Goal: Contribute content: Contribute content

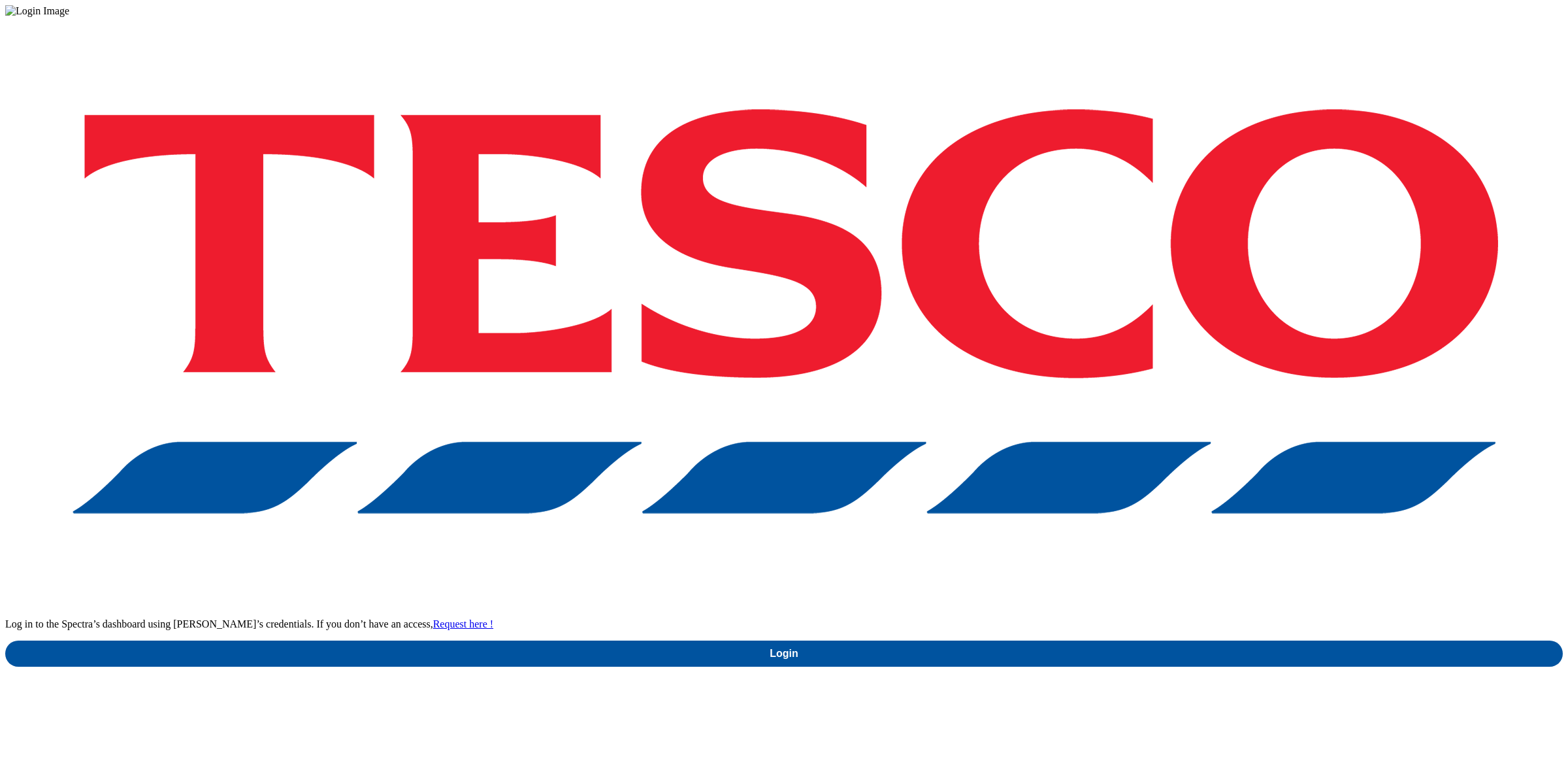
click at [1095, 450] on div "Log in to the Spectra’s dashboard using [PERSON_NAME]’s credentials. If you don…" at bounding box center [784, 342] width 1558 height 650
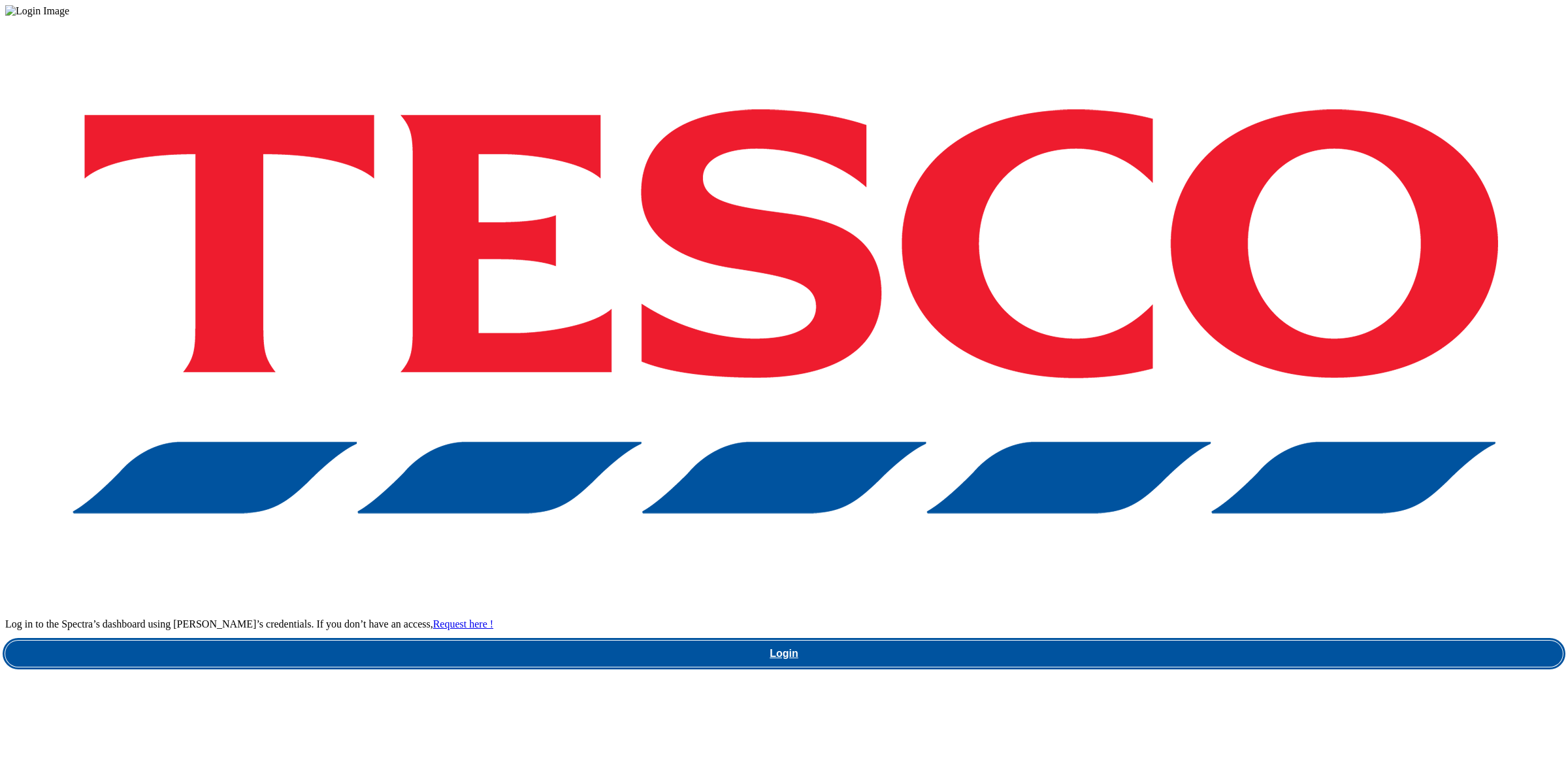
click at [1101, 640] on link "Login" at bounding box center [784, 653] width 1558 height 26
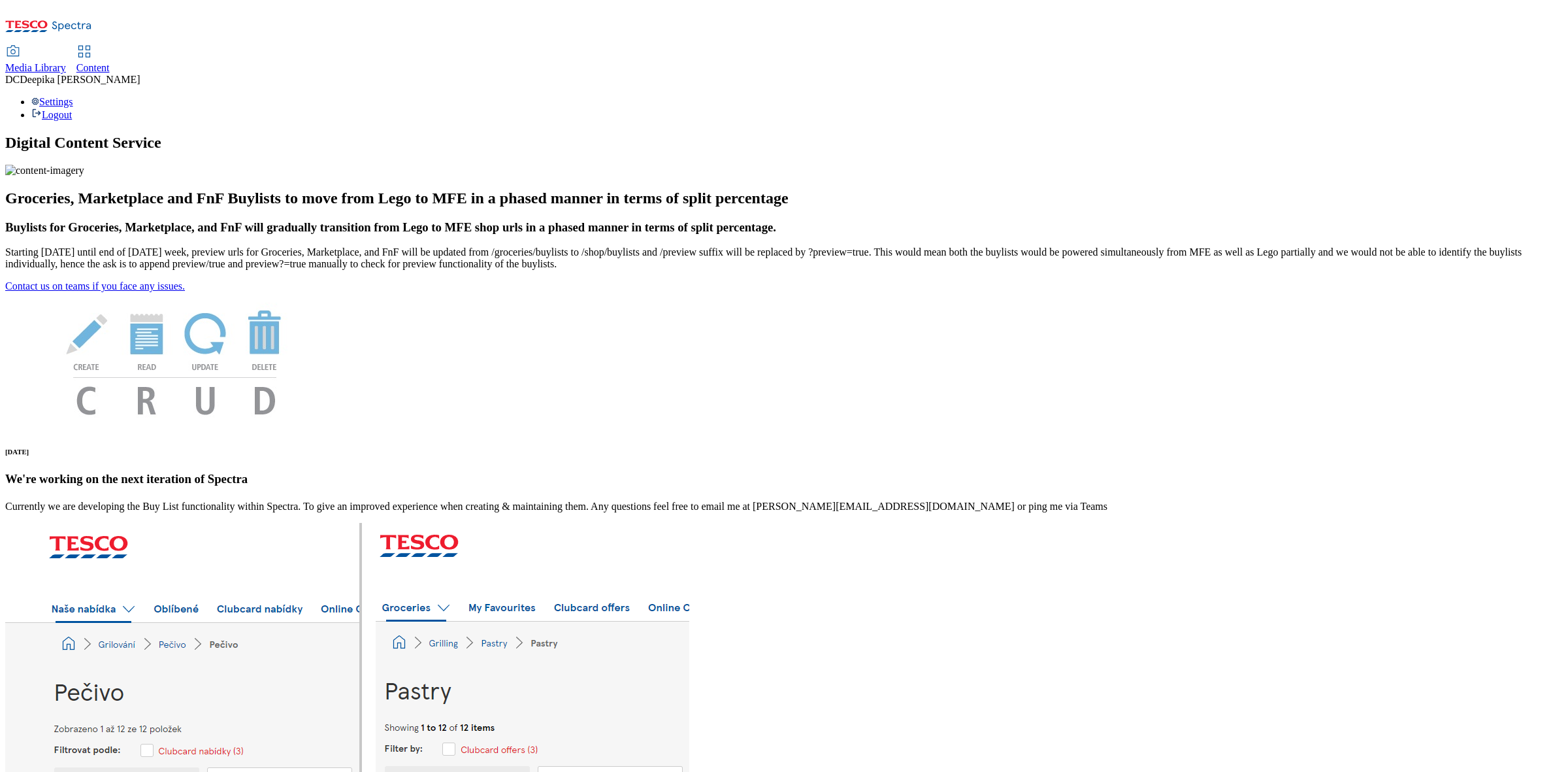
click at [110, 46] on link "Content" at bounding box center [92, 59] width 33 height 27
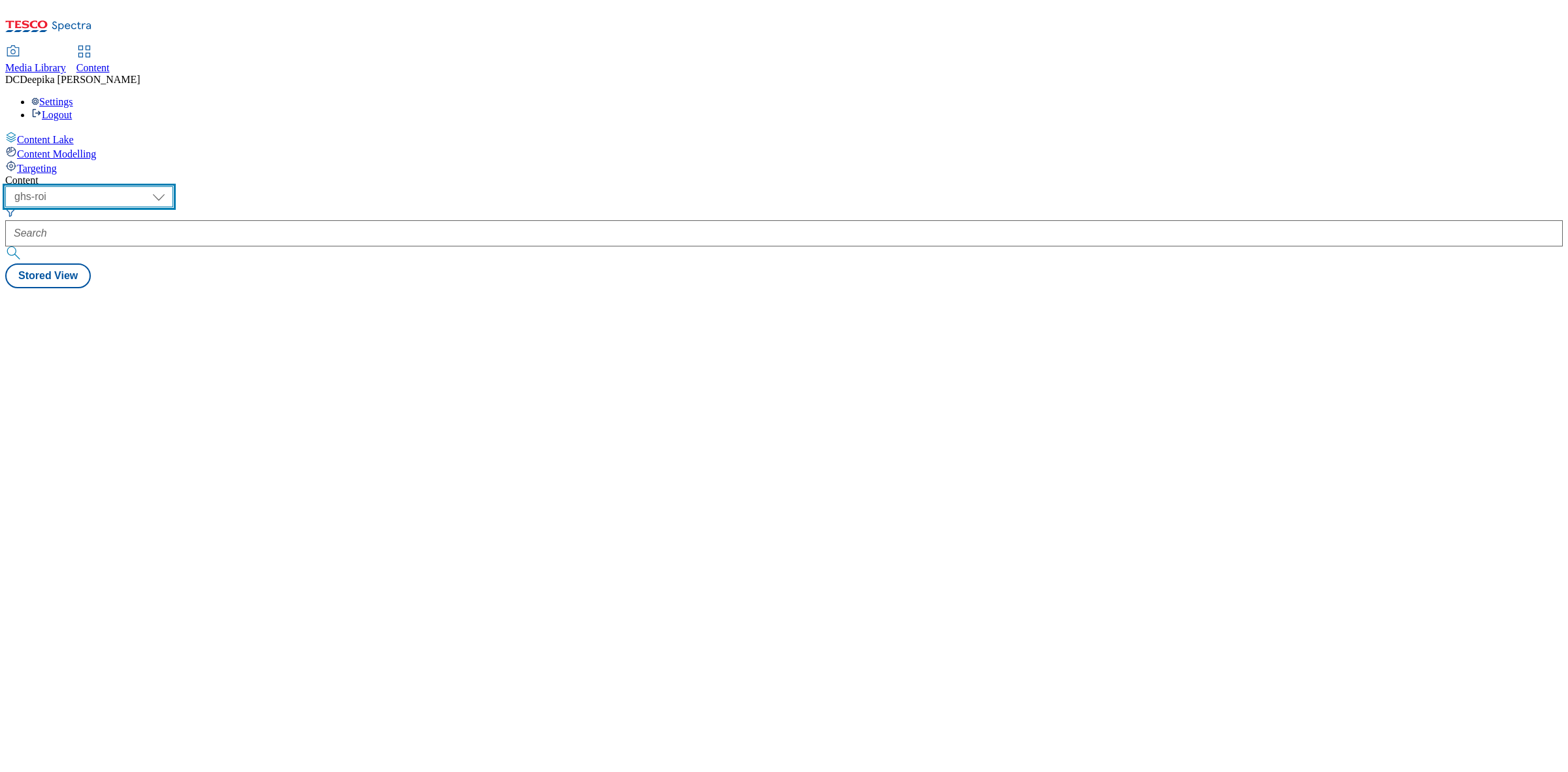
click at [173, 186] on select "ghs-roi ghs-uk" at bounding box center [89, 196] width 168 height 21
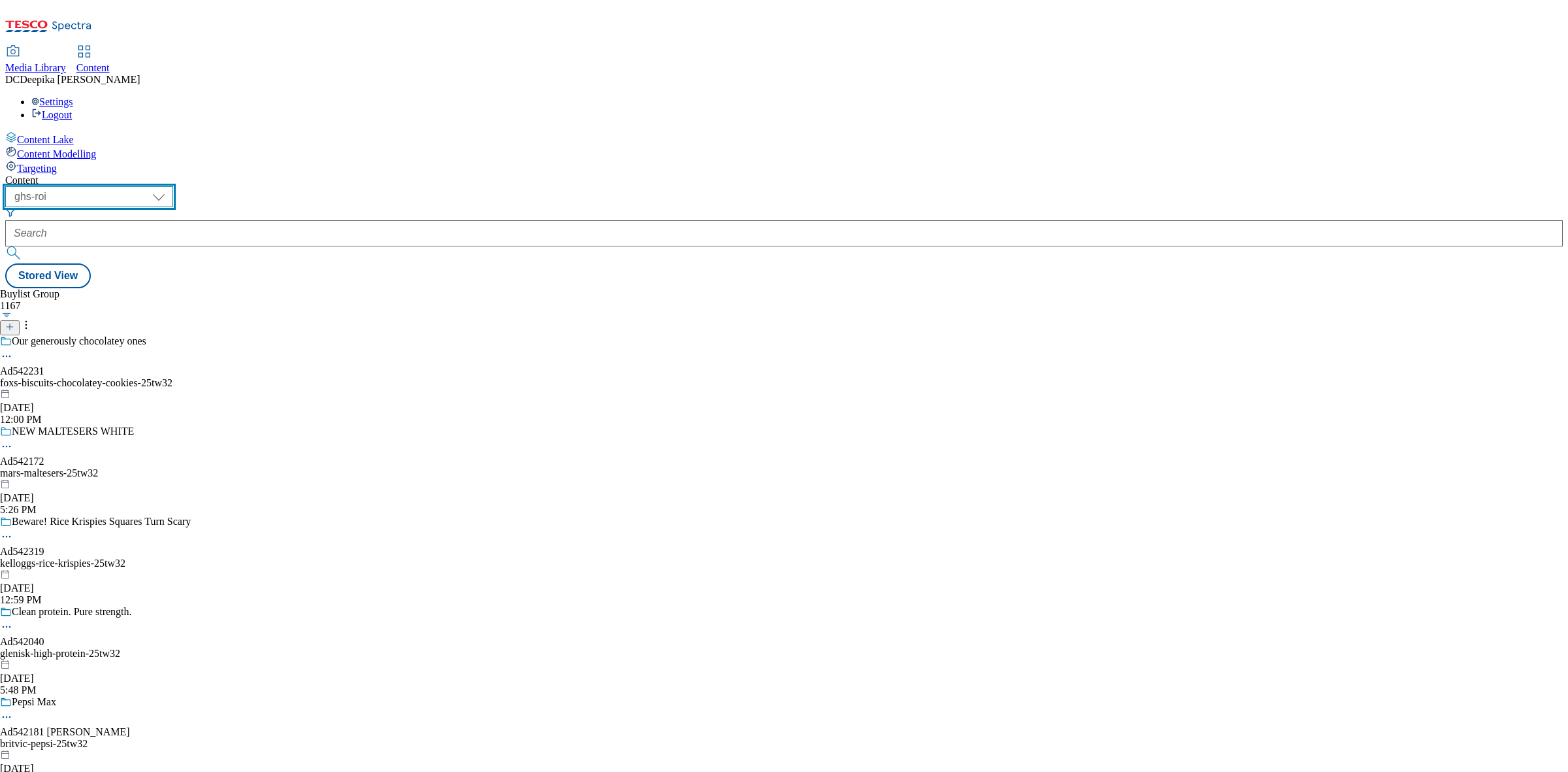
select select "ghs-uk"
click at [170, 186] on select "ghs-roi ghs-uk" at bounding box center [89, 196] width 168 height 21
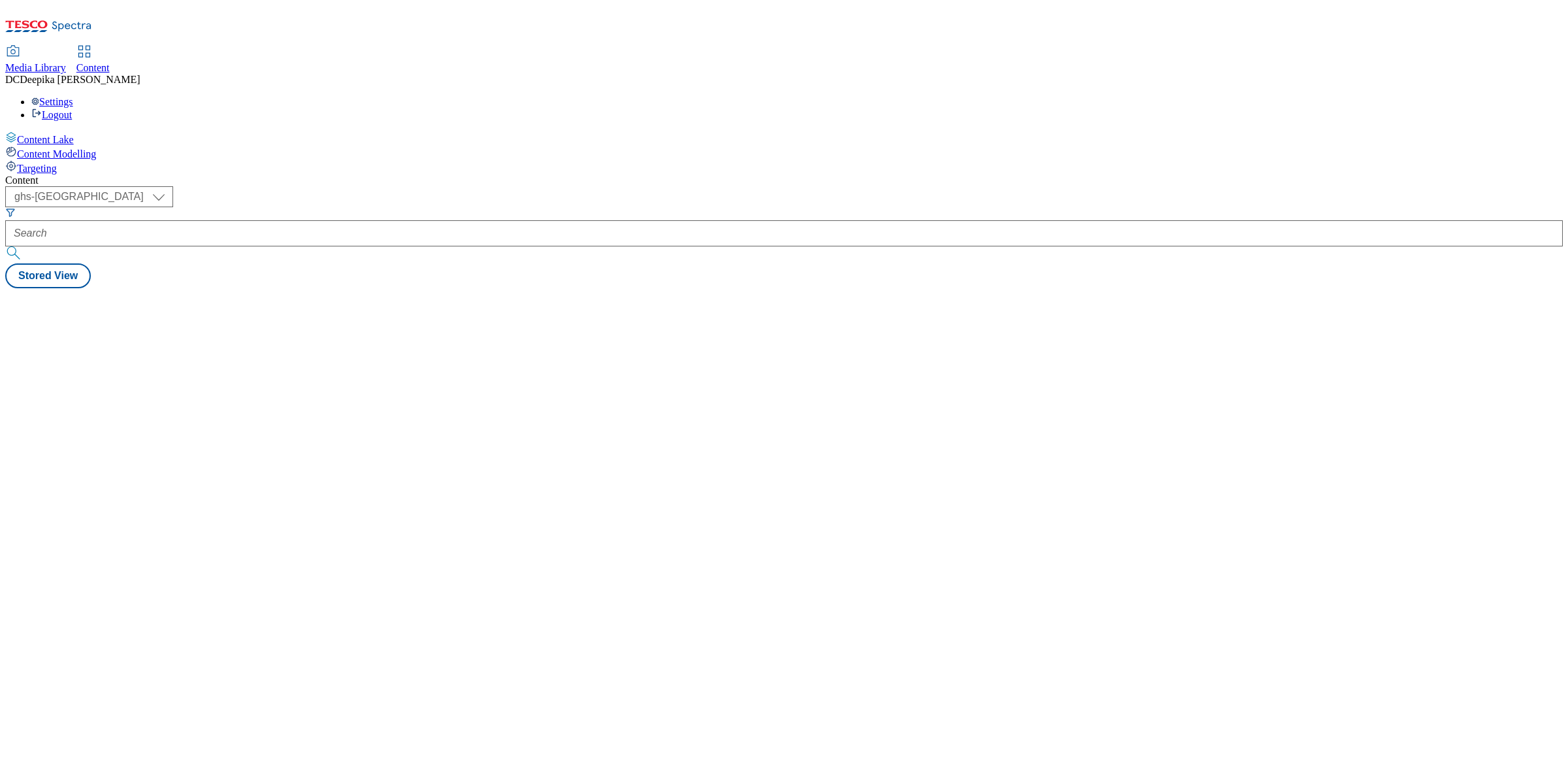
click at [486, 199] on div "Content ( optional ) ghs-roi ghs-uk ghs-uk Stored View" at bounding box center [784, 231] width 1558 height 114
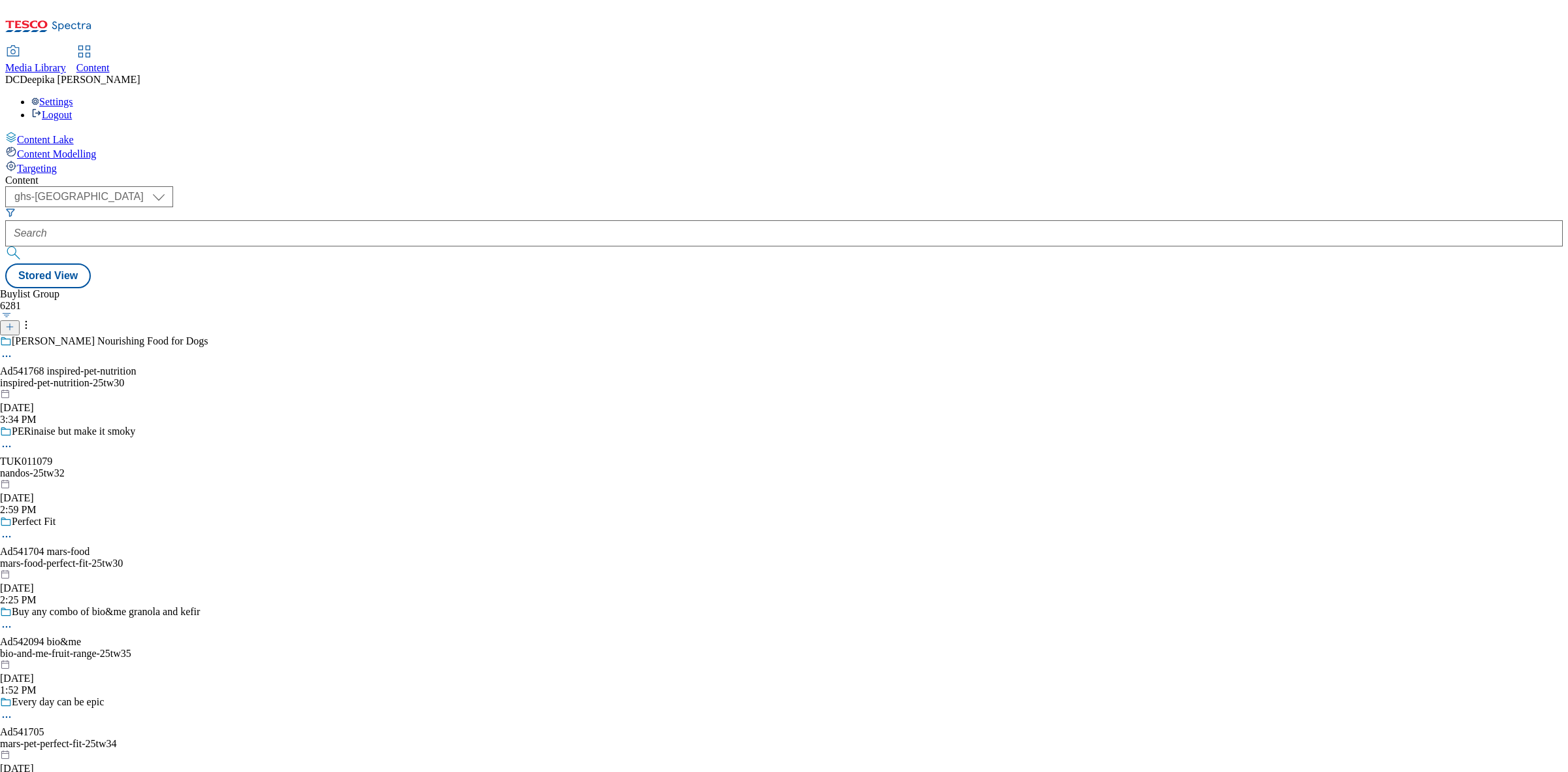
click at [14, 322] on icon at bounding box center [9, 326] width 9 height 9
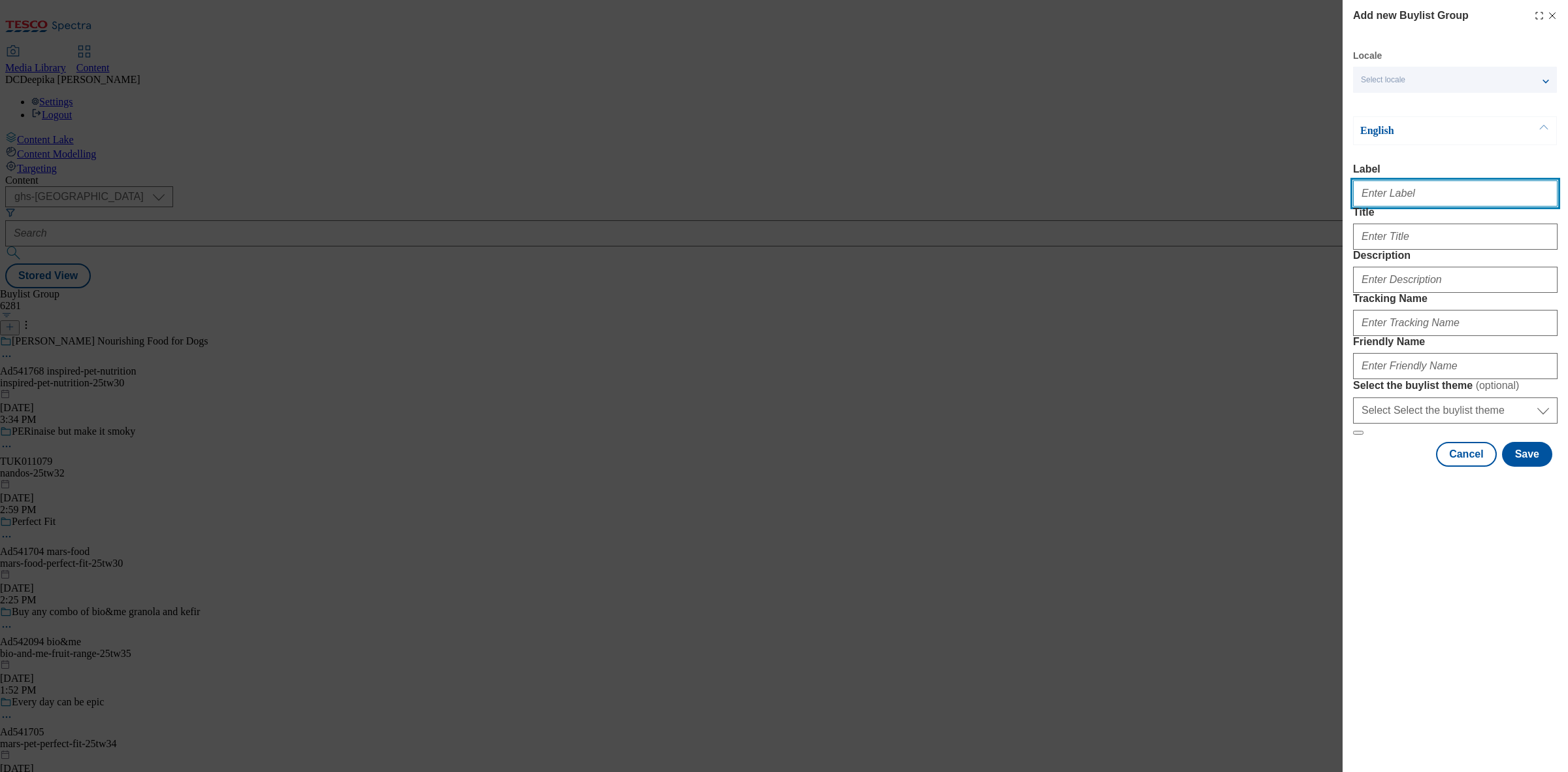
click at [1404, 206] on input "Label" at bounding box center [1455, 193] width 205 height 26
paste input "Ad541983"
type input "Ad541983"
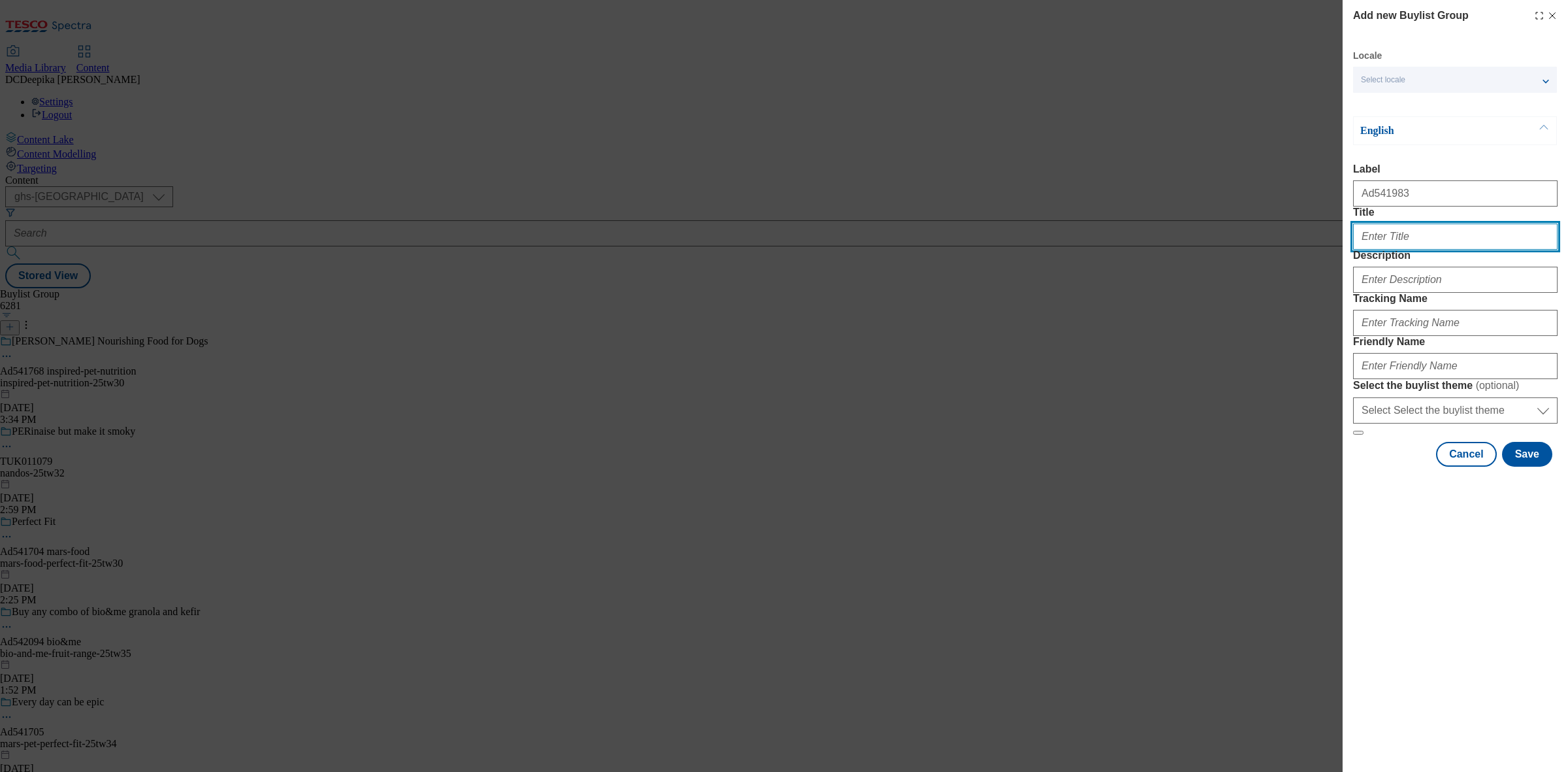
click at [1409, 250] on input "Title" at bounding box center [1455, 236] width 205 height 26
paste input "Rich in Calcium & Vitamin D"
type input "Rich in Calcium & Vitamin D"
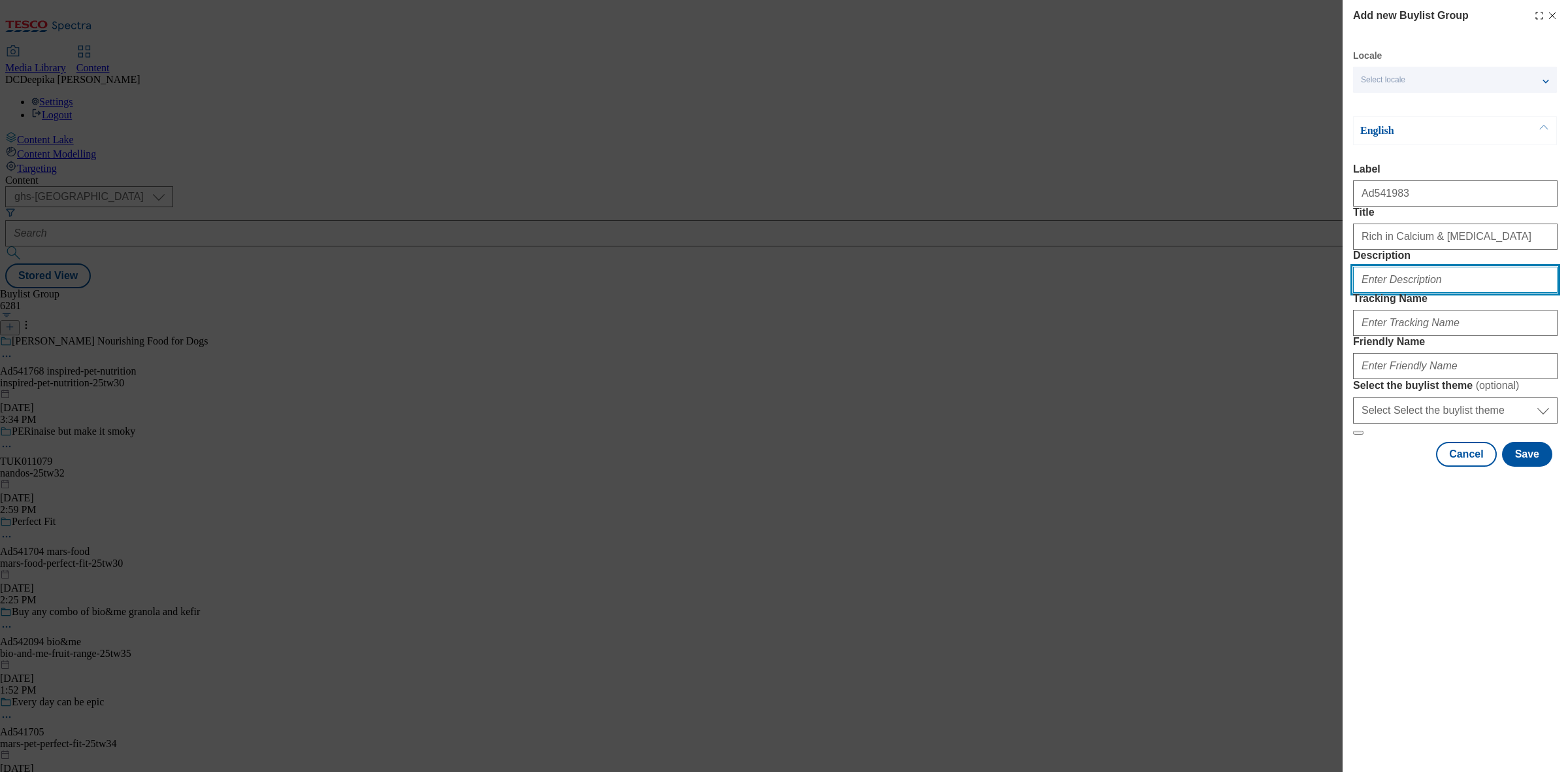
click at [1387, 293] on input "Description" at bounding box center [1455, 280] width 205 height 26
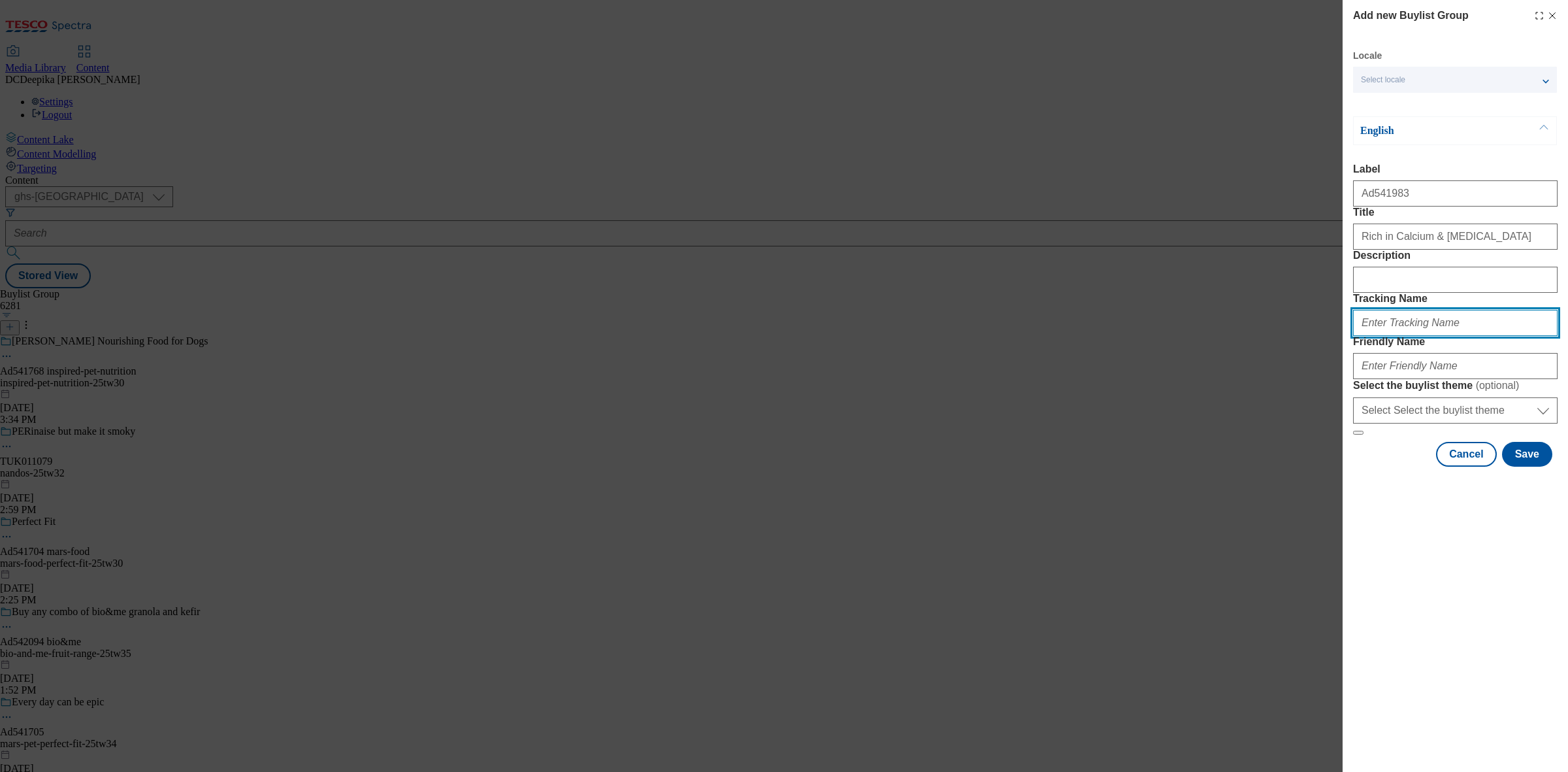
click at [1406, 336] on input "Tracking Name" at bounding box center [1455, 323] width 205 height 26
paste input "Rich in Calcium & Vitamin D"
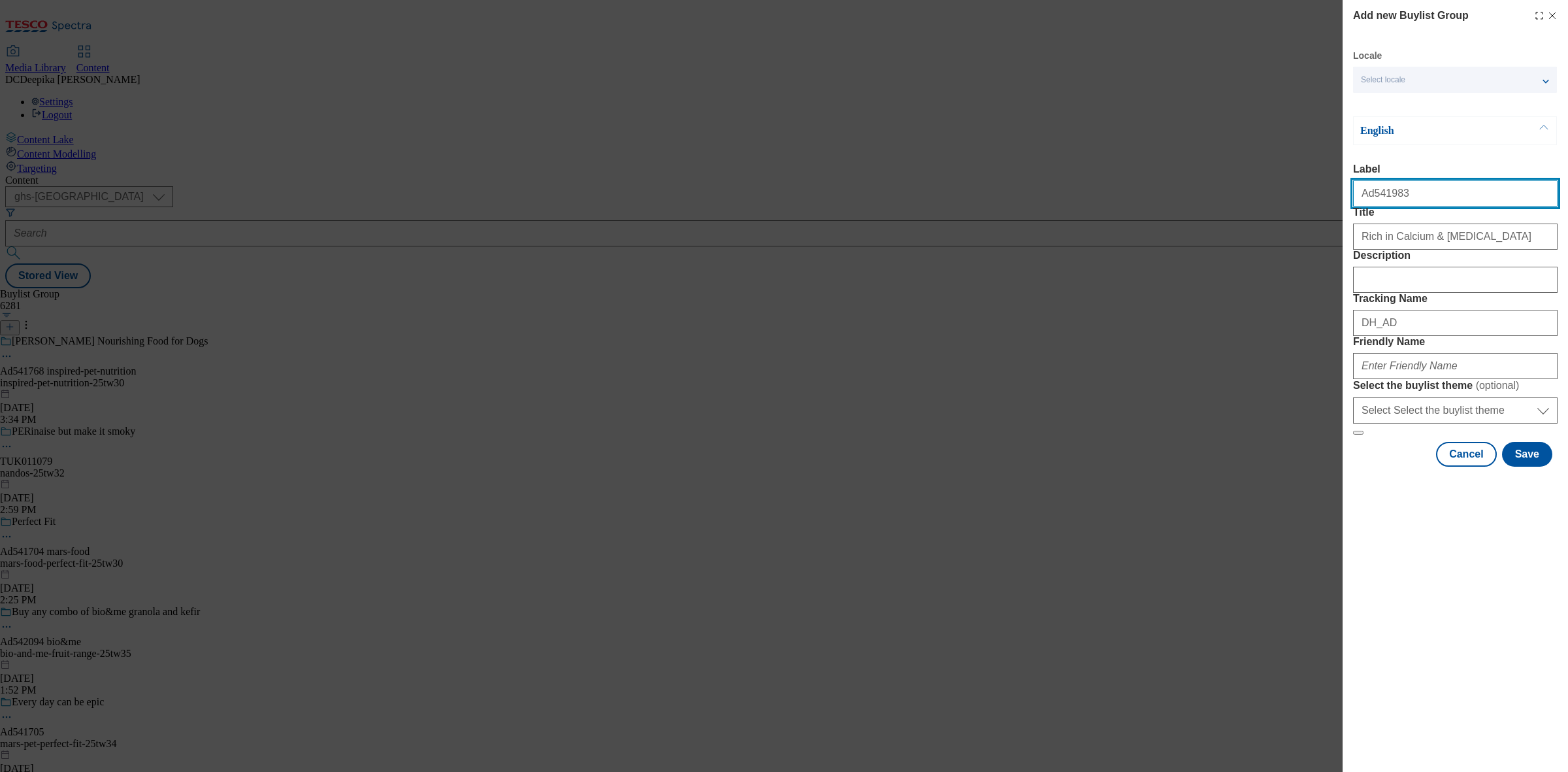
drag, startPoint x: 1402, startPoint y: 204, endPoint x: 1371, endPoint y: 200, distance: 31.6
click at [1371, 200] on input "Ad541983" at bounding box center [1455, 193] width 205 height 26
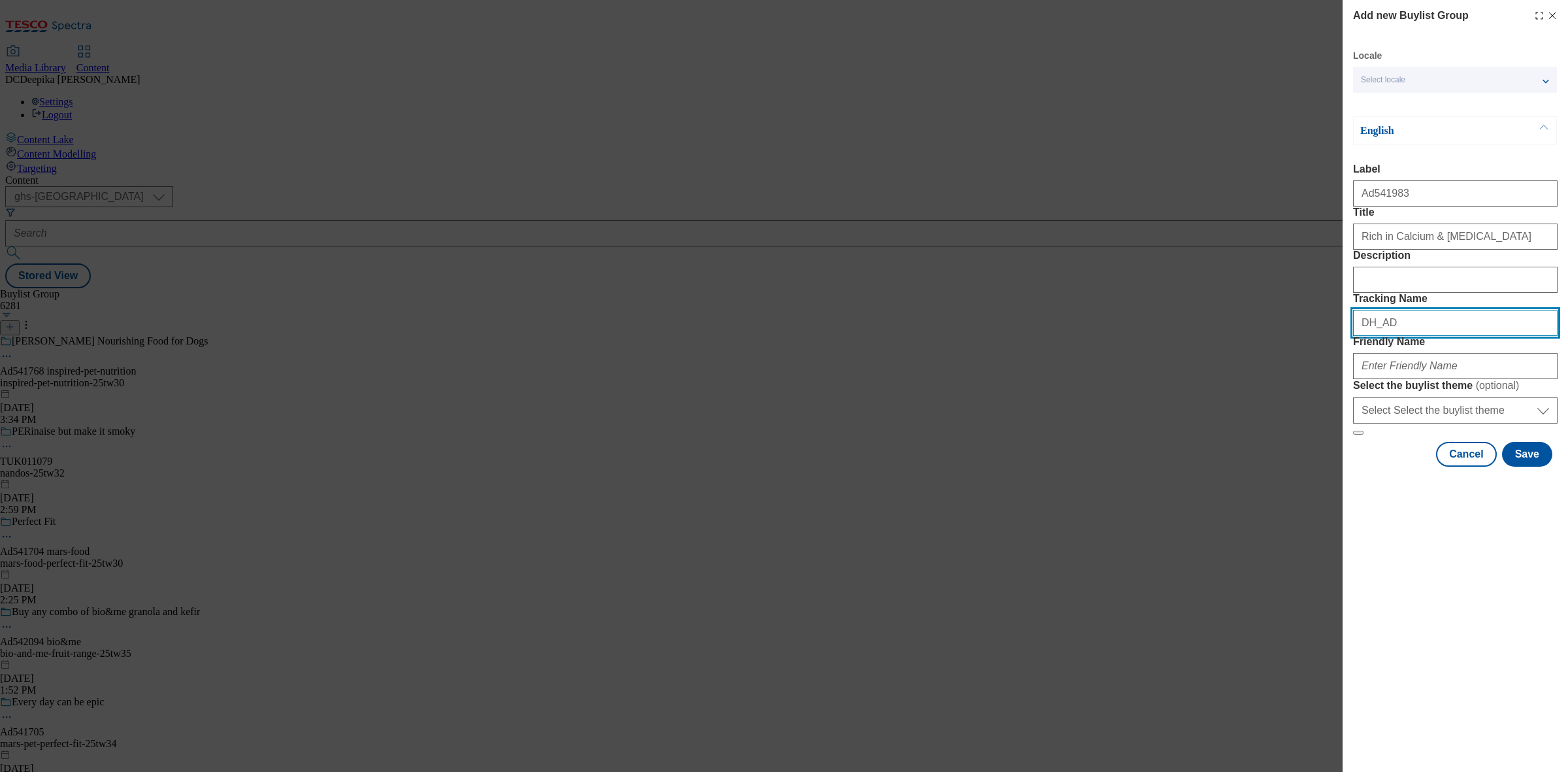
click at [1428, 336] on input "DH_AD" at bounding box center [1455, 323] width 205 height 26
paste input "541983"
type input "DH_AD541983"
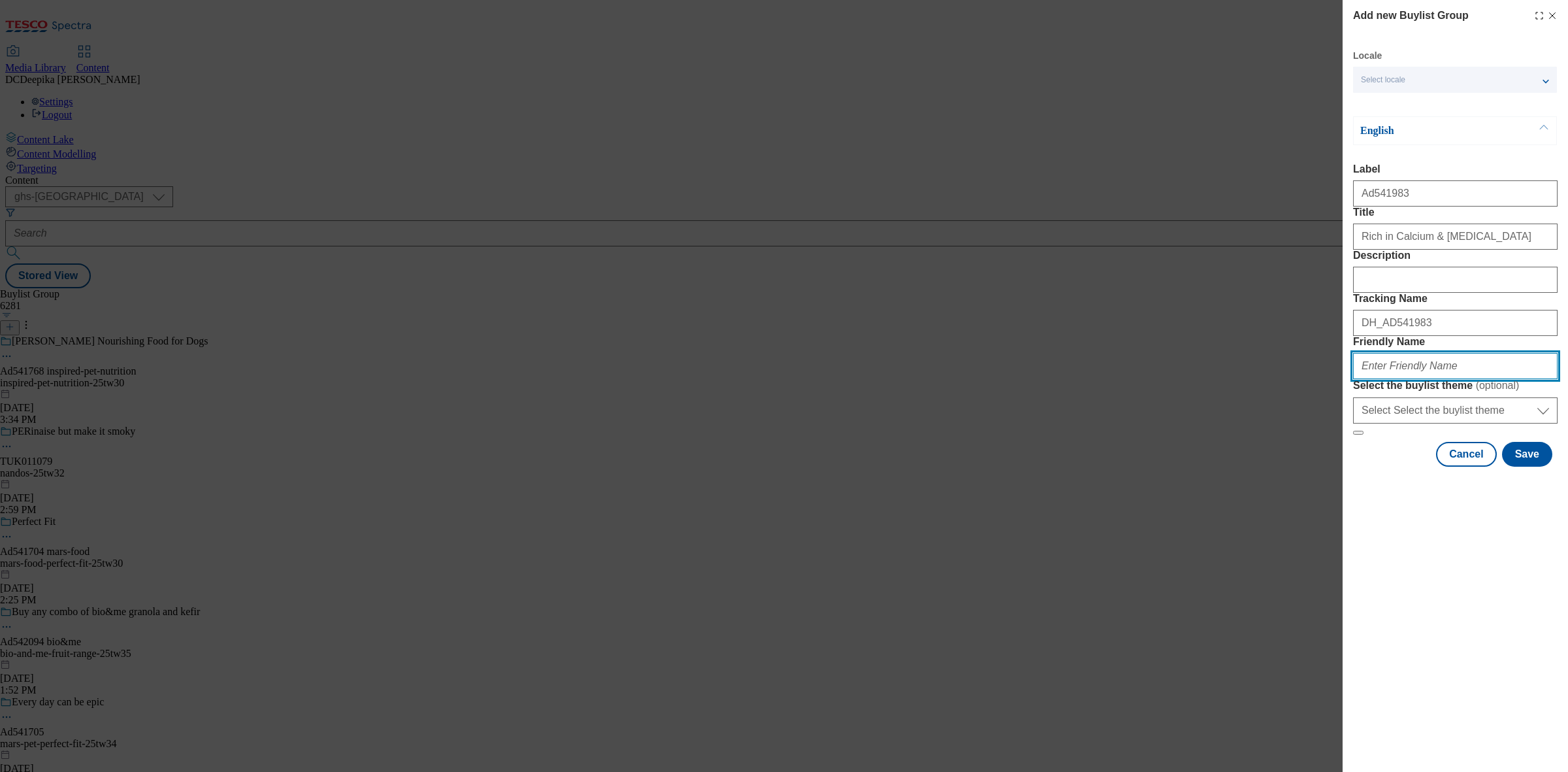
click at [1447, 379] on input "Friendly Name" at bounding box center [1455, 366] width 205 height 26
paste input "yoplait-petits-filous-25tw34"
click at [1540, 467] on button "Save" at bounding box center [1527, 454] width 50 height 25
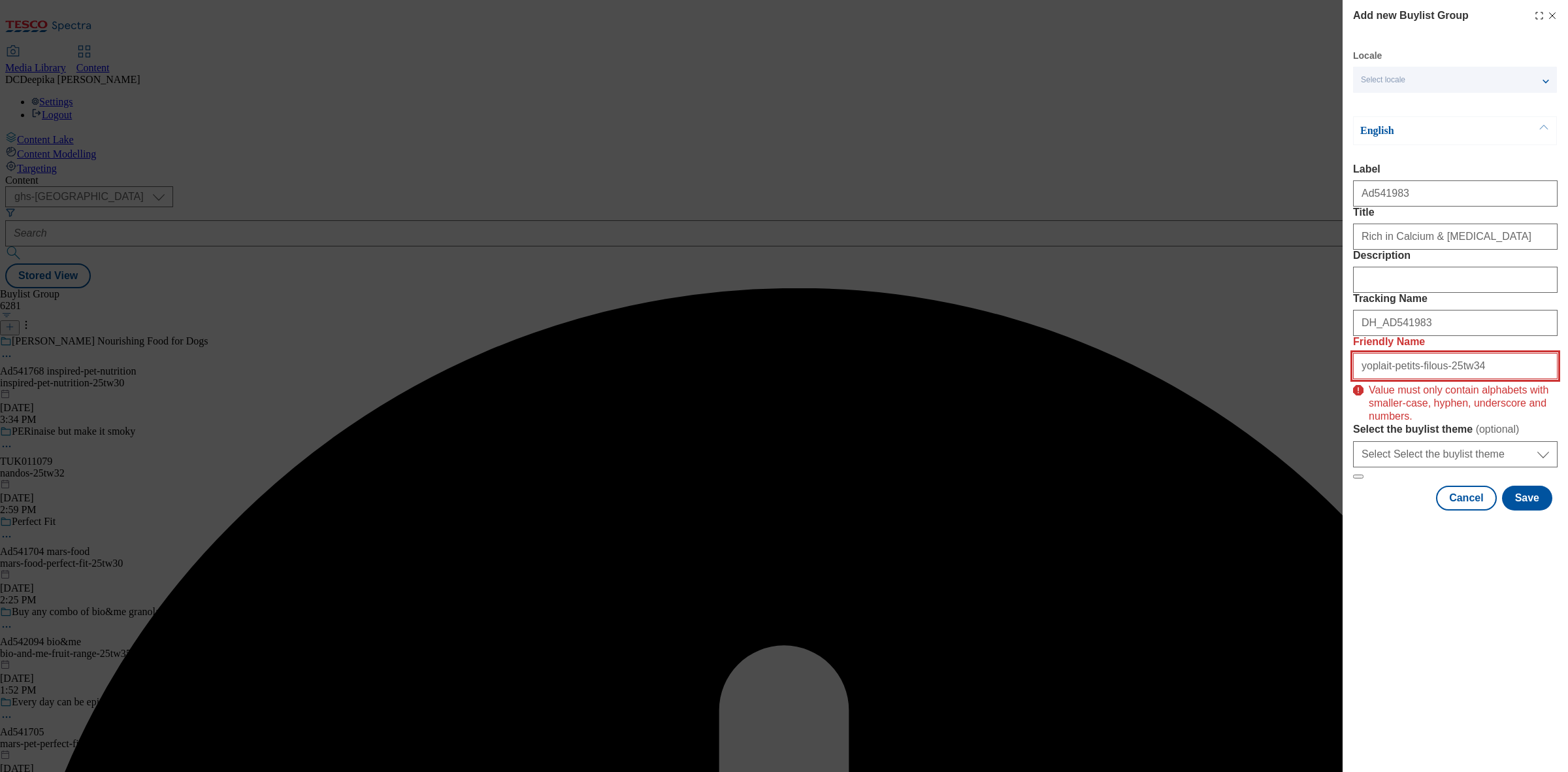
click at [1360, 379] on input "yoplait-petits-filous-25tw34" at bounding box center [1455, 366] width 205 height 26
drag, startPoint x: 1362, startPoint y: 468, endPoint x: 1347, endPoint y: 468, distance: 15.0
click at [1347, 468] on div "Add new Buylist Group Locale Select locale English Welsh English Label Ad541983…" at bounding box center [1455, 256] width 225 height 513
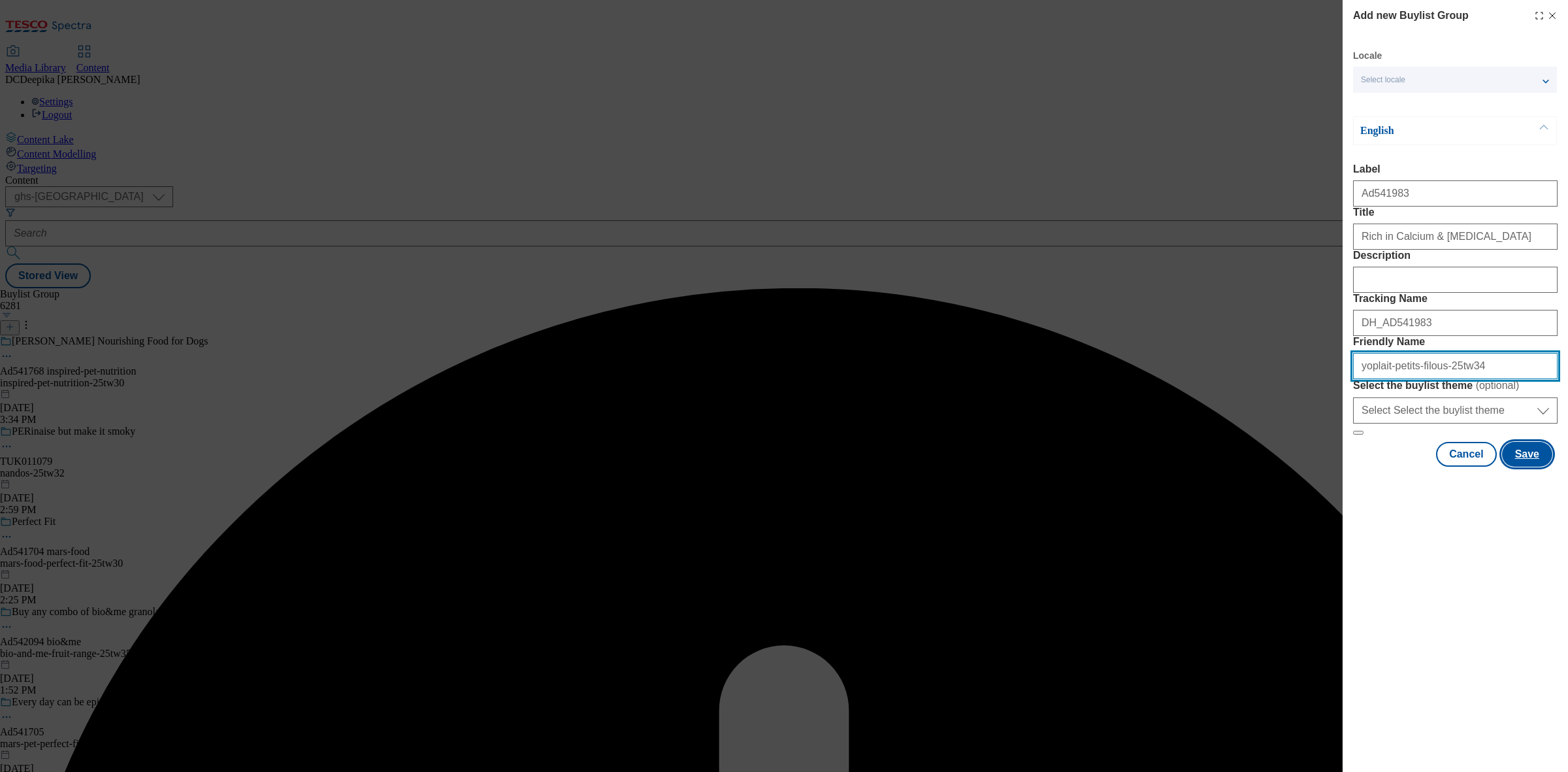
type input "yoplait-petits-filous-25tw34"
click at [1539, 467] on button "Save" at bounding box center [1527, 454] width 50 height 25
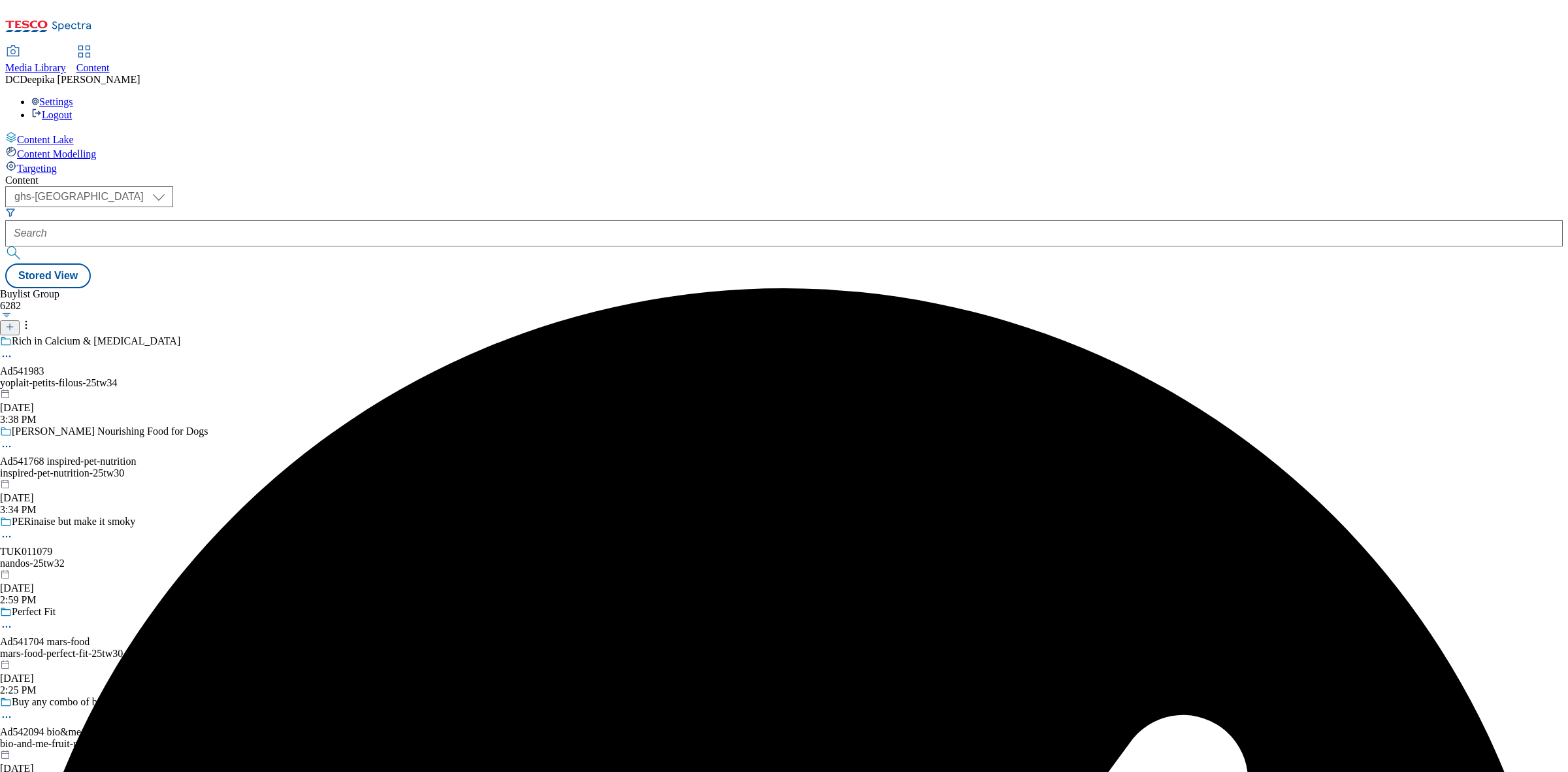
click at [208, 377] on div "yoplait-petits-filous-25tw34" at bounding box center [104, 383] width 208 height 12
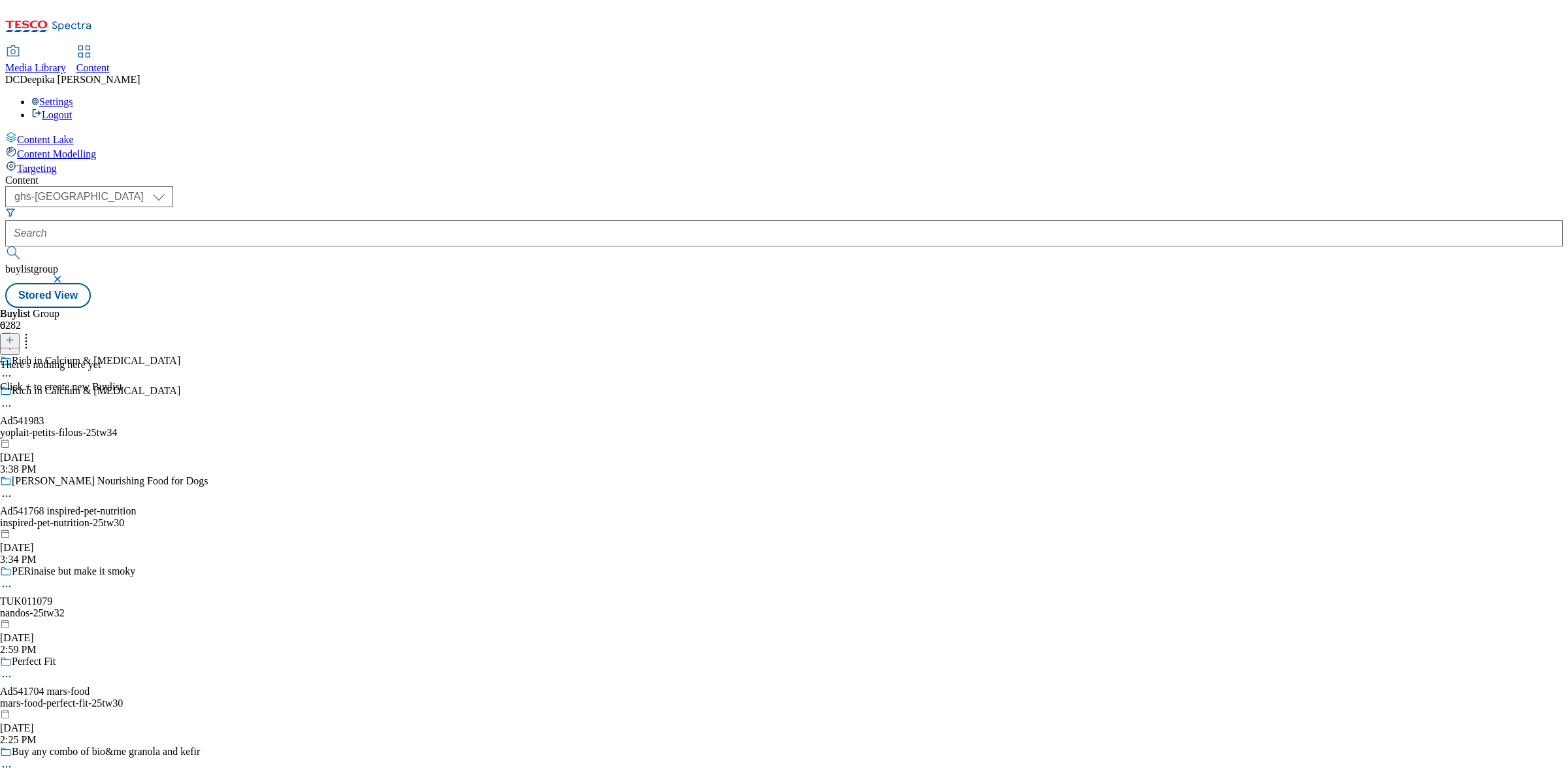
click at [14, 335] on icon at bounding box center [9, 339] width 9 height 9
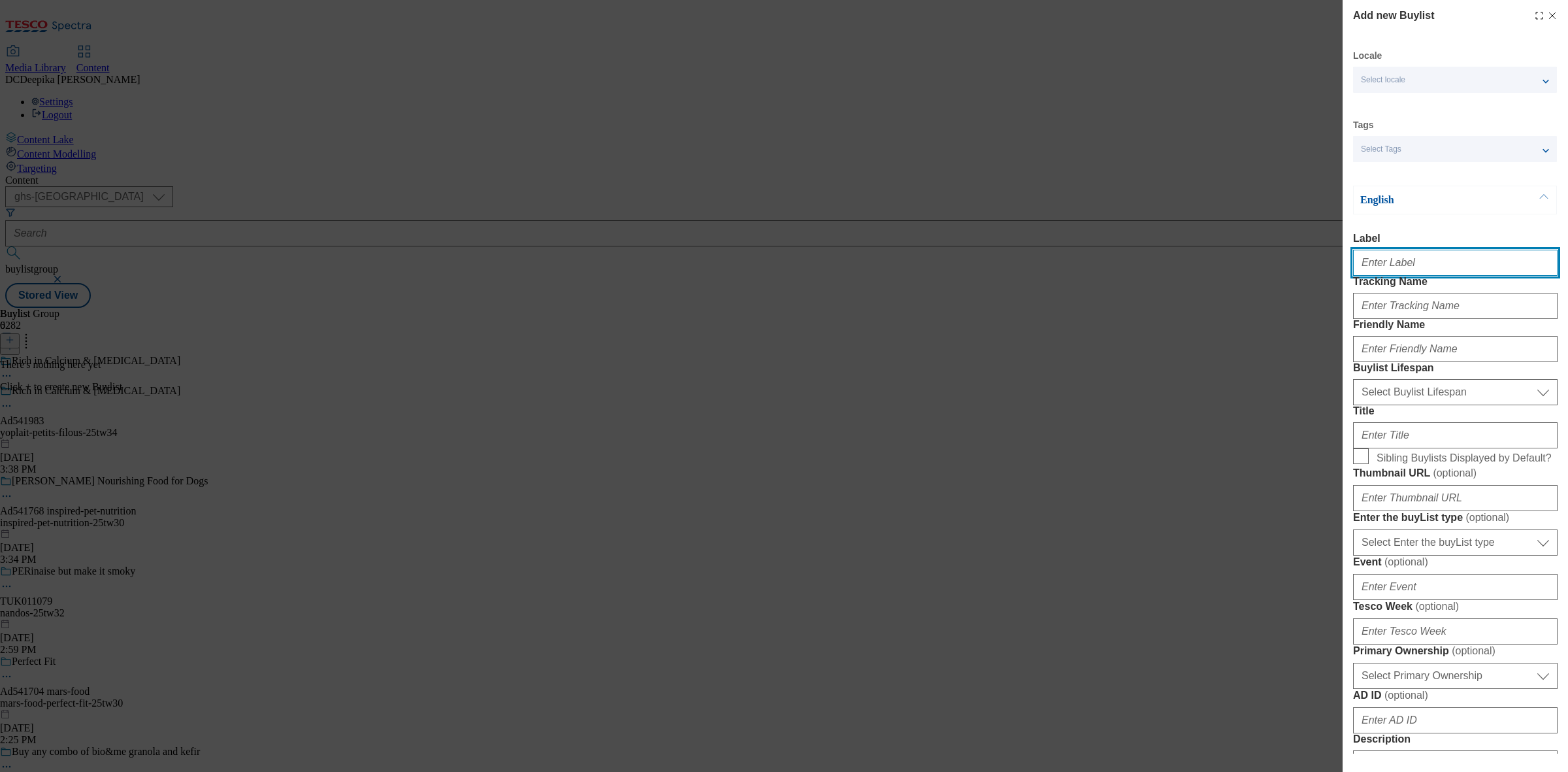
click at [1418, 266] on input "Label" at bounding box center [1455, 263] width 205 height 26
paste input "Ad541983"
type input "Ad541983"
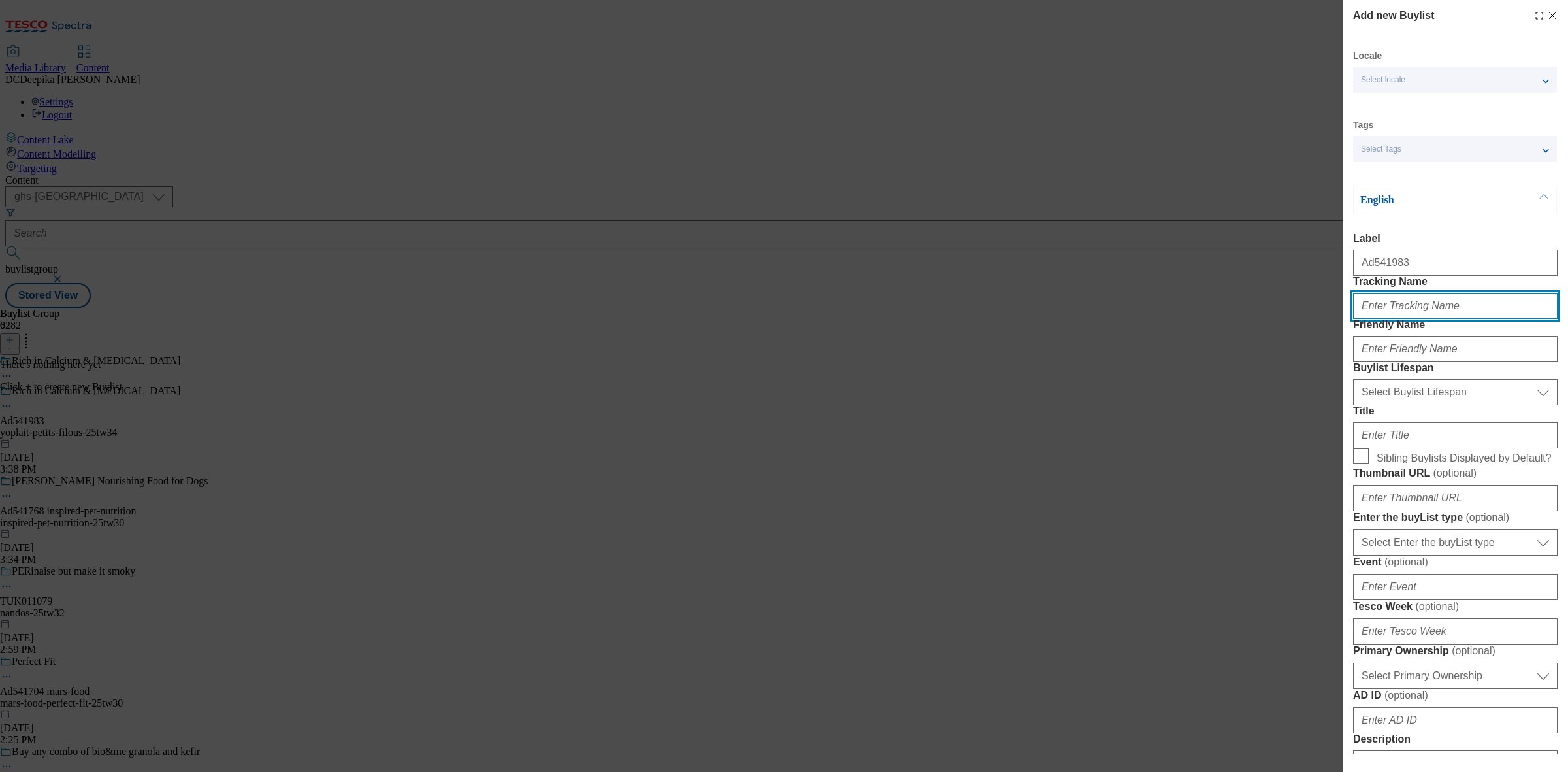
click at [1428, 319] on input "Tracking Name" at bounding box center [1455, 306] width 205 height 26
paste input "Ad541983"
click at [1396, 319] on input "DH_ADAd541983" at bounding box center [1455, 306] width 205 height 26
type input "DH_AD541983"
click at [1394, 422] on form "Label Ad541983 Tracking Name DH_AD541983 Friendly Name Buylist Lifespan Select …" at bounding box center [1455, 691] width 205 height 917
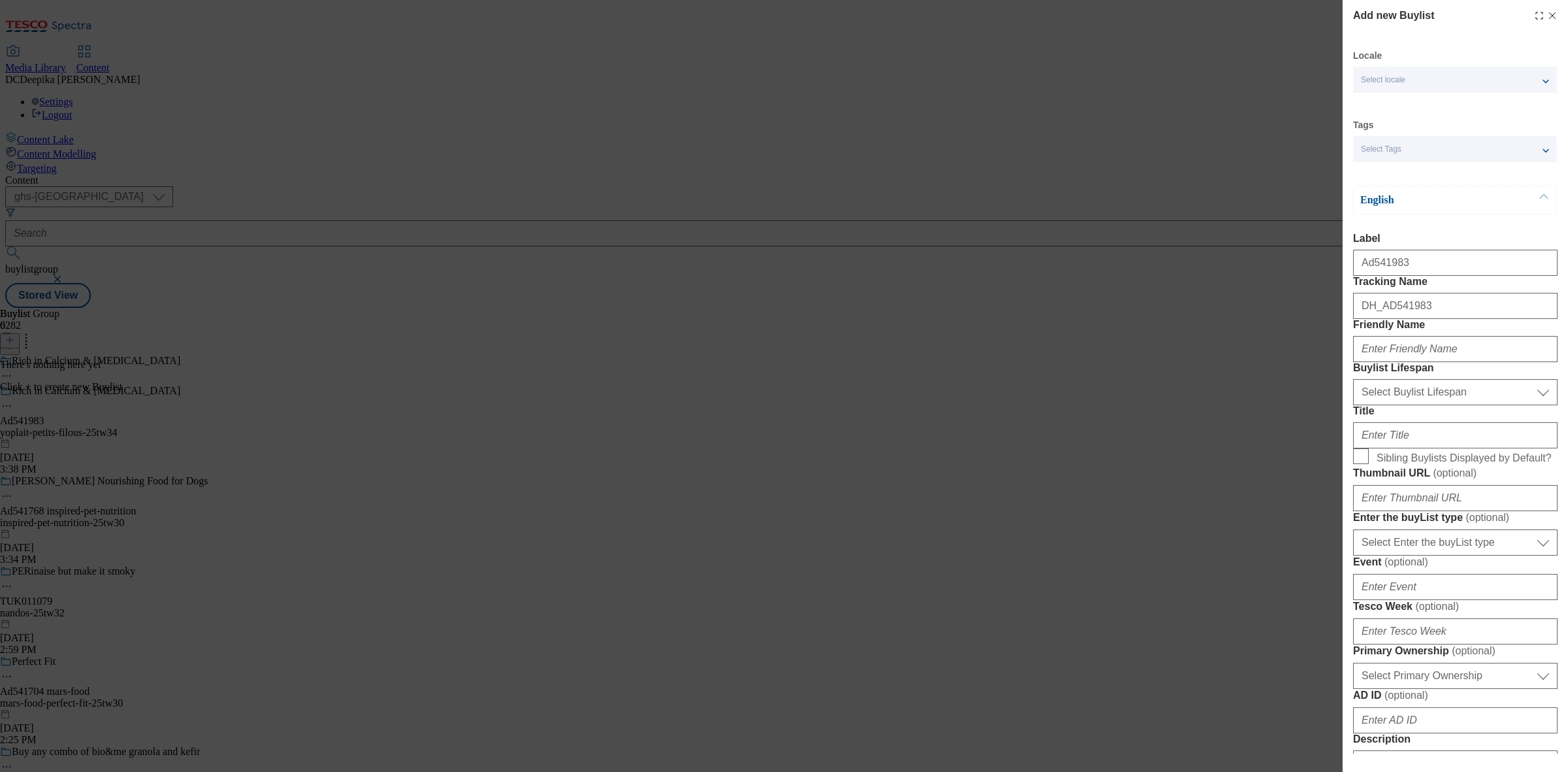
click at [1402, 362] on div "Modal" at bounding box center [1455, 346] width 205 height 31
click at [1409, 362] on input "Friendly Name" at bounding box center [1455, 349] width 205 height 26
paste input "yoplait-petits-filous"
drag, startPoint x: 1449, startPoint y: 397, endPoint x: 1385, endPoint y: 410, distance: 64.7
click at [1385, 362] on input "yoplait-petits-filous" at bounding box center [1455, 349] width 205 height 26
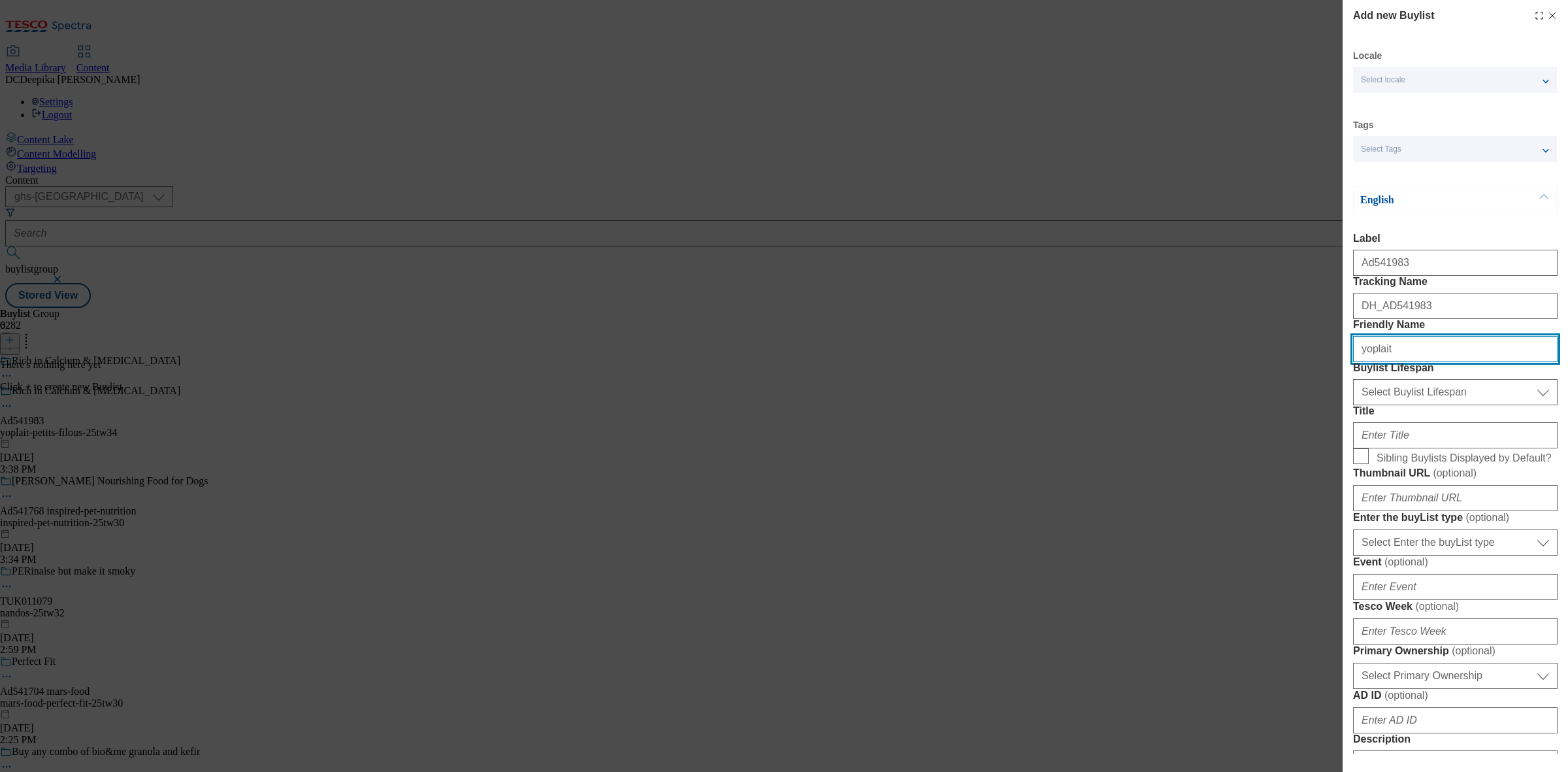
type input "yoplait"
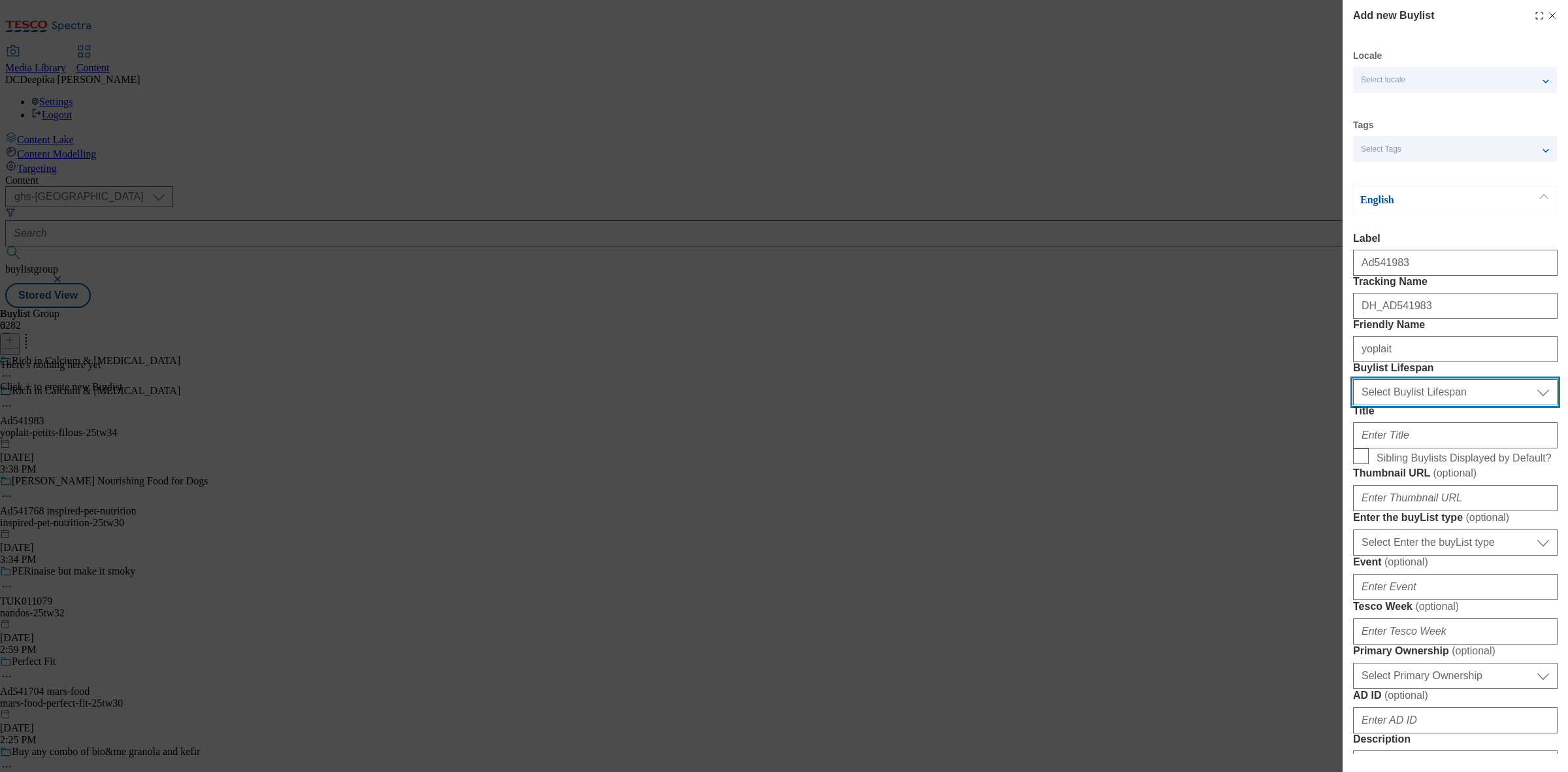
click at [1428, 405] on select "Select Buylist Lifespan evergreen seasonal tactical" at bounding box center [1455, 392] width 205 height 26
select select "tactical"
click at [1353, 405] on select "Select Buylist Lifespan evergreen seasonal tactical" at bounding box center [1455, 392] width 205 height 26
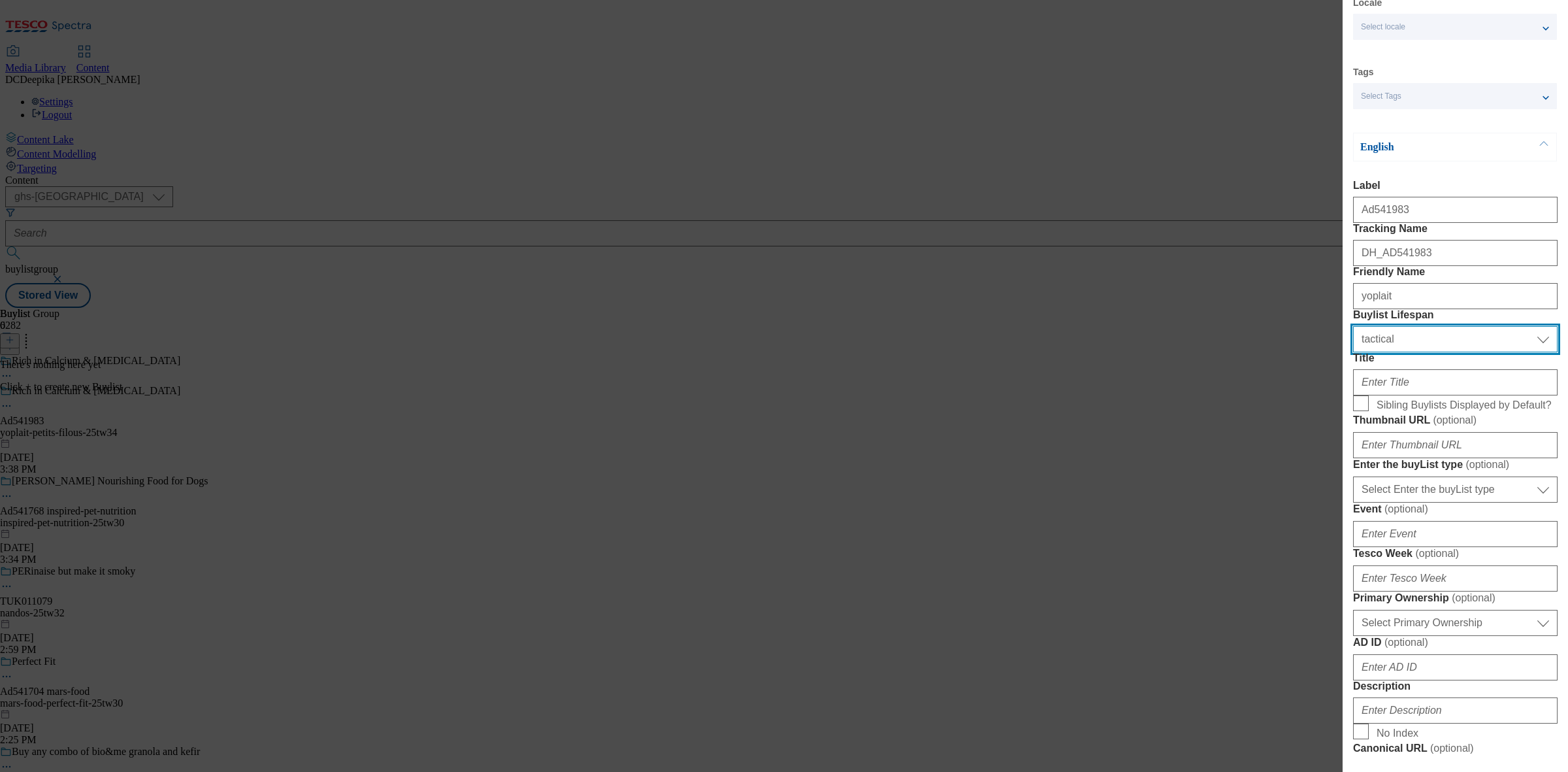
scroll to position [82, 0]
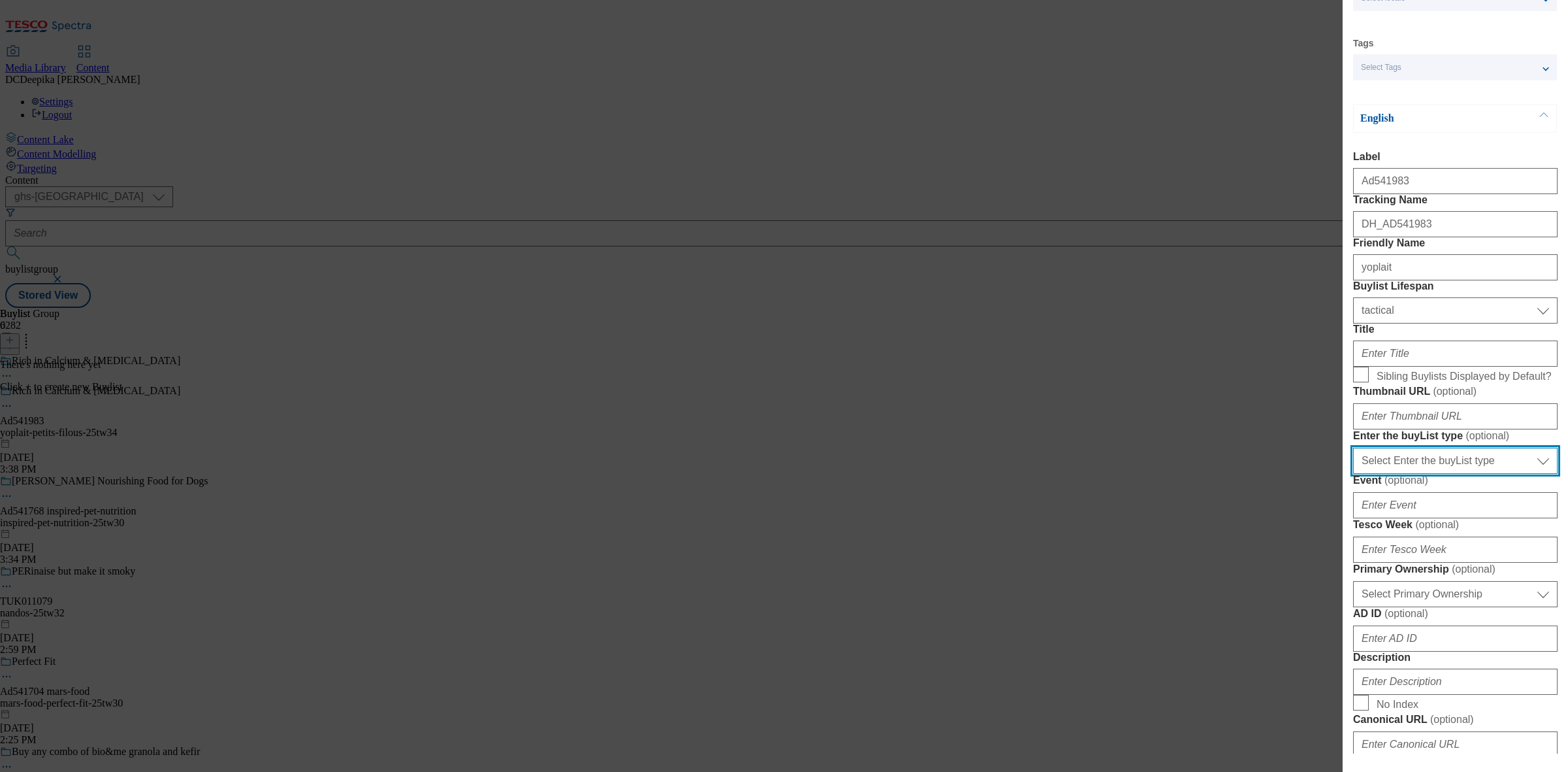
click at [1426, 474] on select "Select Enter the buyList type event supplier funded long term >4 weeks supplier…" at bounding box center [1455, 461] width 205 height 26
click at [1451, 474] on select "Select Enter the buyList type event supplier funded long term >4 weeks supplier…" at bounding box center [1455, 461] width 205 height 26
select select "supplier funded short term 1-3 weeks"
click at [1353, 474] on select "Select Enter the buyList type event supplier funded long term >4 weeks supplier…" at bounding box center [1455, 461] width 205 height 26
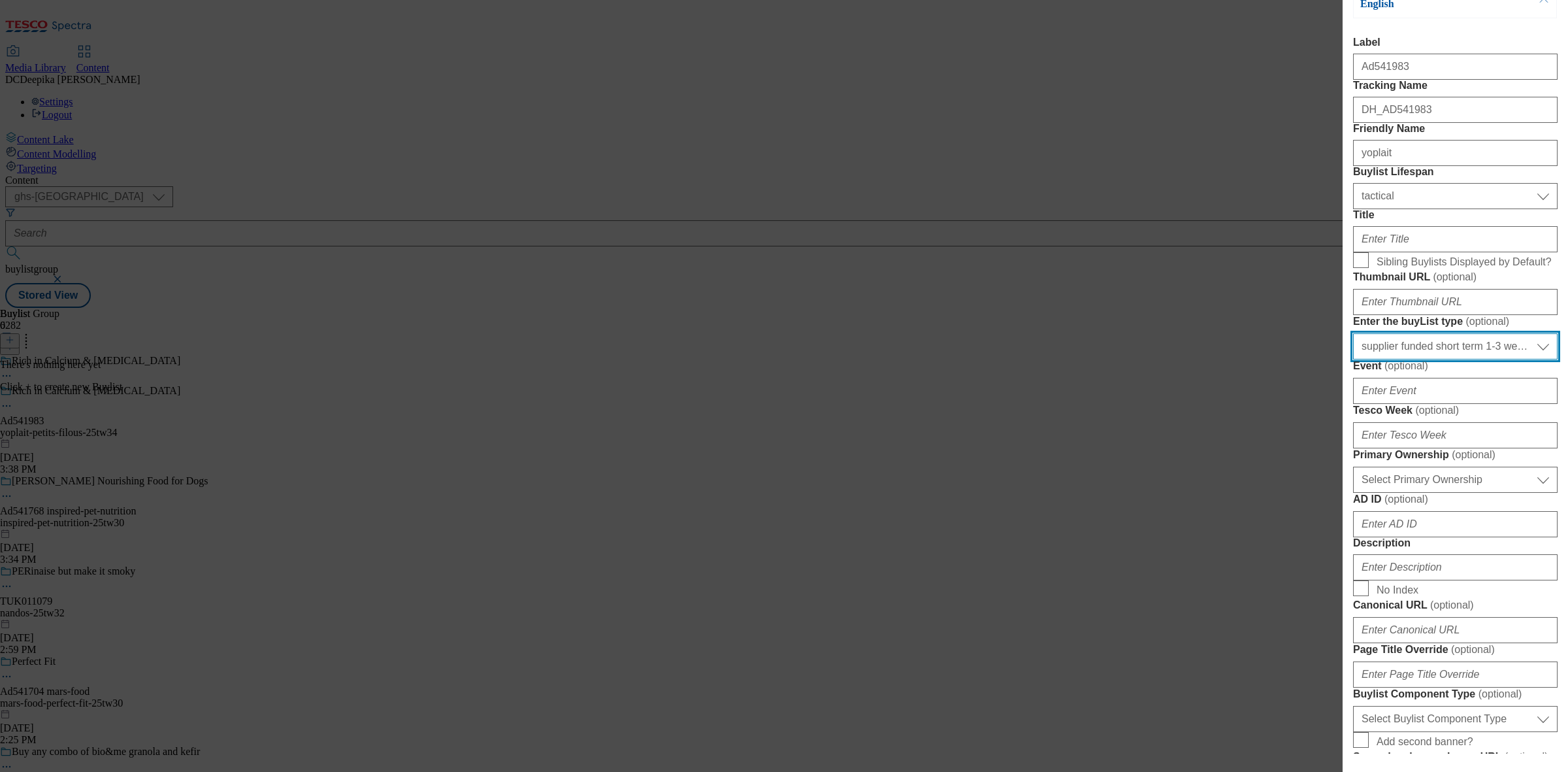
scroll to position [245, 0]
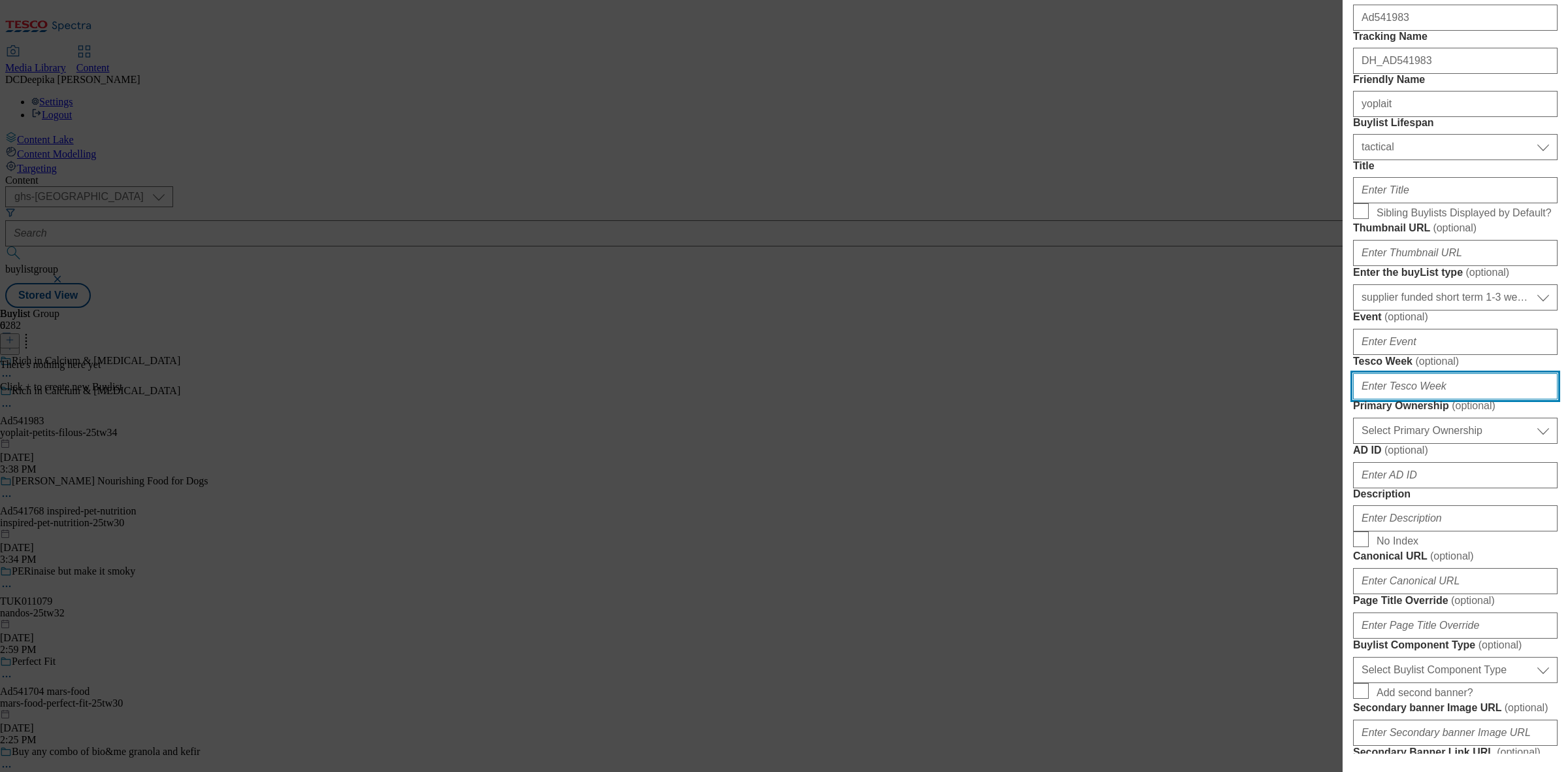
click at [1468, 399] on input "Tesco Week ( optional )" at bounding box center [1455, 386] width 205 height 26
type input "34"
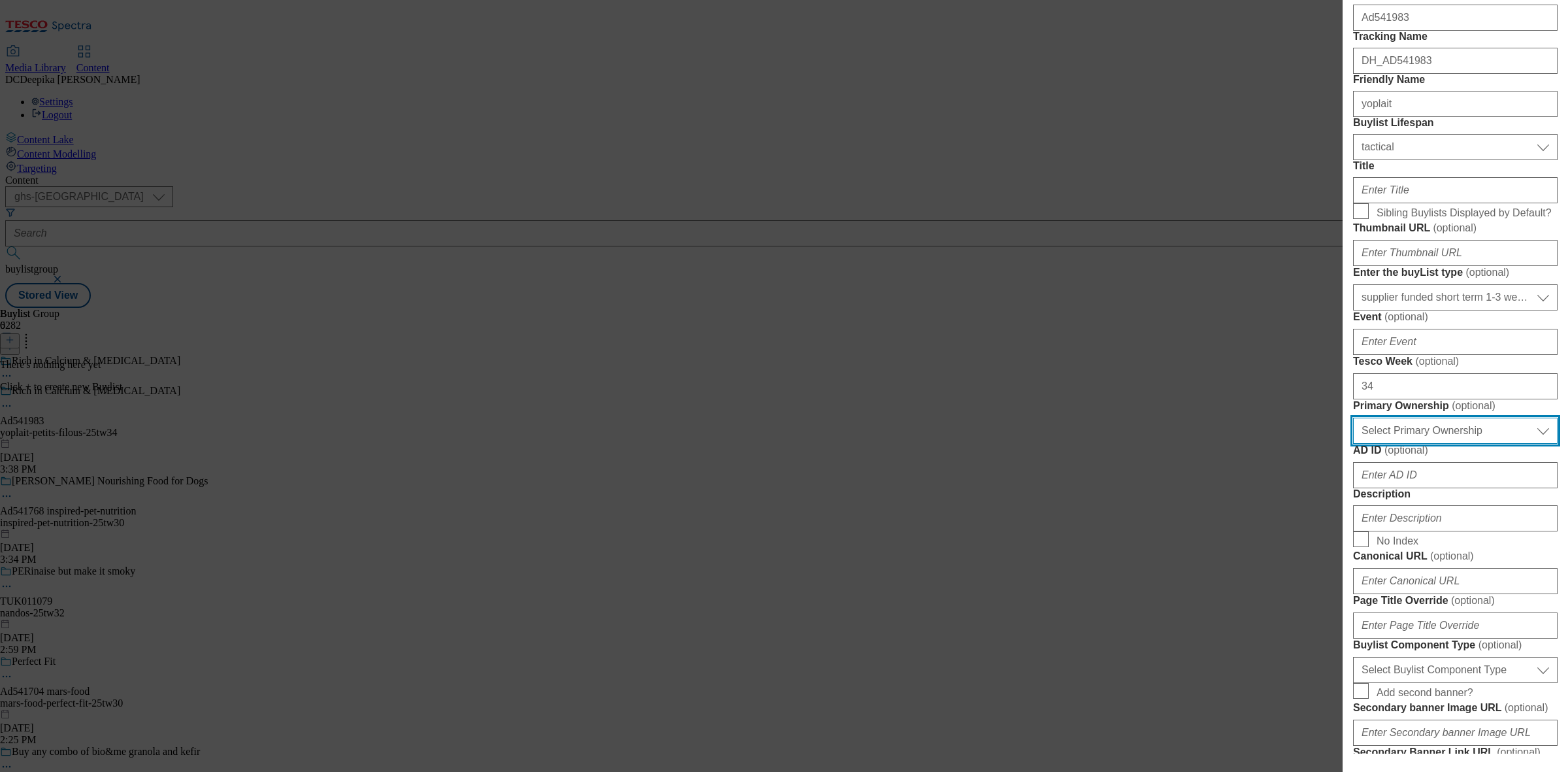
click at [1465, 444] on select "Select Primary Ownership tesco dunnhumby" at bounding box center [1455, 431] width 205 height 26
select select "dunnhumby"
click at [1353, 444] on select "Select Primary Ownership tesco dunnhumby" at bounding box center [1455, 431] width 205 height 26
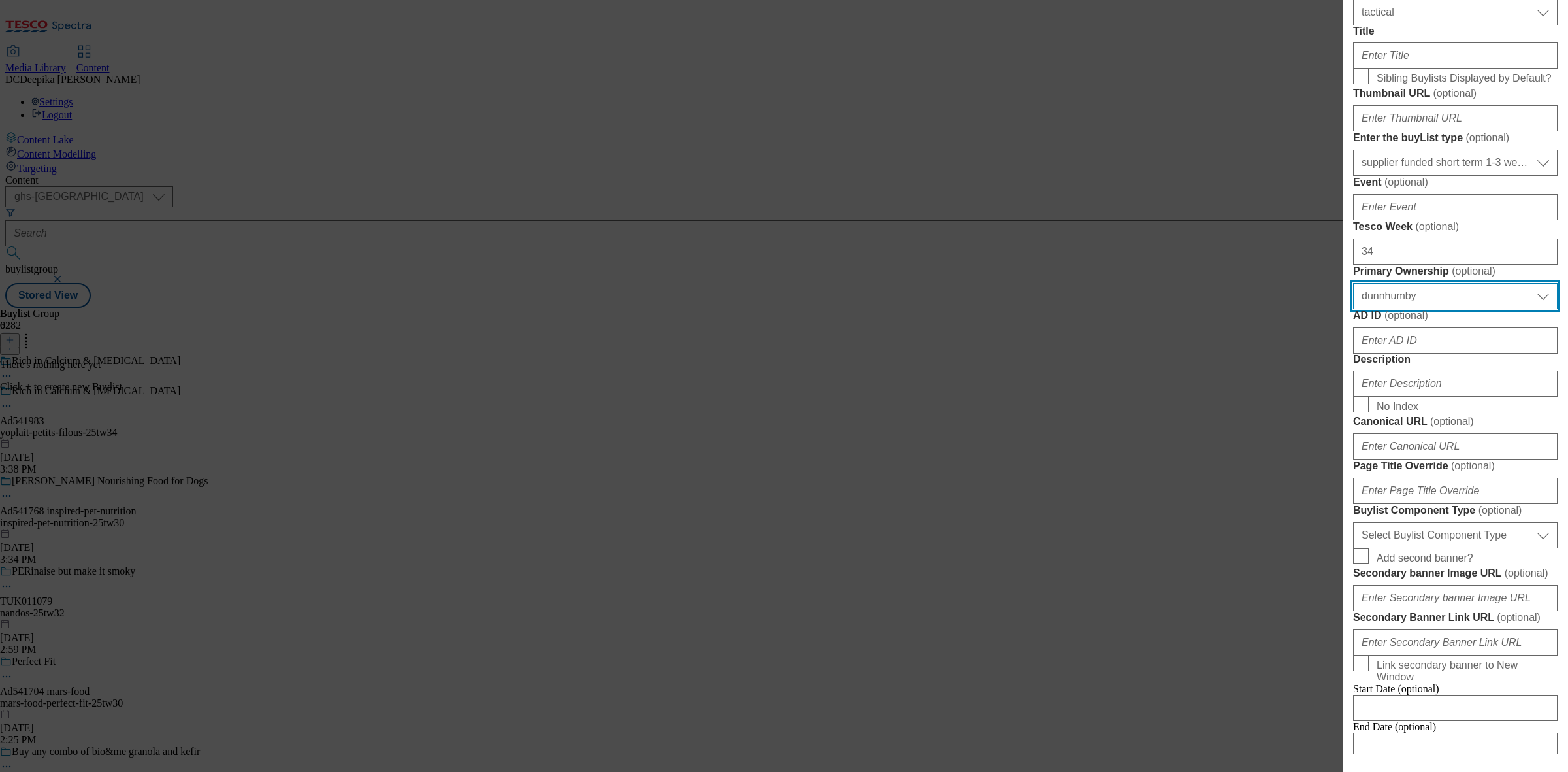
scroll to position [408, 0]
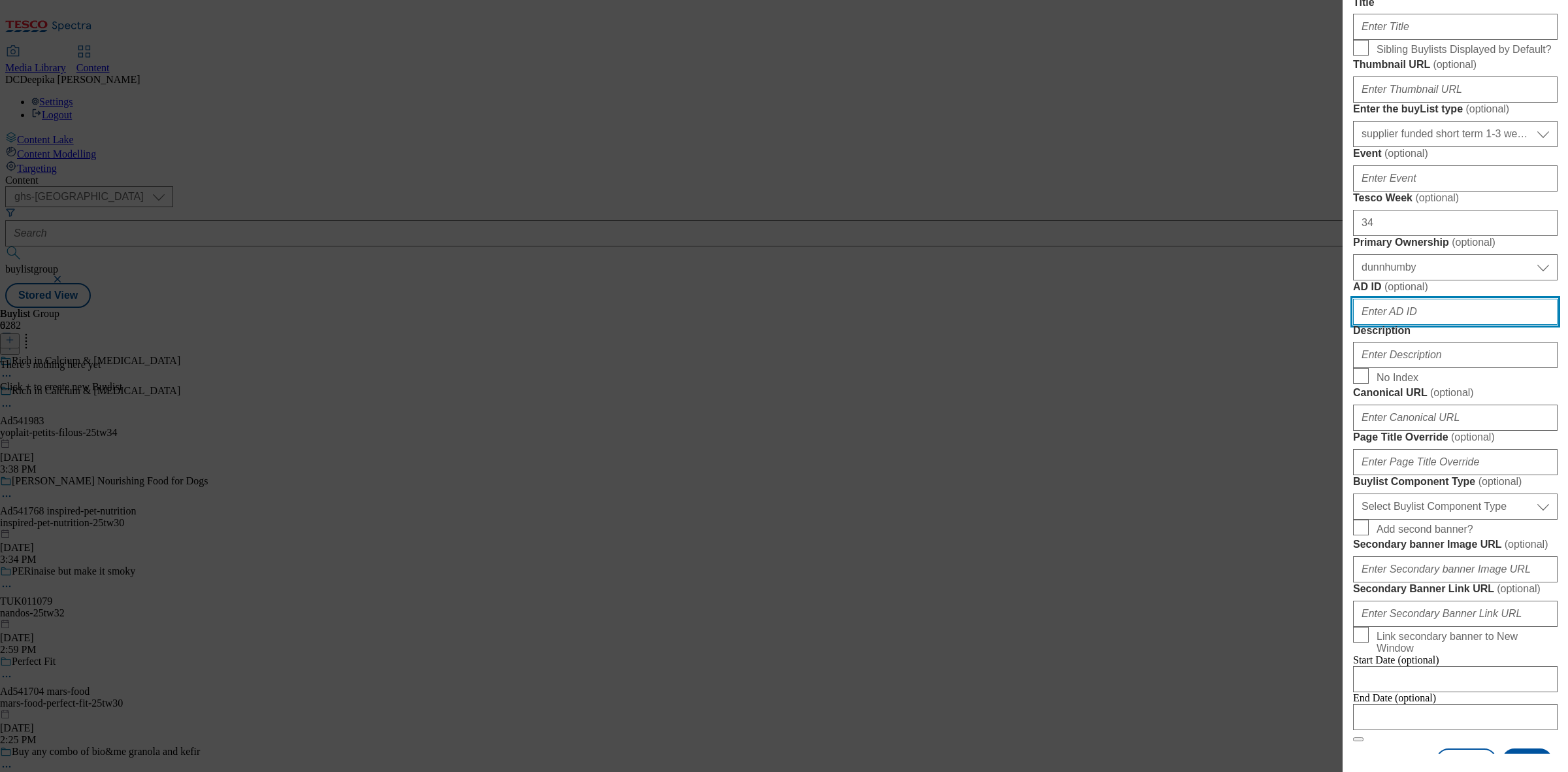
click at [1409, 325] on input "AD ID ( optional )" at bounding box center [1455, 312] width 205 height 26
paste input "yoplait-petits-filous"
type input "yoplait-petits-filous"
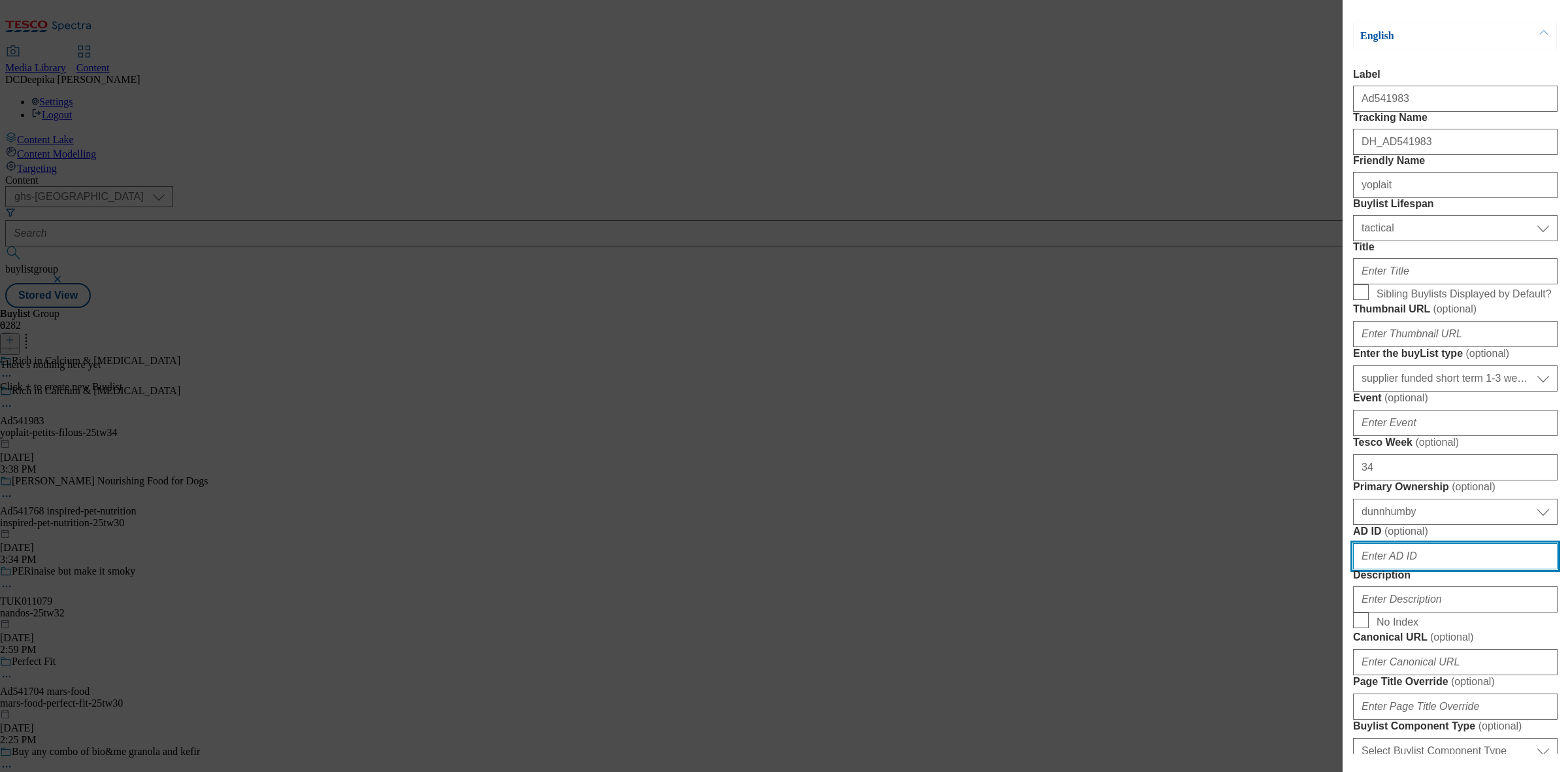
scroll to position [163, 0]
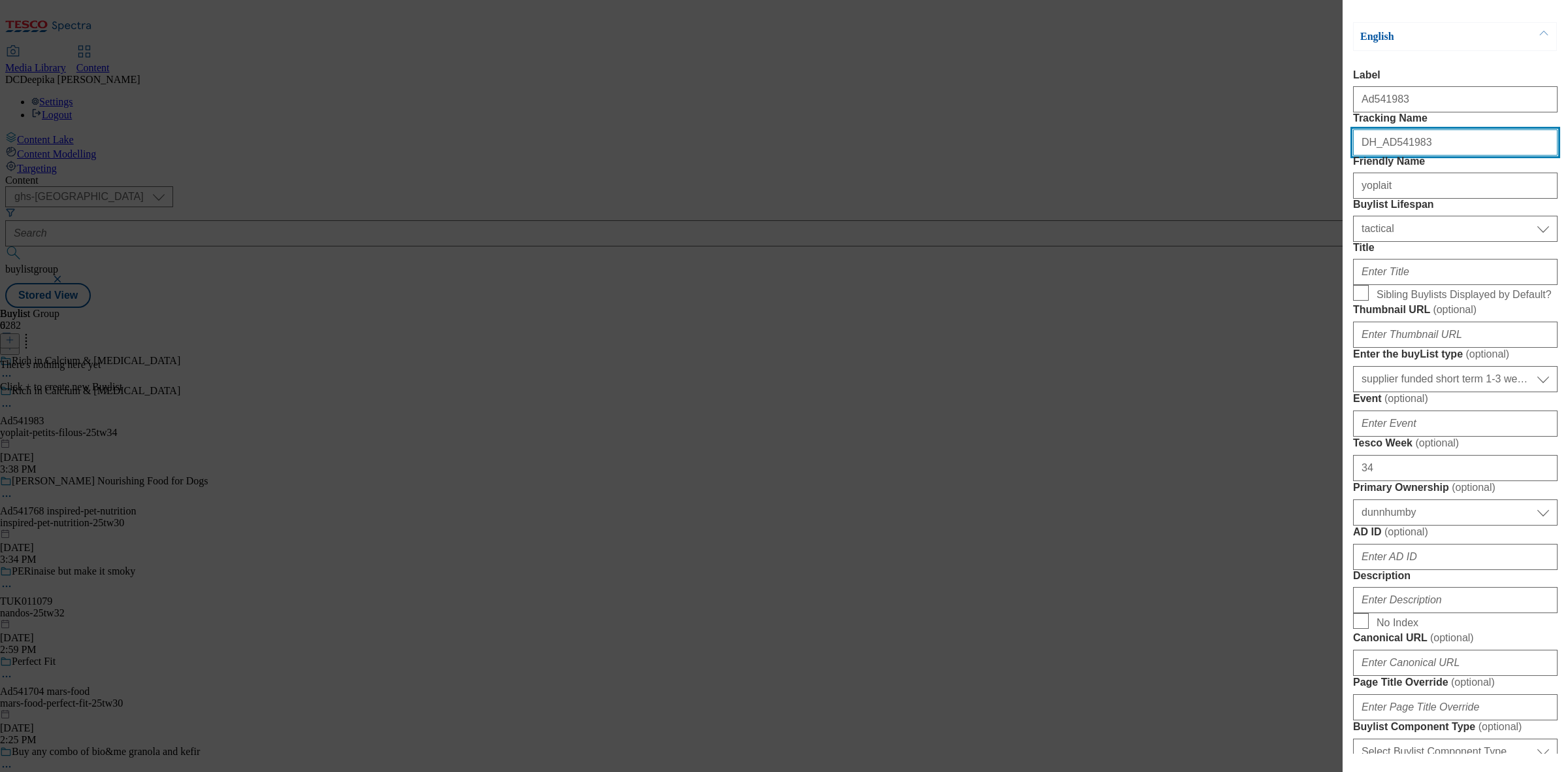
drag, startPoint x: 1430, startPoint y: 173, endPoint x: 1387, endPoint y: 185, distance: 44.7
click at [1387, 185] on form "Label Ad541983 Tracking Name DH_AD541983 Friendly Name yoplait Buylist Lifespan…" at bounding box center [1455, 527] width 205 height 917
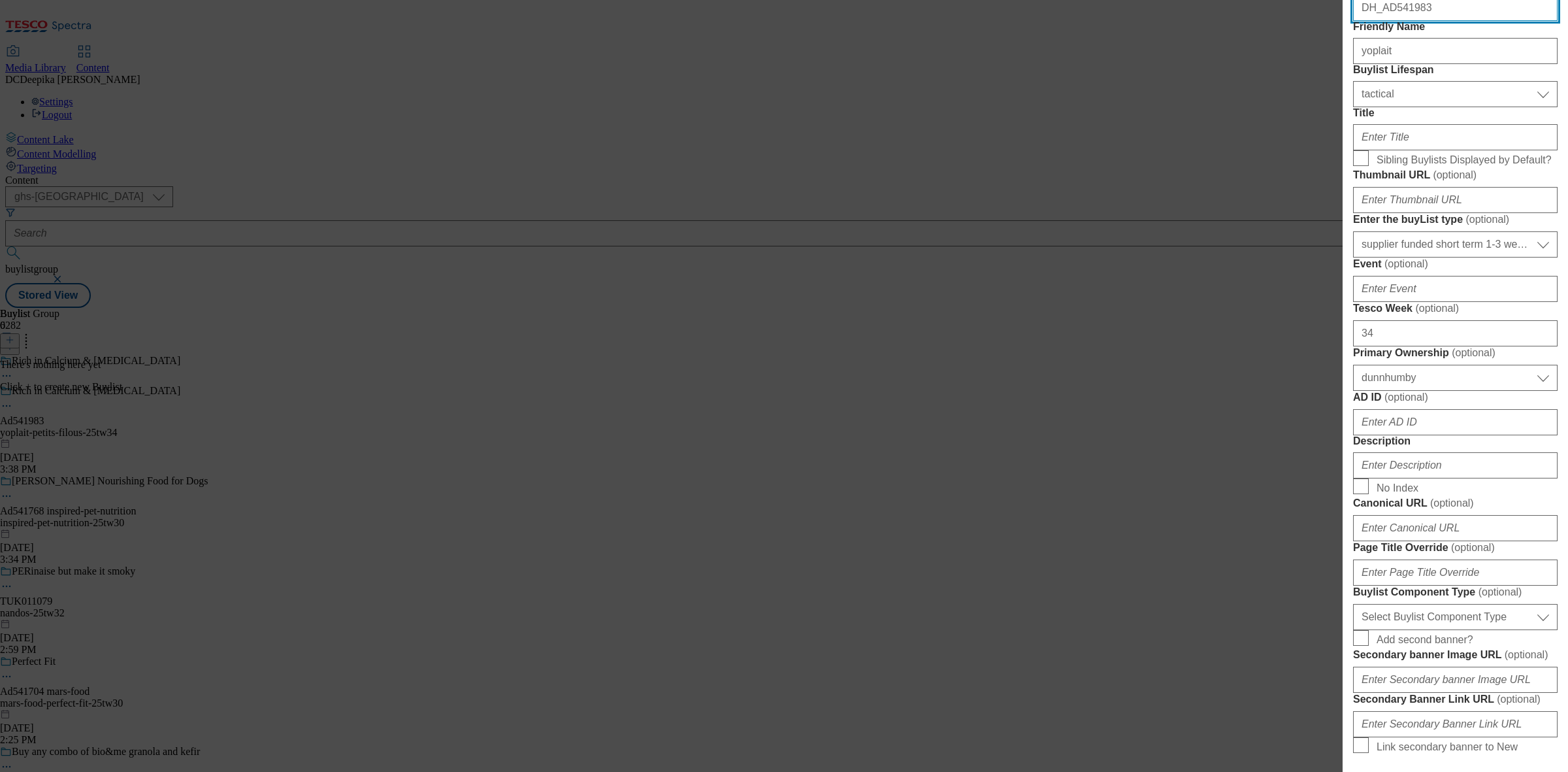
scroll to position [327, 0]
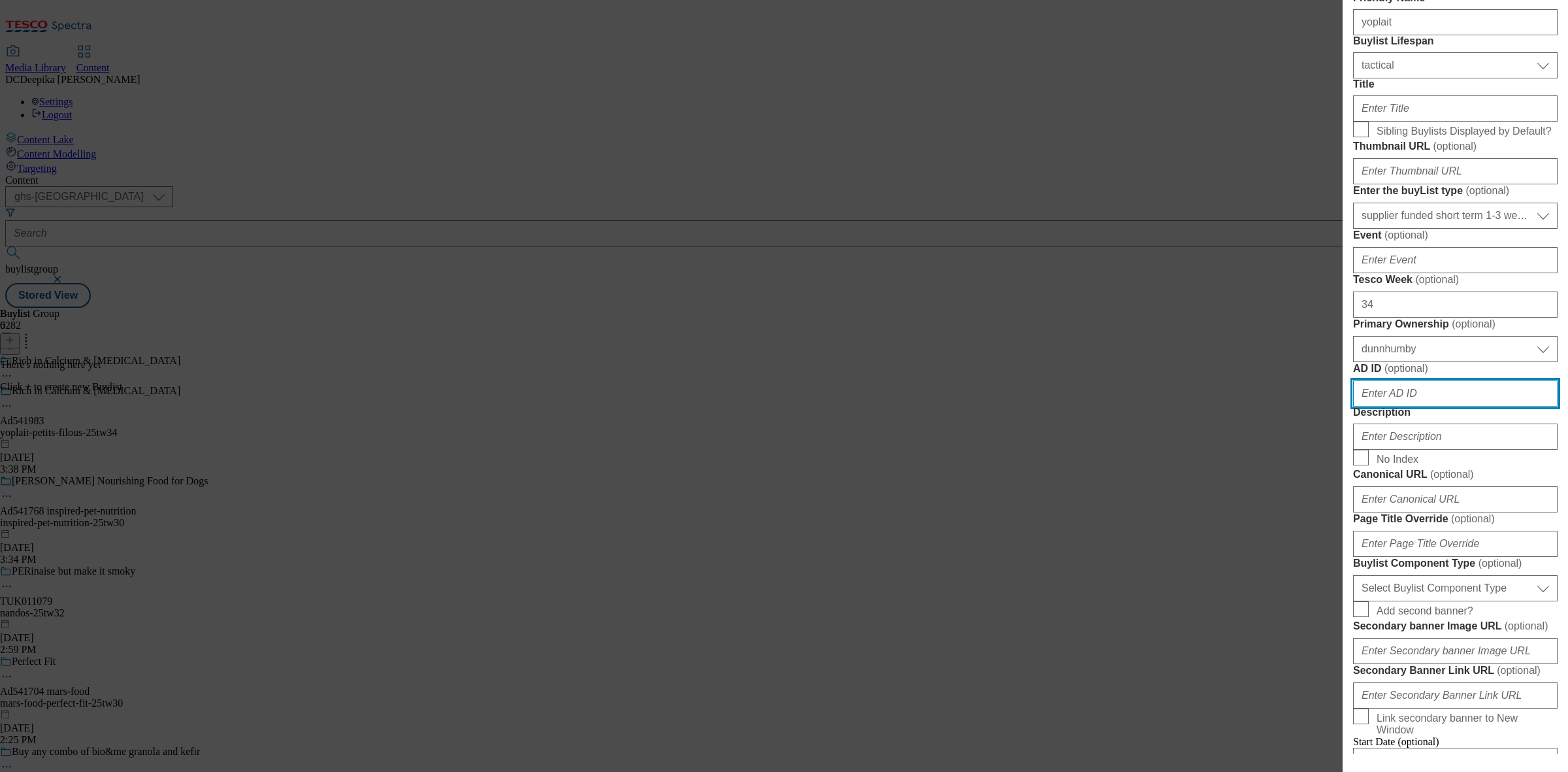
click at [1433, 406] on input "AD ID ( optional )" at bounding box center [1455, 393] width 205 height 26
paste input "541983"
type input "541983"
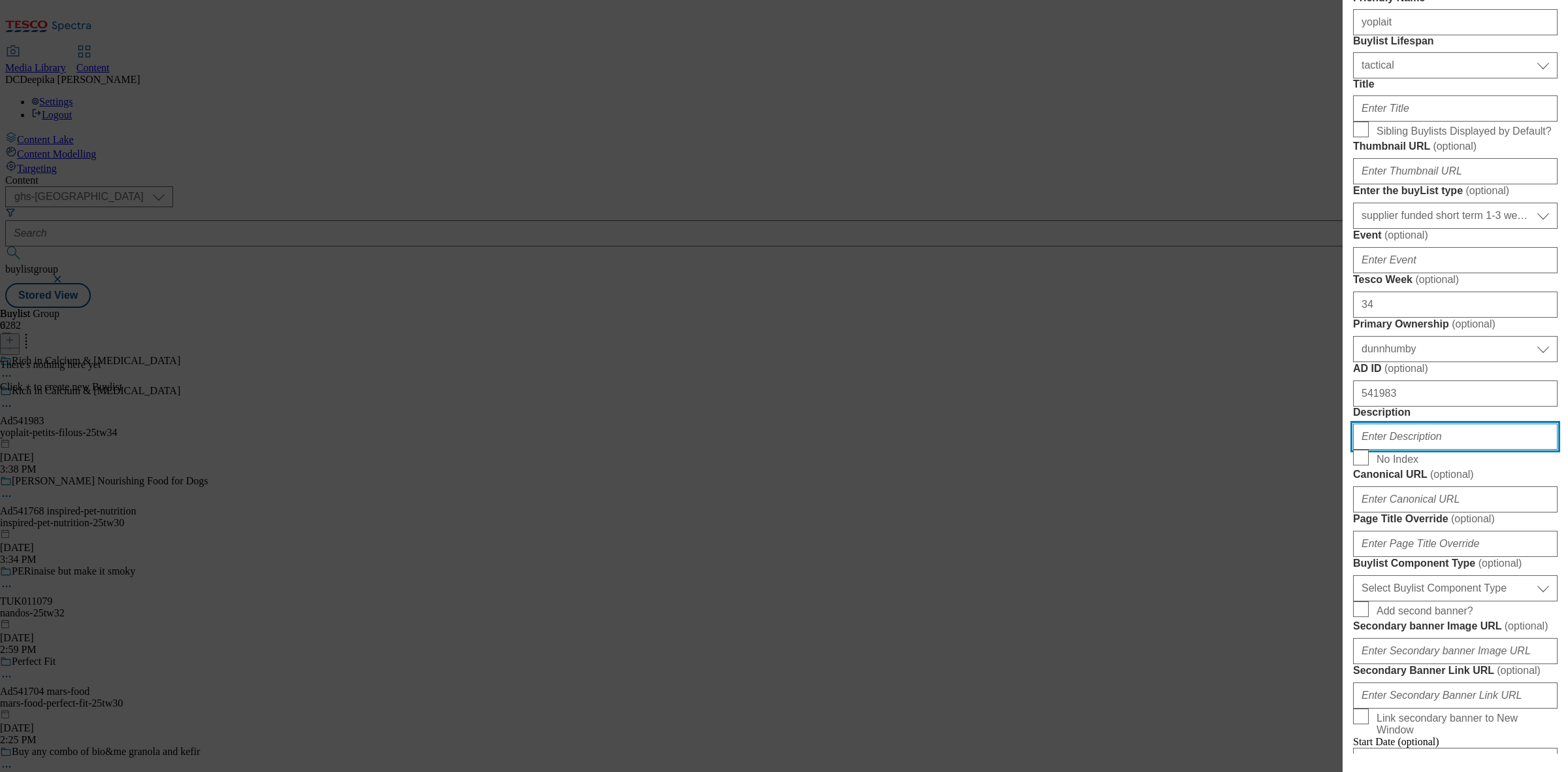
click at [1436, 450] on input "Description" at bounding box center [1455, 436] width 205 height 26
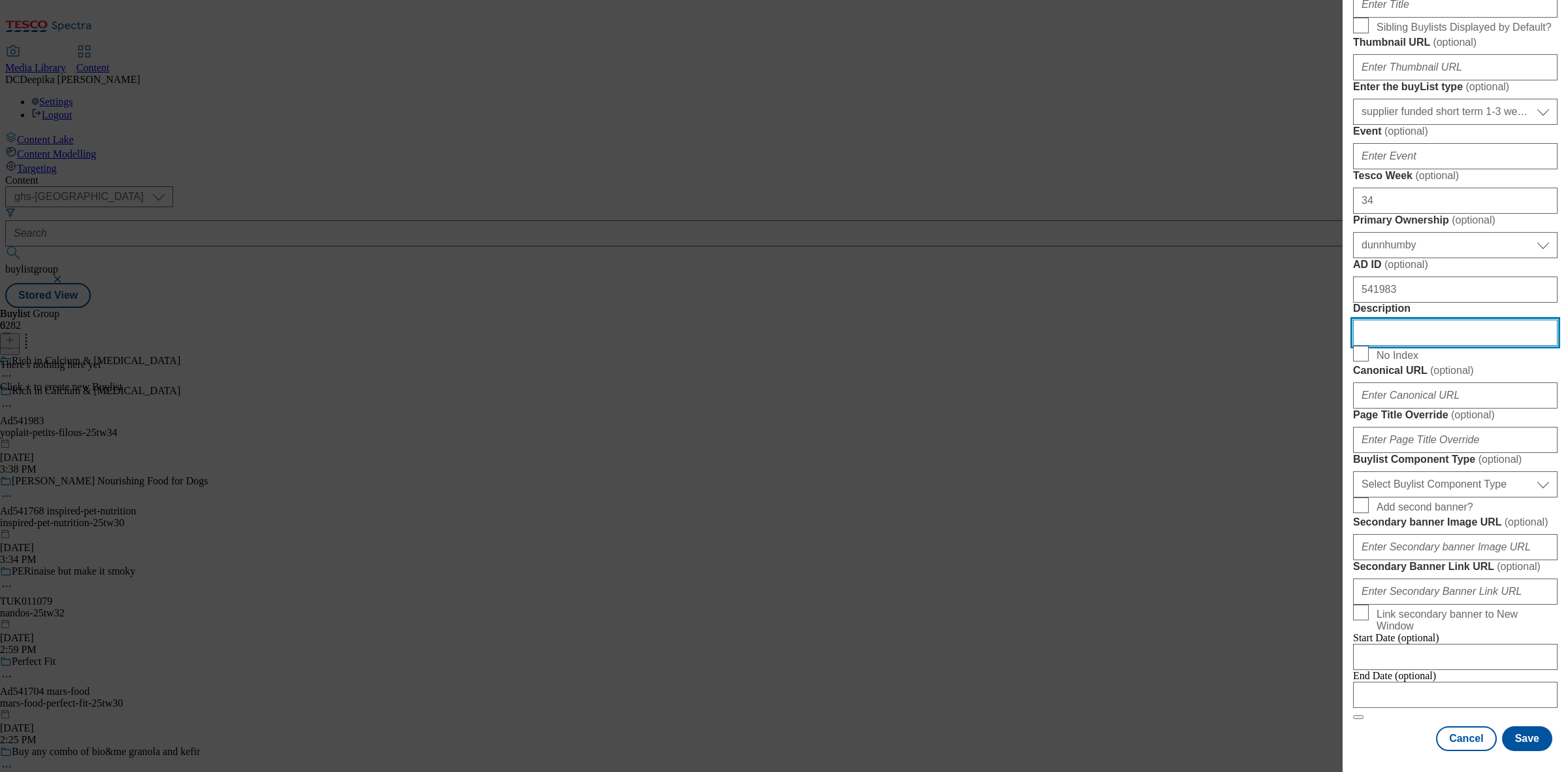
scroll to position [572, 0]
drag, startPoint x: 1509, startPoint y: 690, endPoint x: 1488, endPoint y: 697, distance: 22.7
click at [1509, 497] on select "Select Buylist Component Type Banner Competition Header Meal" at bounding box center [1455, 484] width 205 height 26
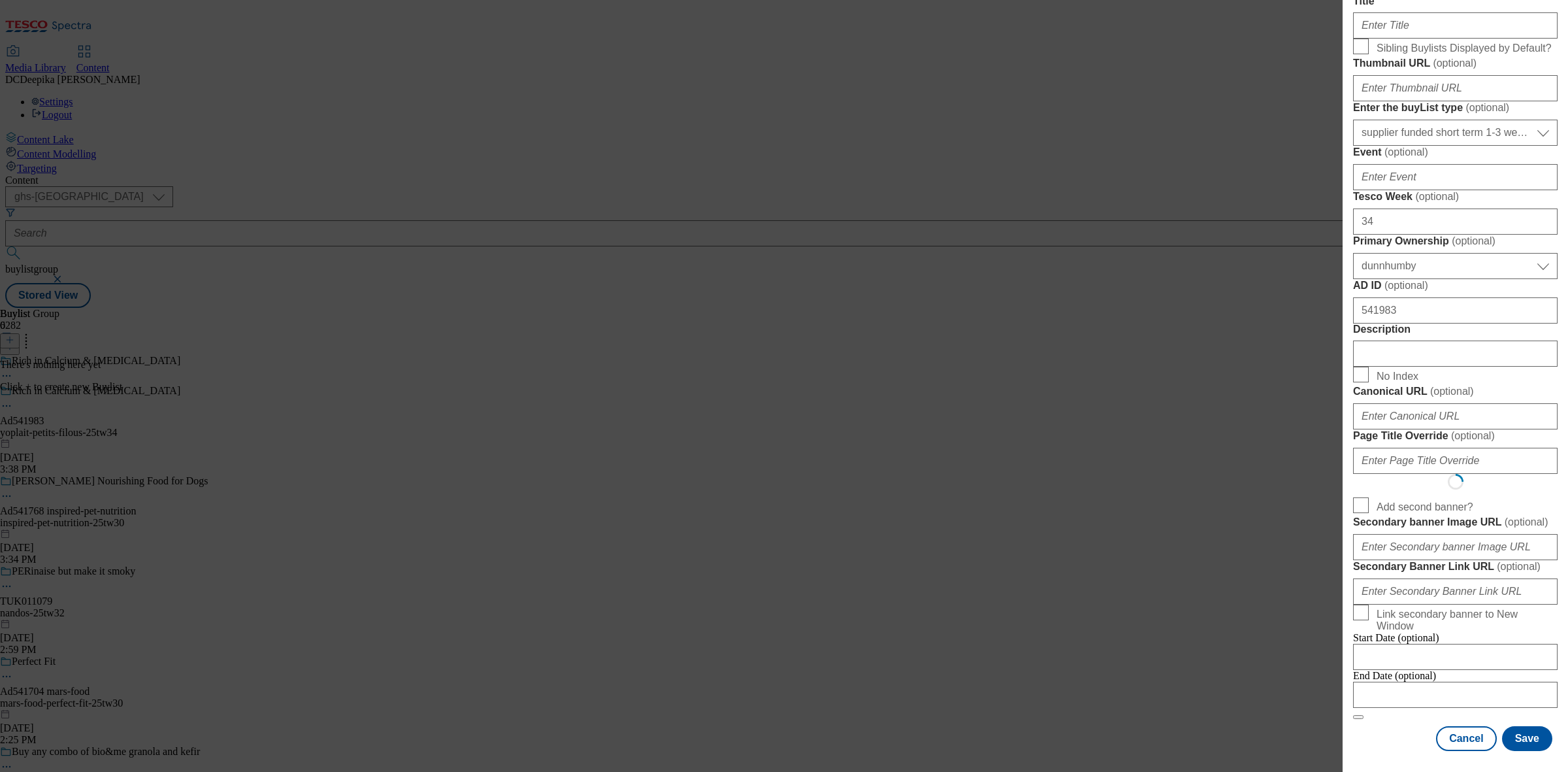
select select "Banner"
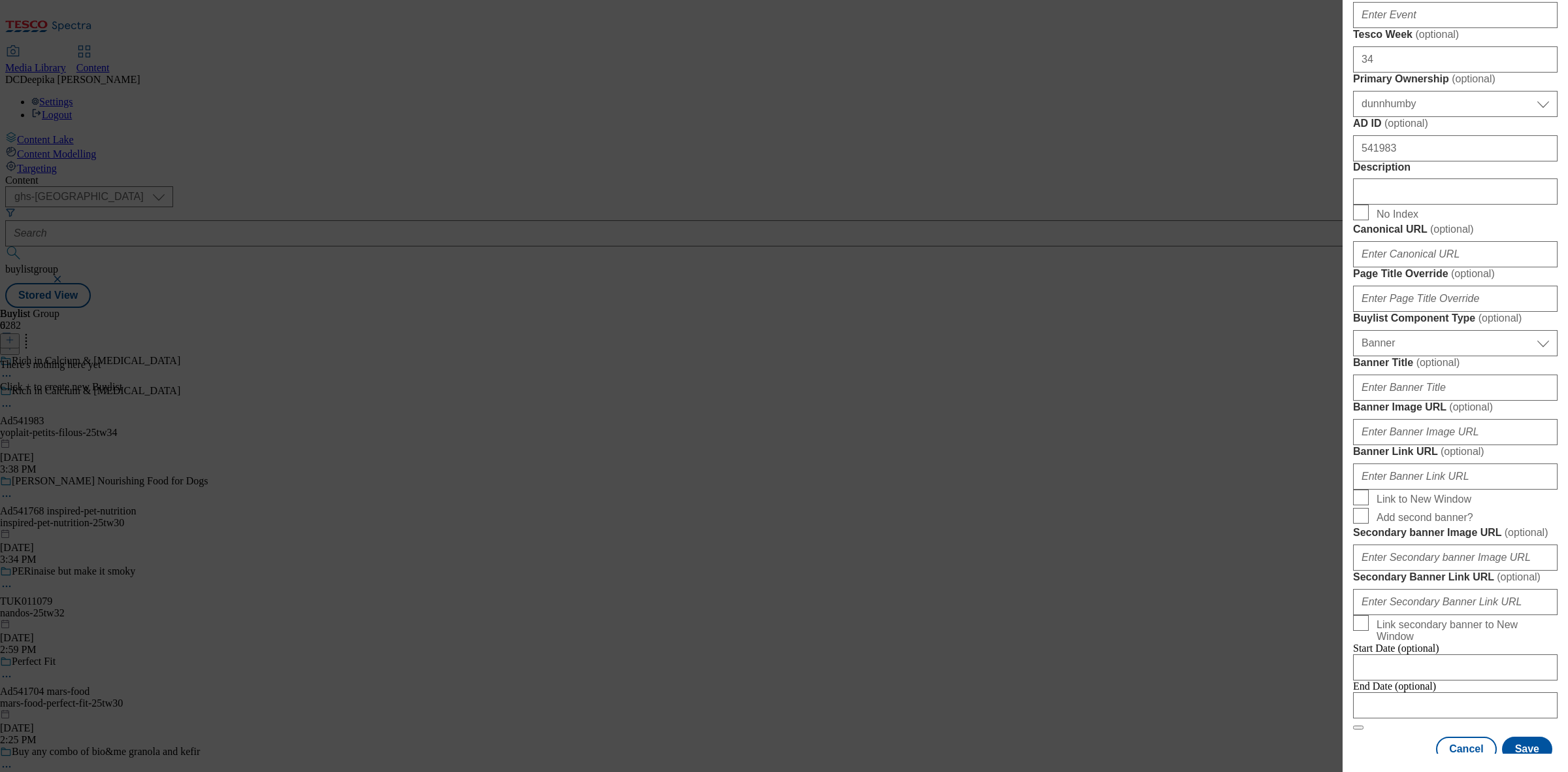
scroll to position [0, 0]
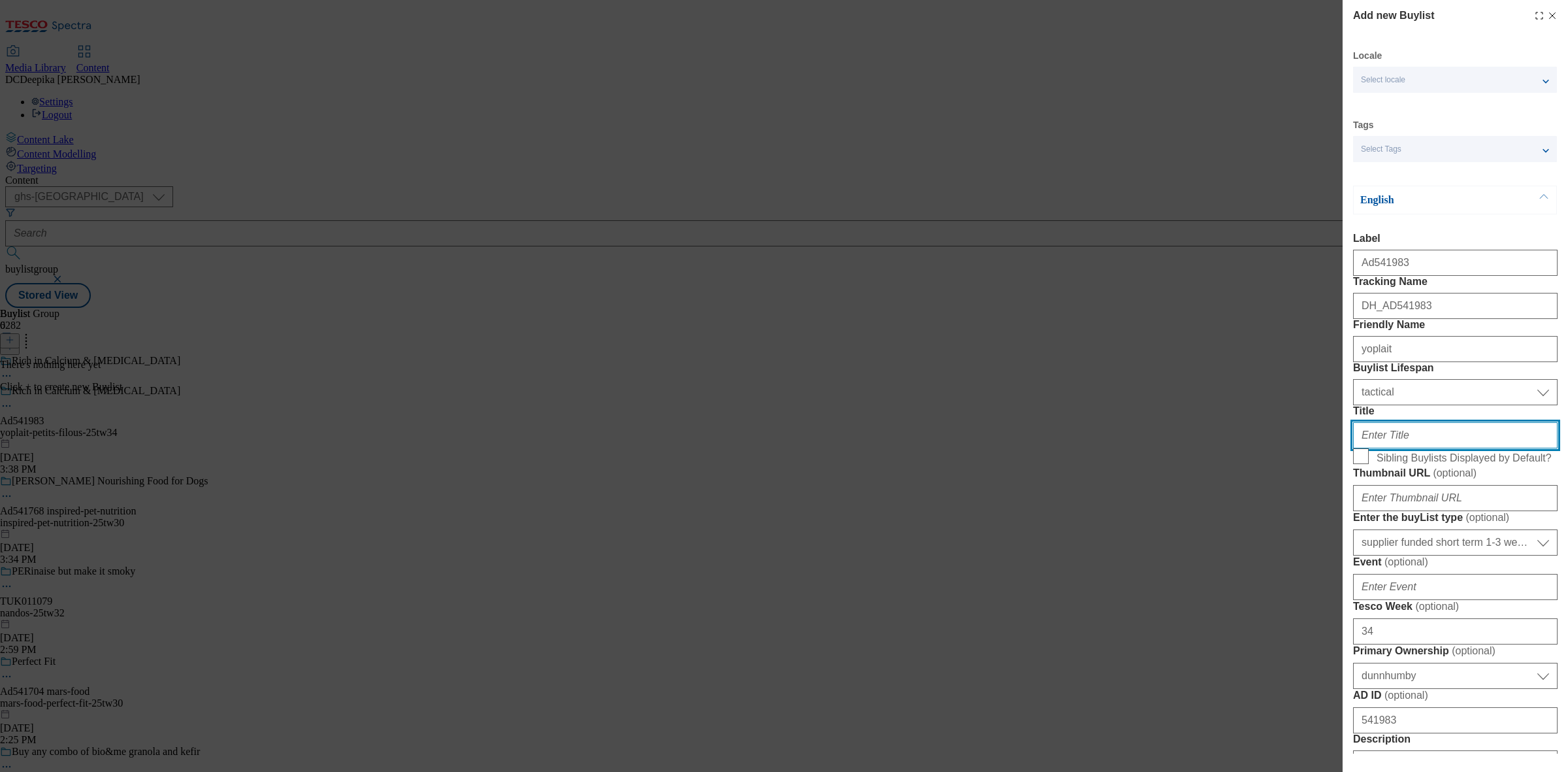
click at [1412, 448] on input "Title" at bounding box center [1455, 435] width 205 height 26
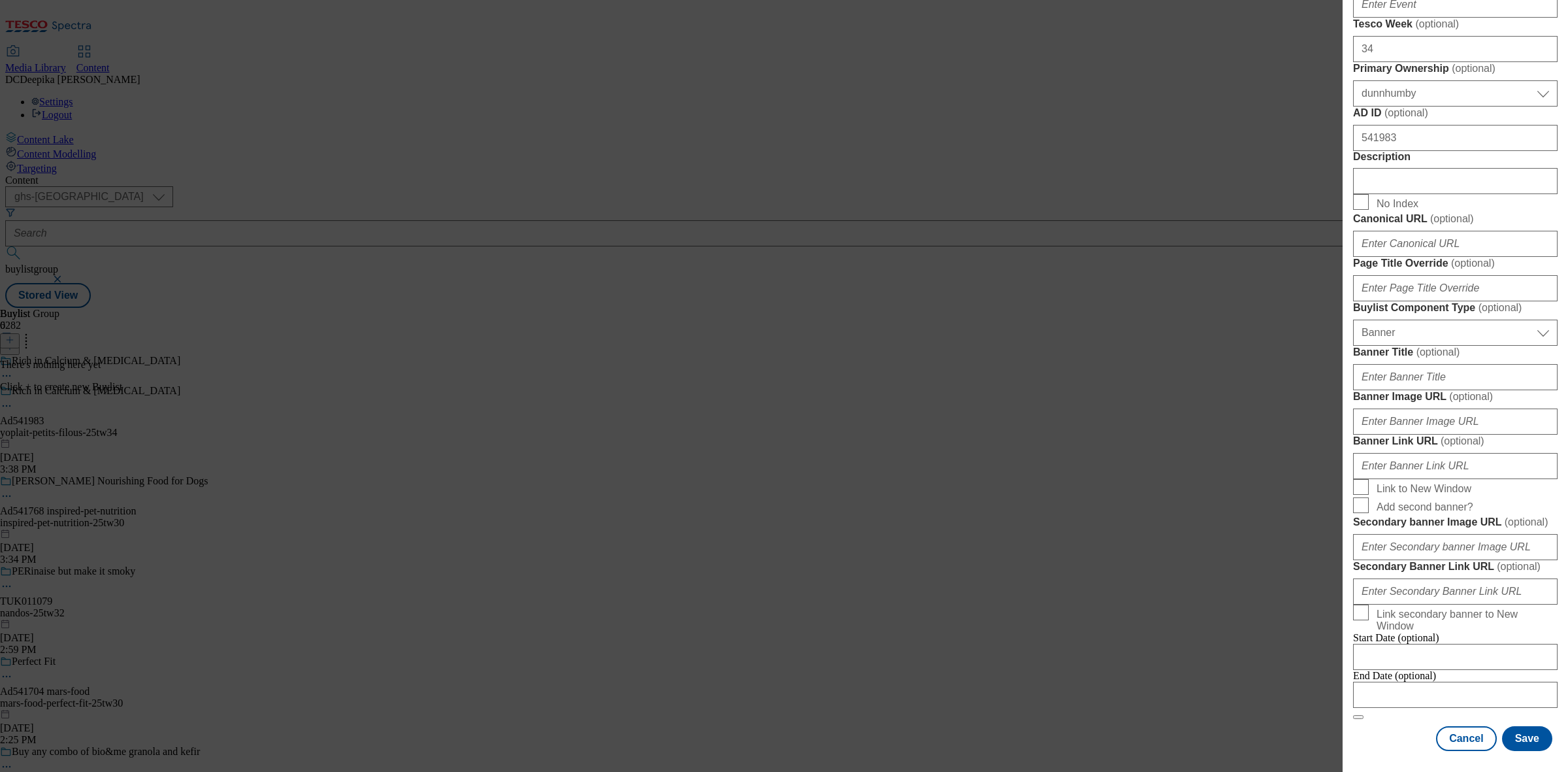
scroll to position [1151, 0]
click at [1425, 682] on input "Modal" at bounding box center [1455, 695] width 205 height 26
select select "2025"
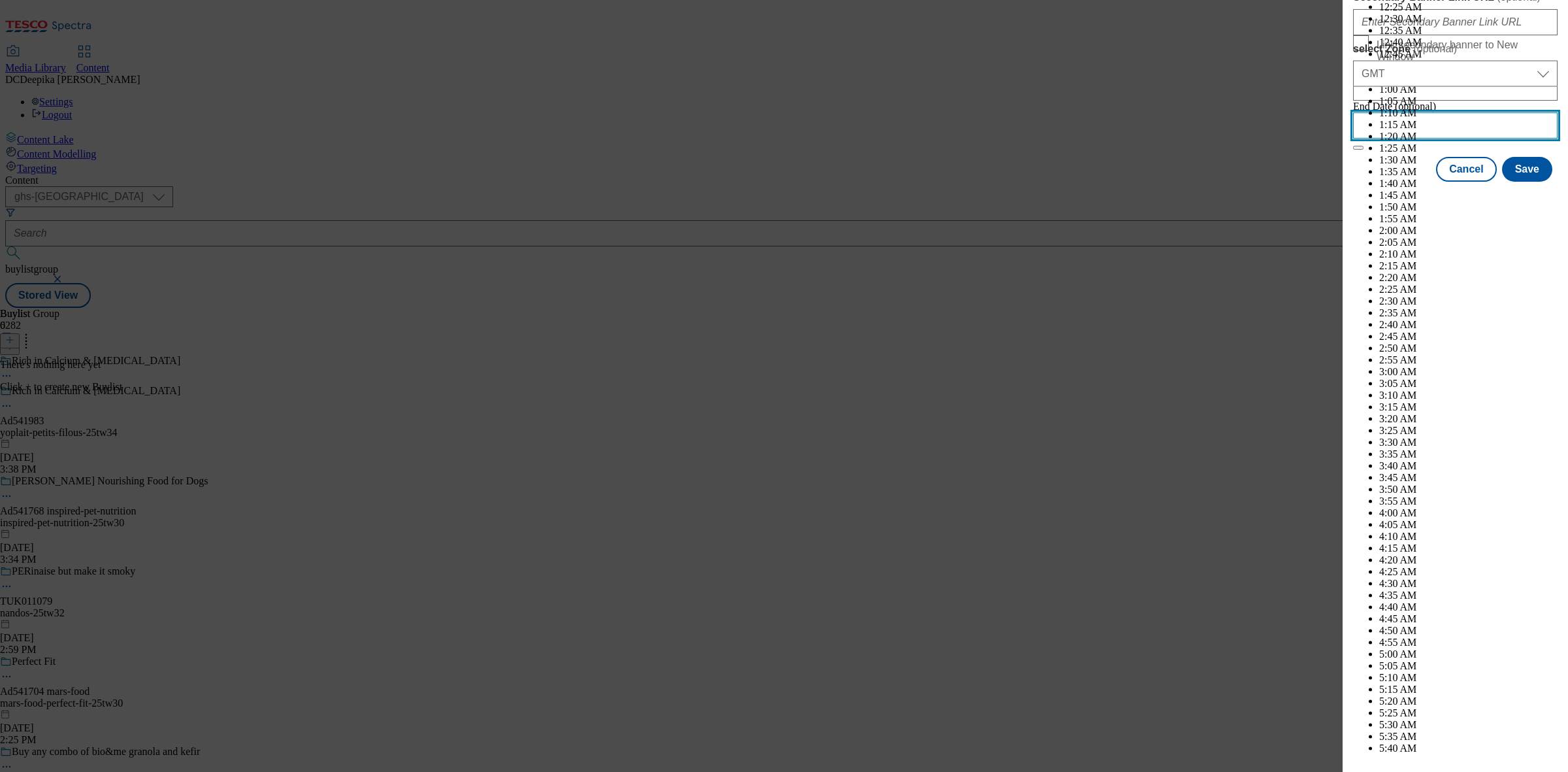
scroll to position [4566, 0]
select select "January"
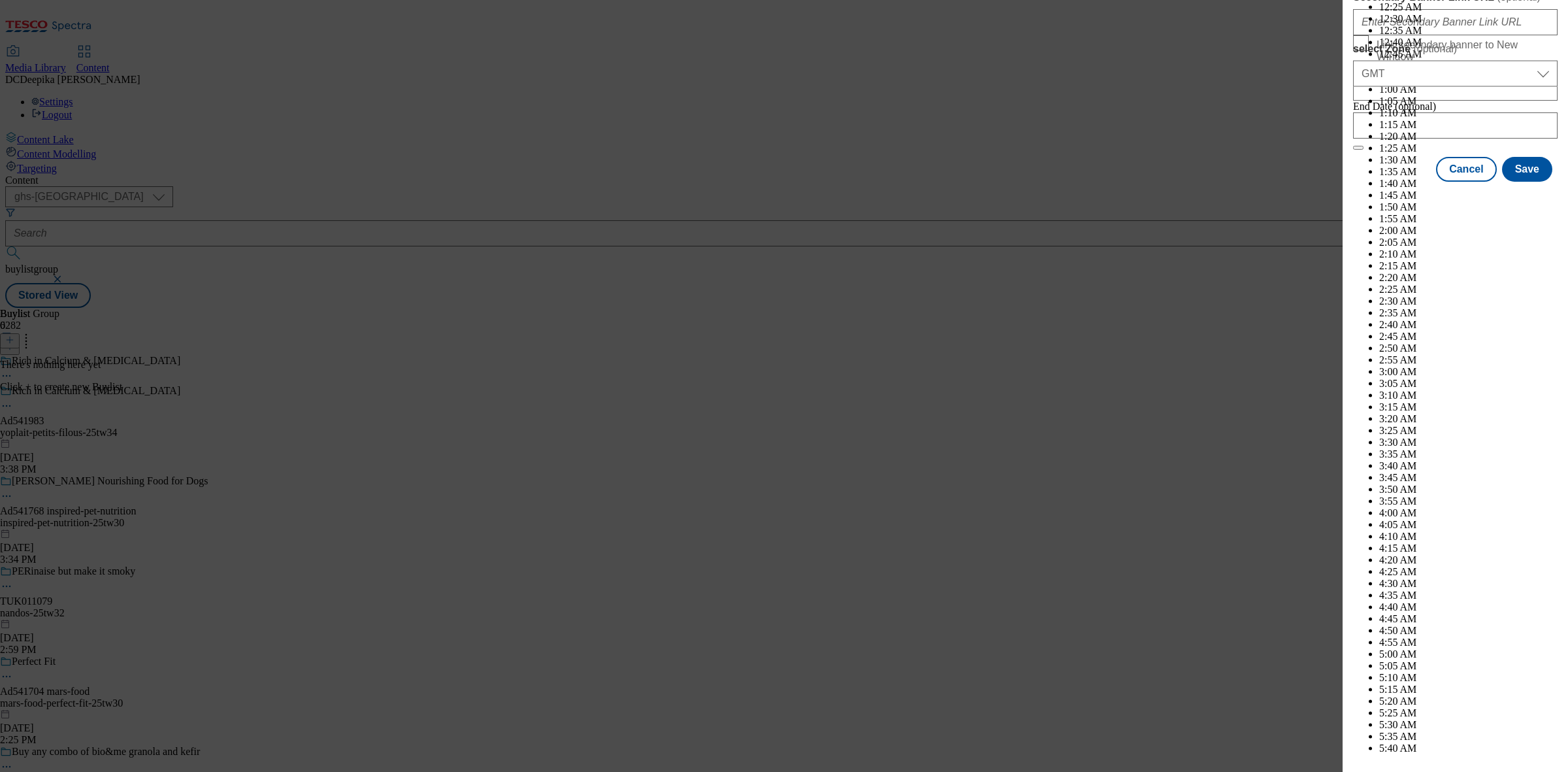
select select "2026"
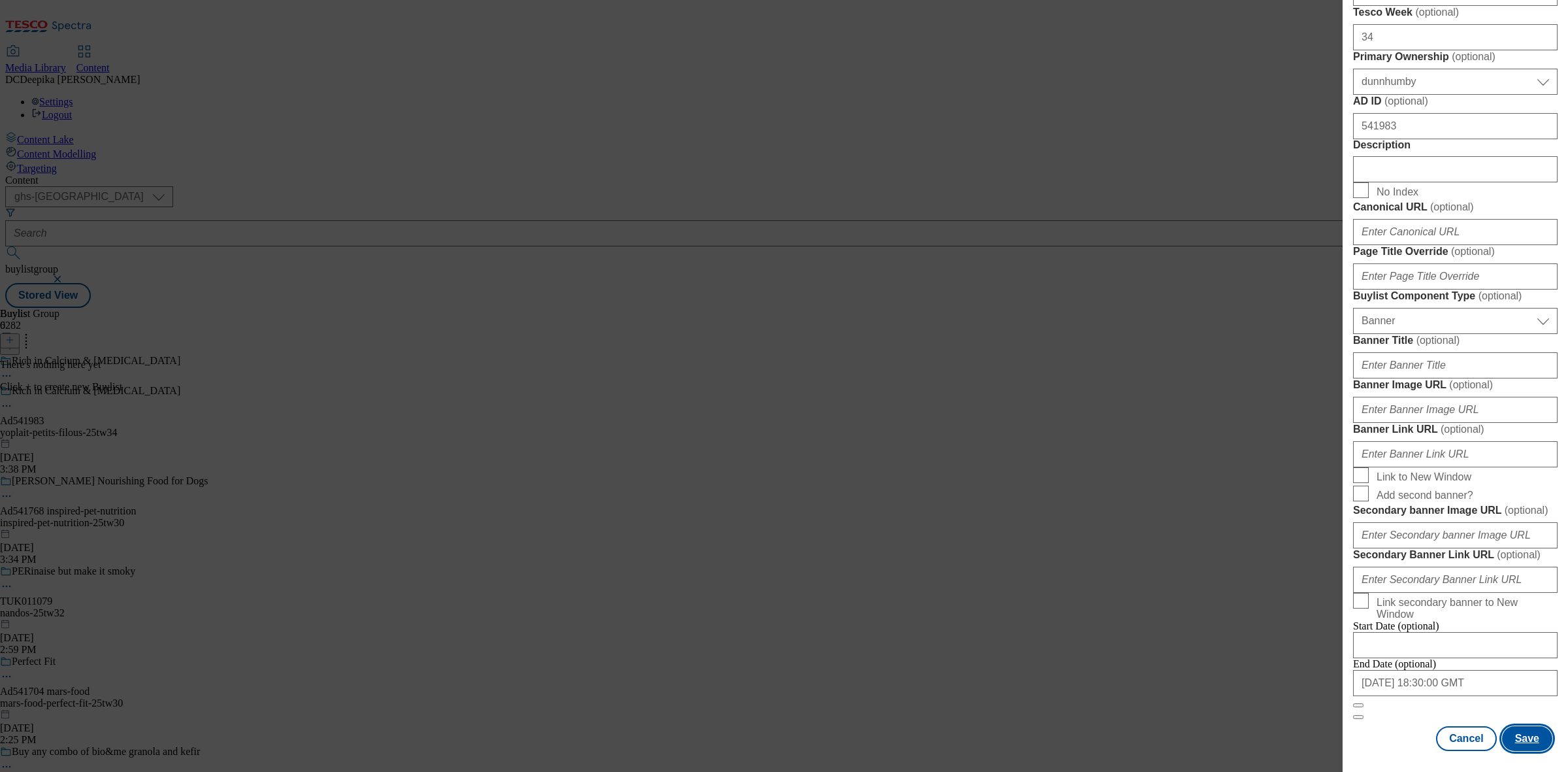
click at [1523, 726] on button "Save" at bounding box center [1527, 738] width 50 height 25
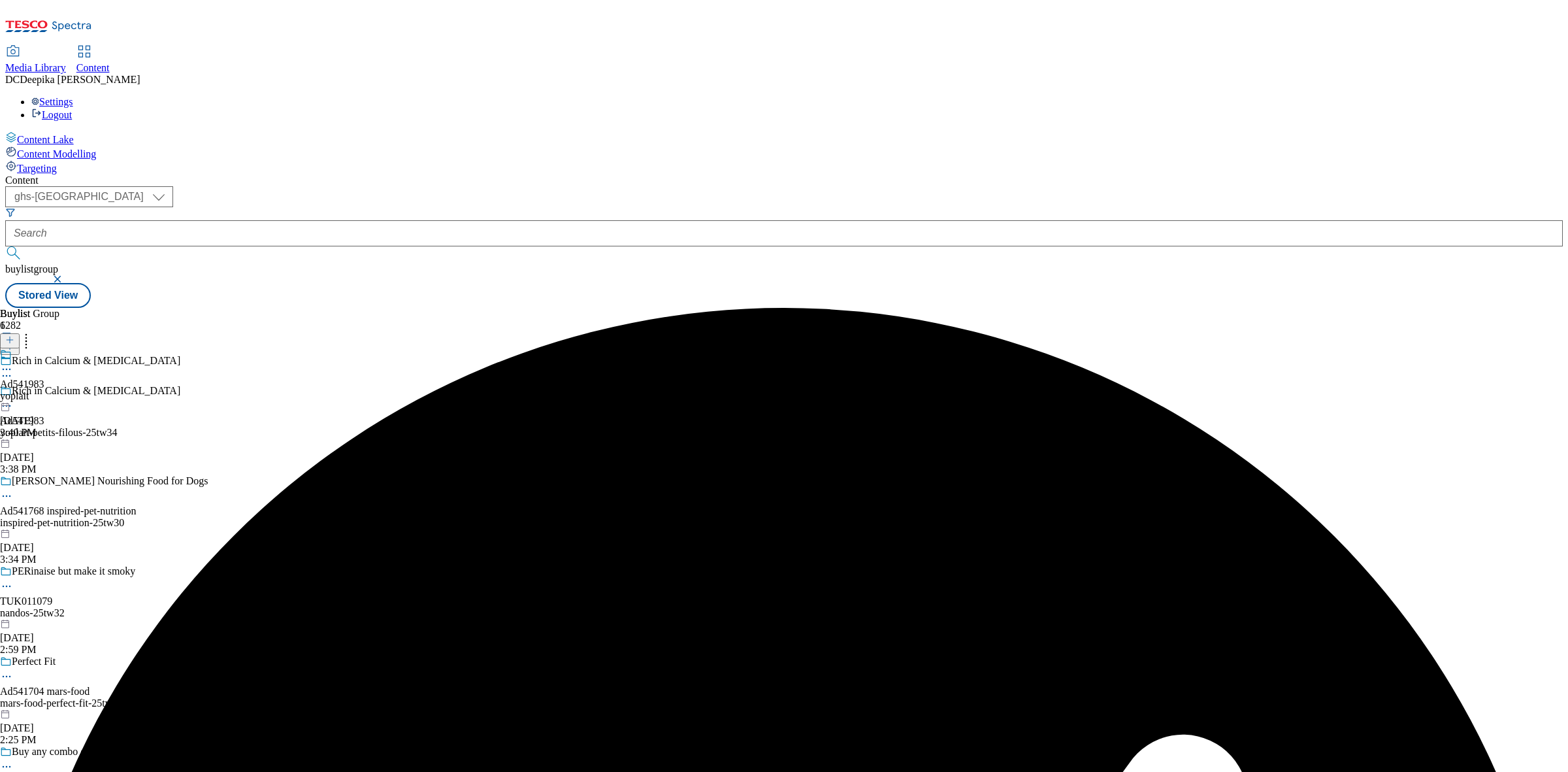
click at [44, 348] on div "Ad541983 yoplait Sep 18, 2025 3:40 PM" at bounding box center [22, 393] width 44 height 90
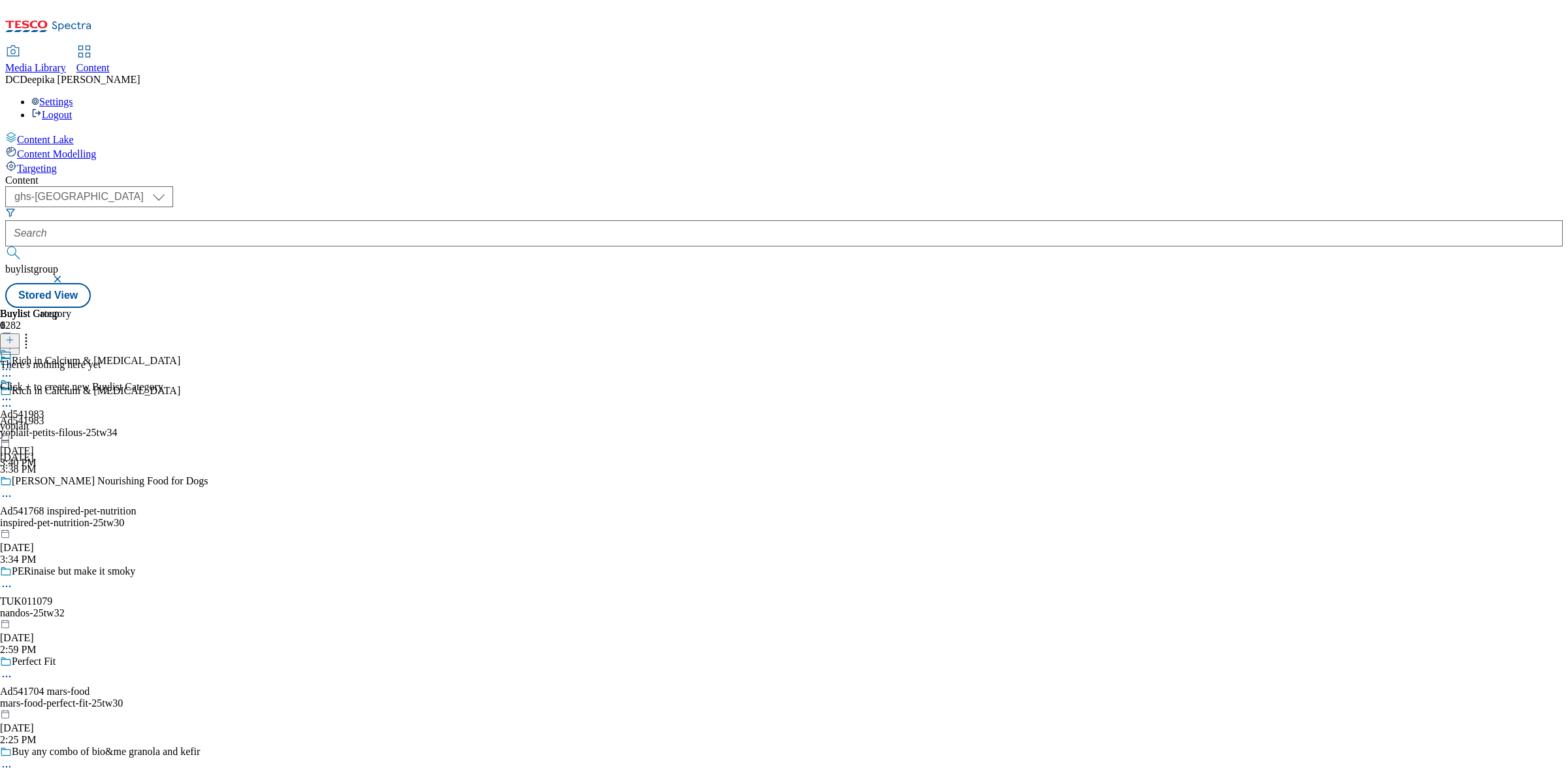
click at [14, 335] on icon at bounding box center [9, 339] width 9 height 9
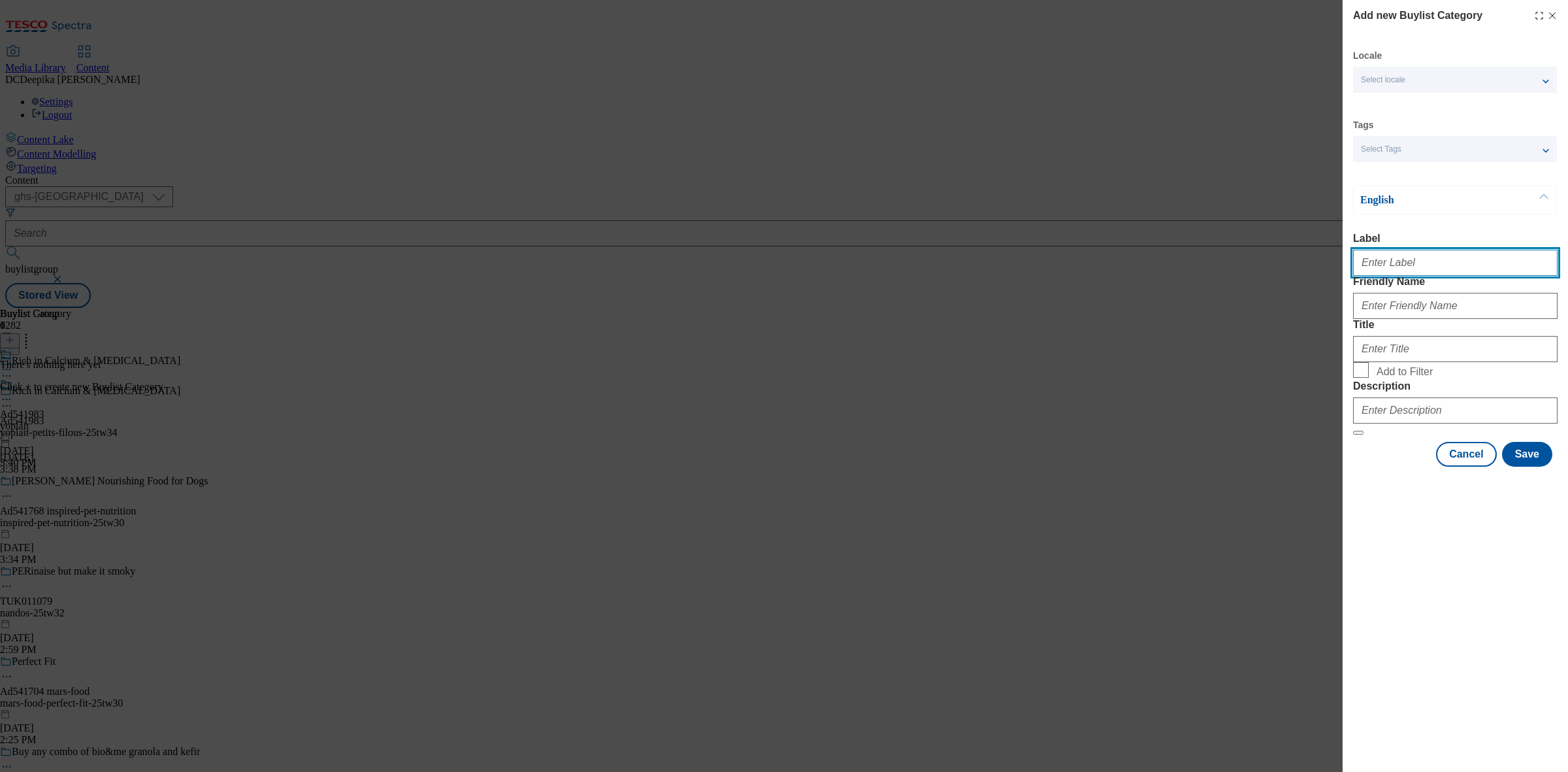
click at [1481, 268] on input "Label" at bounding box center [1455, 263] width 205 height 26
paste input "Ad541983"
type input "Ad541983"
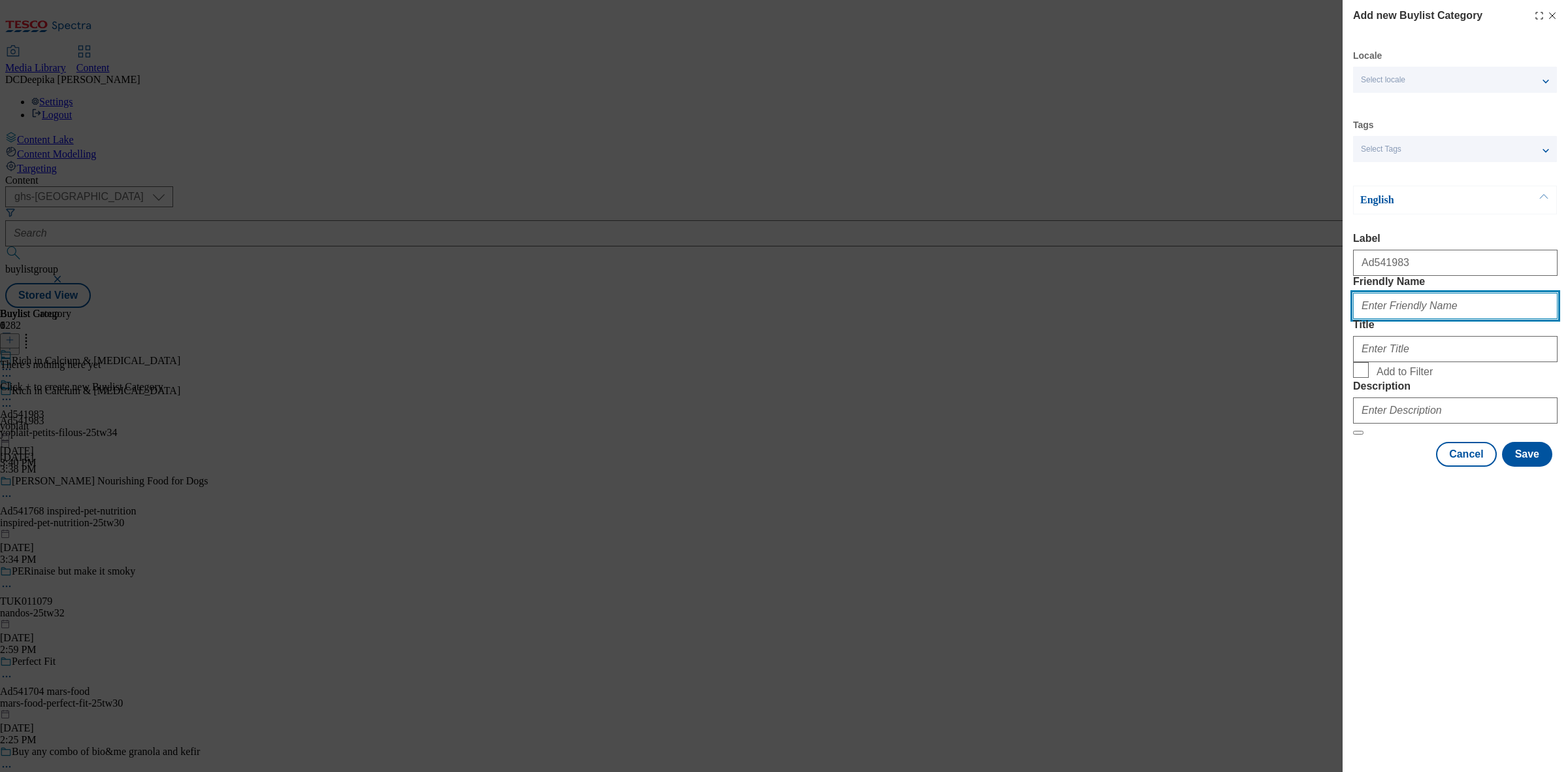
click at [1455, 319] on input "Friendly Name" at bounding box center [1455, 306] width 205 height 26
click at [1141, 7] on div "Add new Buylist Category Locale Select locale English Welsh Tags Select Tags fn…" at bounding box center [784, 386] width 1568 height 772
click at [1457, 319] on input "Friendly Name" at bounding box center [1455, 306] width 205 height 26
paste input "yoplait-petits-filous"
type input "yoplait-petits-filous"
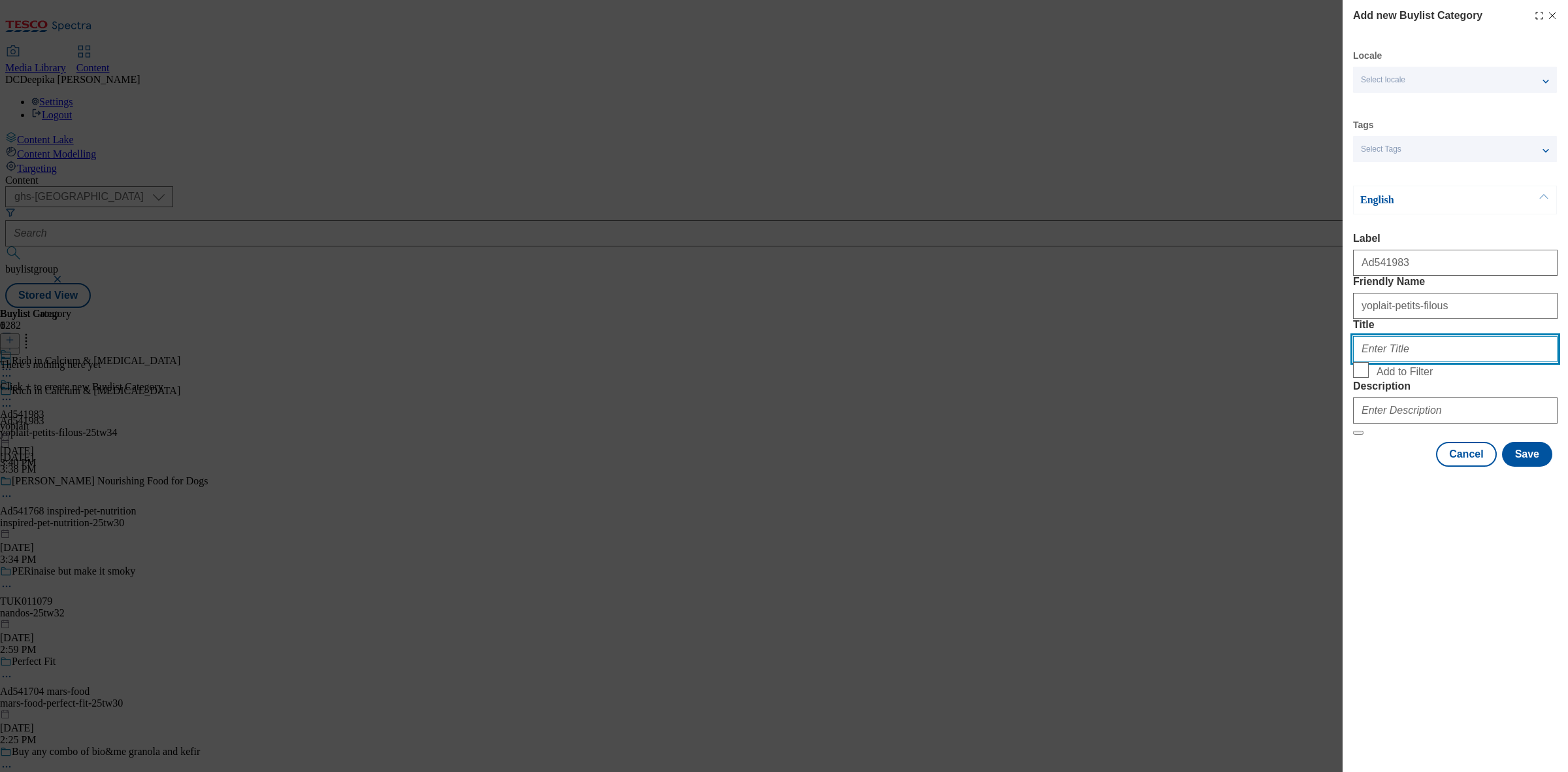
click at [1423, 362] on input "Title" at bounding box center [1455, 349] width 205 height 26
paste input "Yoplait"
type input "Yoplait"
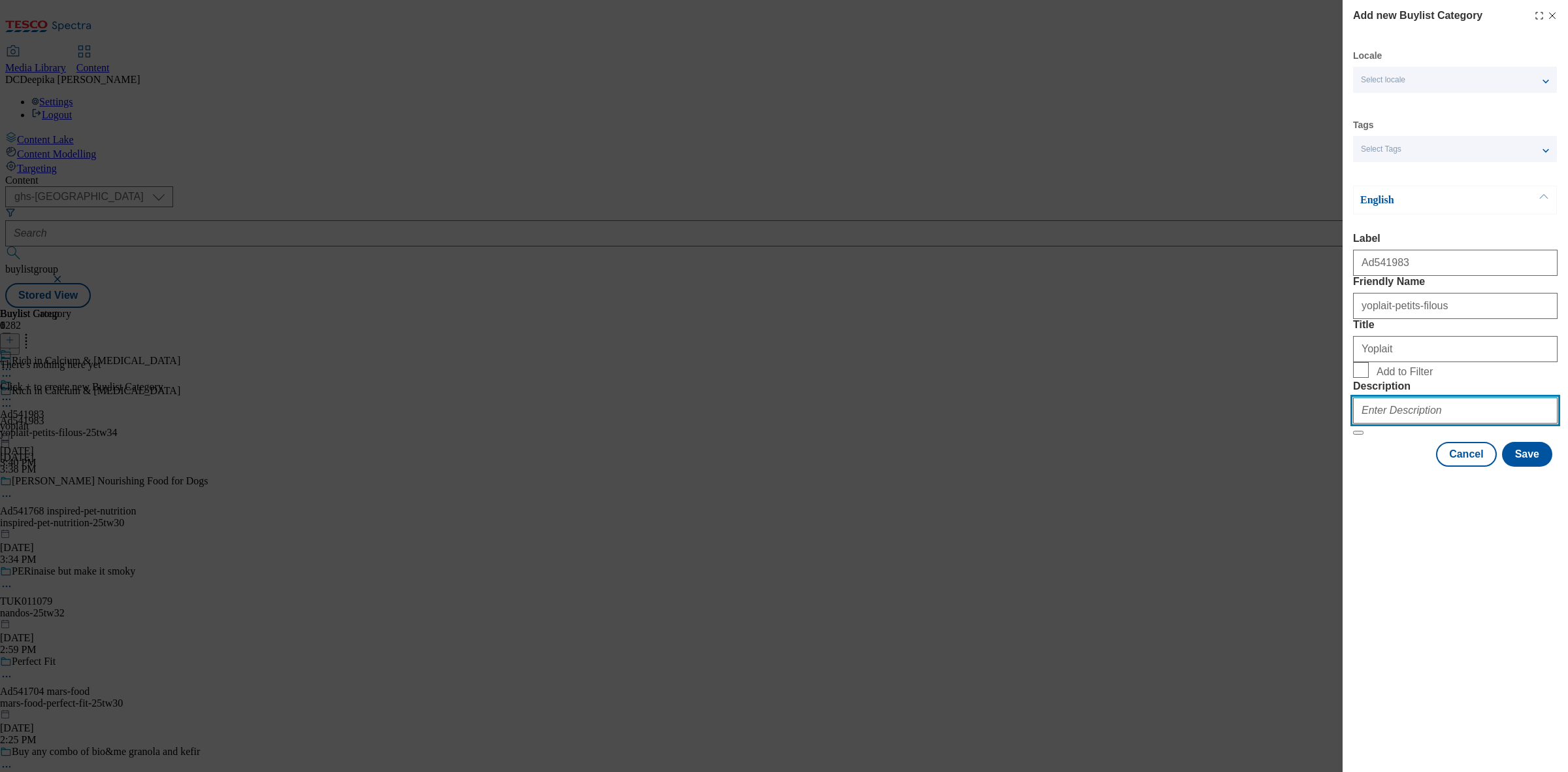
click at [1445, 423] on input "Description" at bounding box center [1455, 410] width 205 height 26
click at [1533, 467] on button "Save" at bounding box center [1527, 454] width 50 height 25
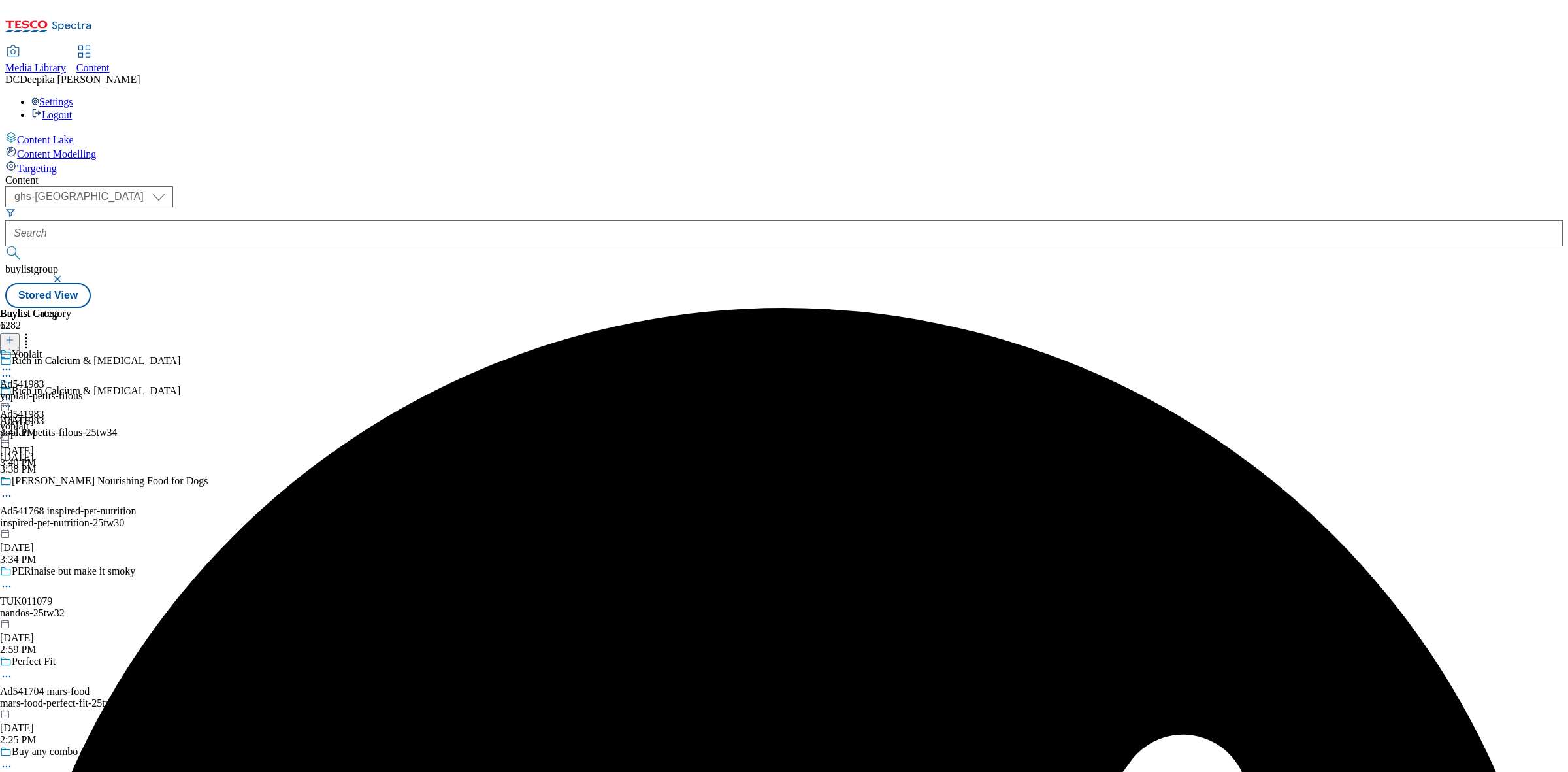
click at [82, 348] on div "Yoplait Ad541983 yoplait-petits-filous Sep 18, 2025 3:41 PM" at bounding box center [41, 393] width 82 height 90
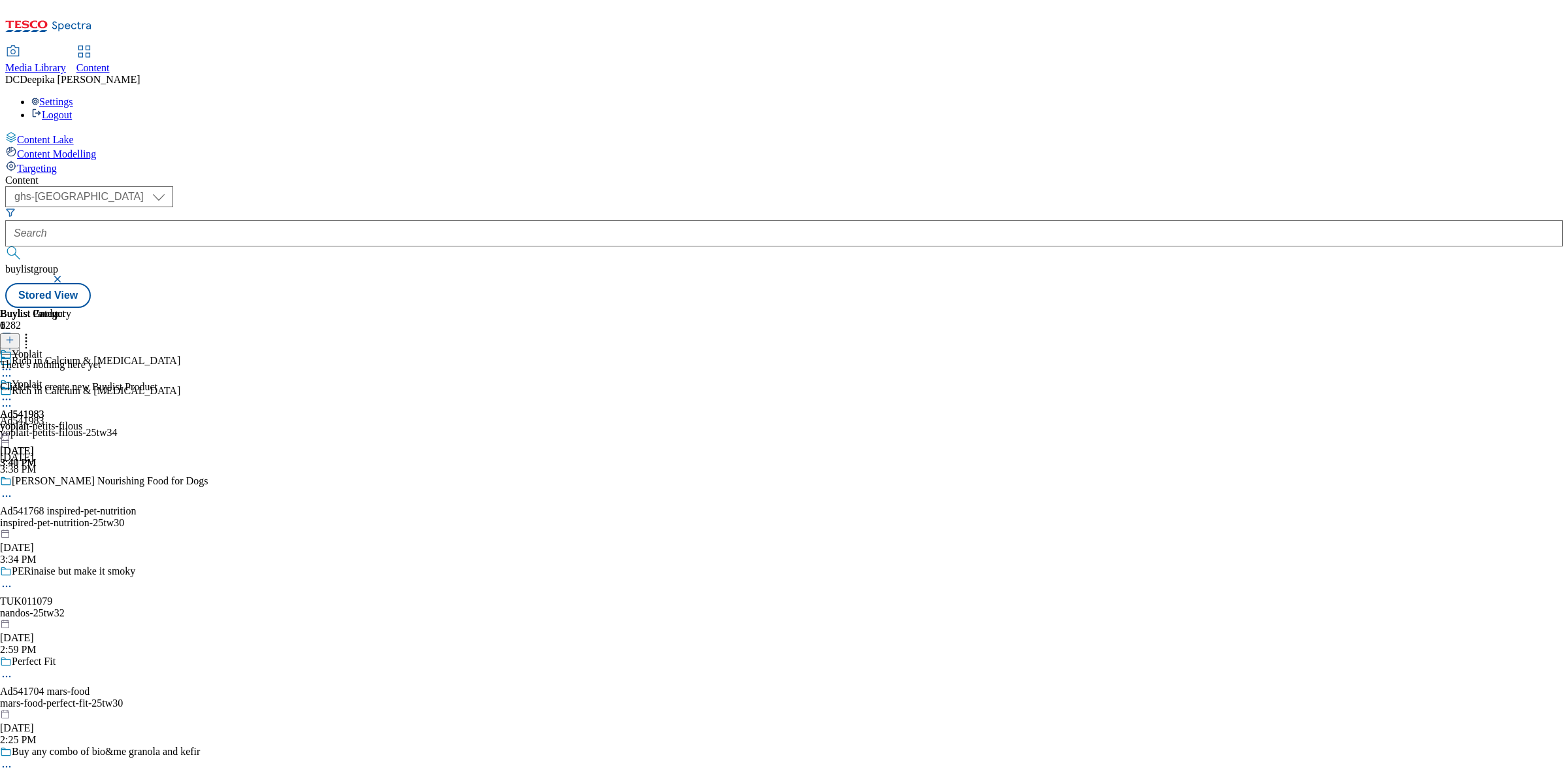
click at [14, 335] on icon at bounding box center [9, 339] width 9 height 9
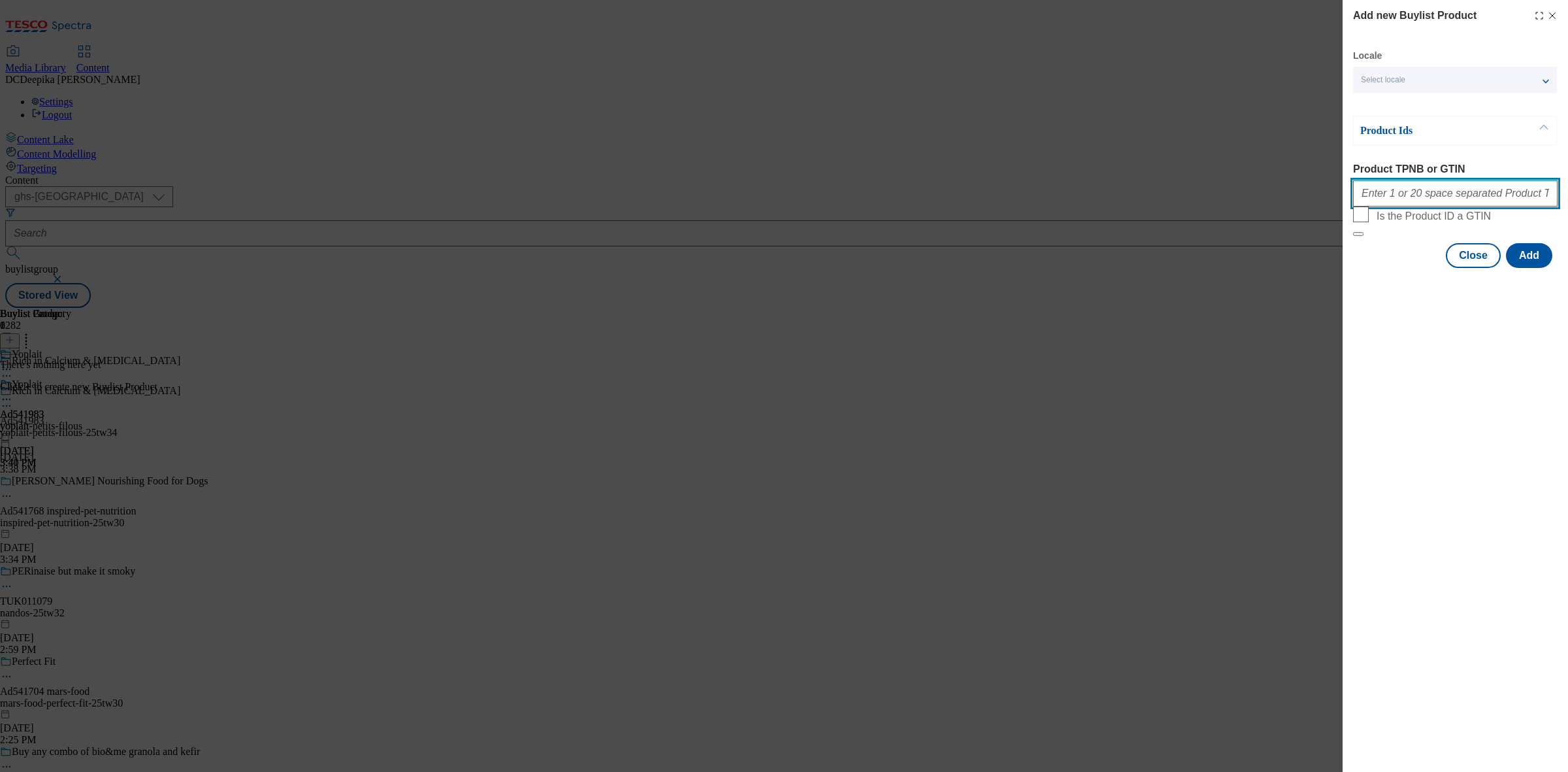
click at [1400, 203] on input "Product TPNB or GTIN" at bounding box center [1455, 193] width 205 height 26
paste input "97069744"
type input "97069744"
click at [1528, 268] on button "Add" at bounding box center [1529, 255] width 46 height 25
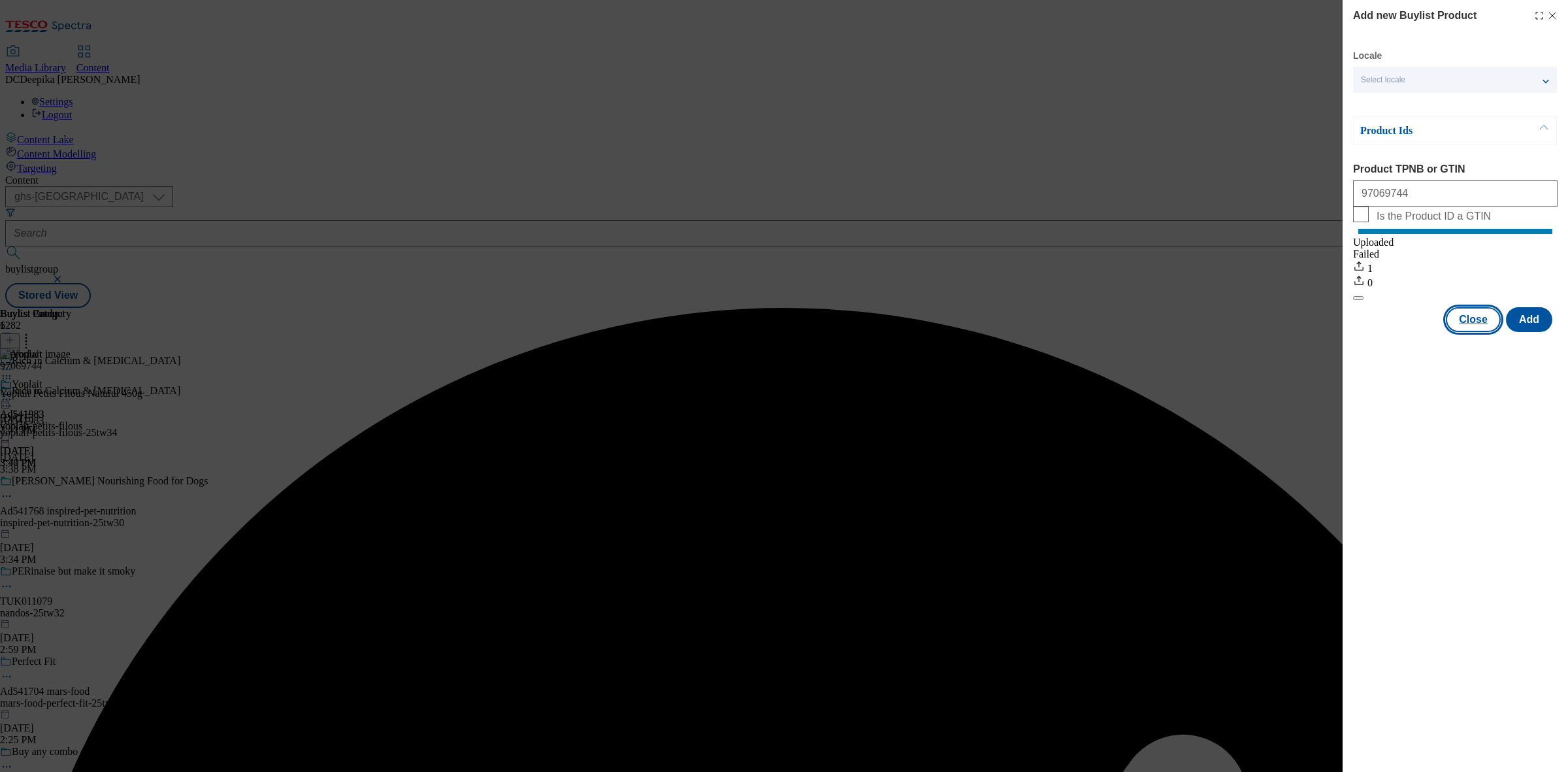
click at [1466, 332] on button "Close" at bounding box center [1473, 319] width 55 height 25
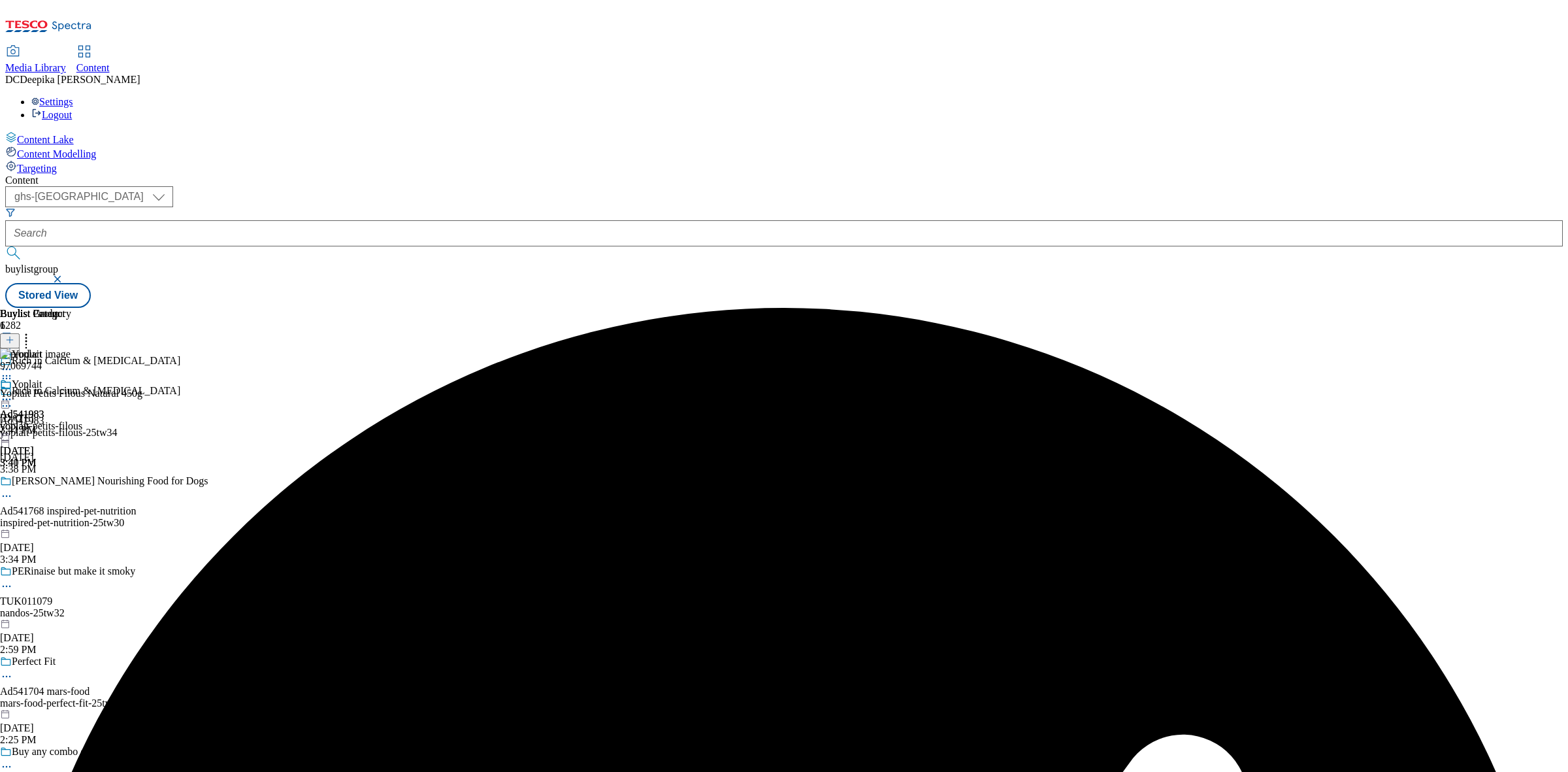
click at [1283, 308] on div "Buylist Group 6282 Rich in Calcium & Vitamin D Rich in Calcium & Vitamin D Ad54…" at bounding box center [784, 308] width 1558 height 0
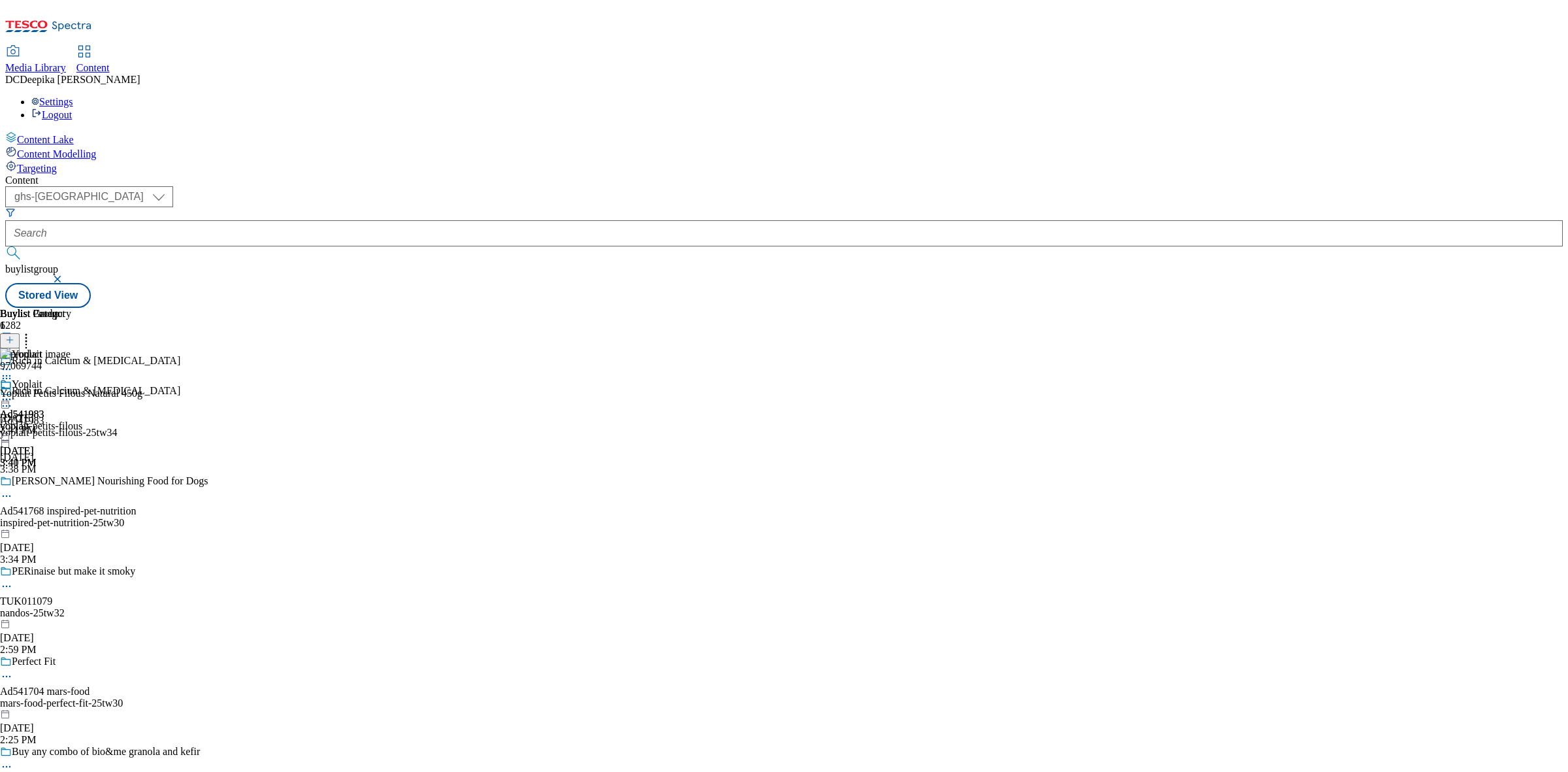
click at [13, 372] on icon at bounding box center [6, 378] width 13 height 13
click at [61, 398] on button "Edit" at bounding box center [43, 405] width 35 height 15
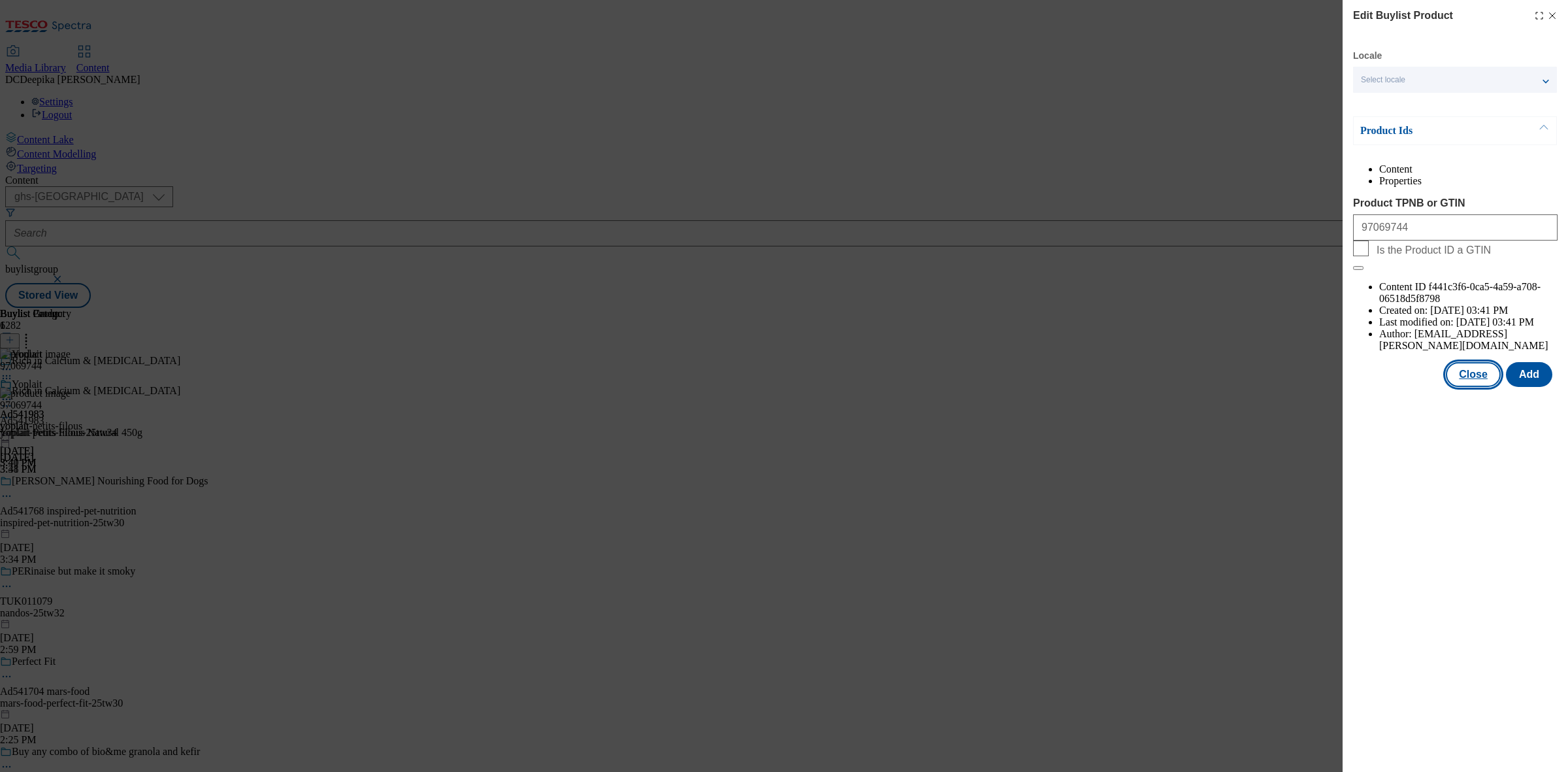
click at [1467, 362] on button "Close" at bounding box center [1473, 374] width 55 height 25
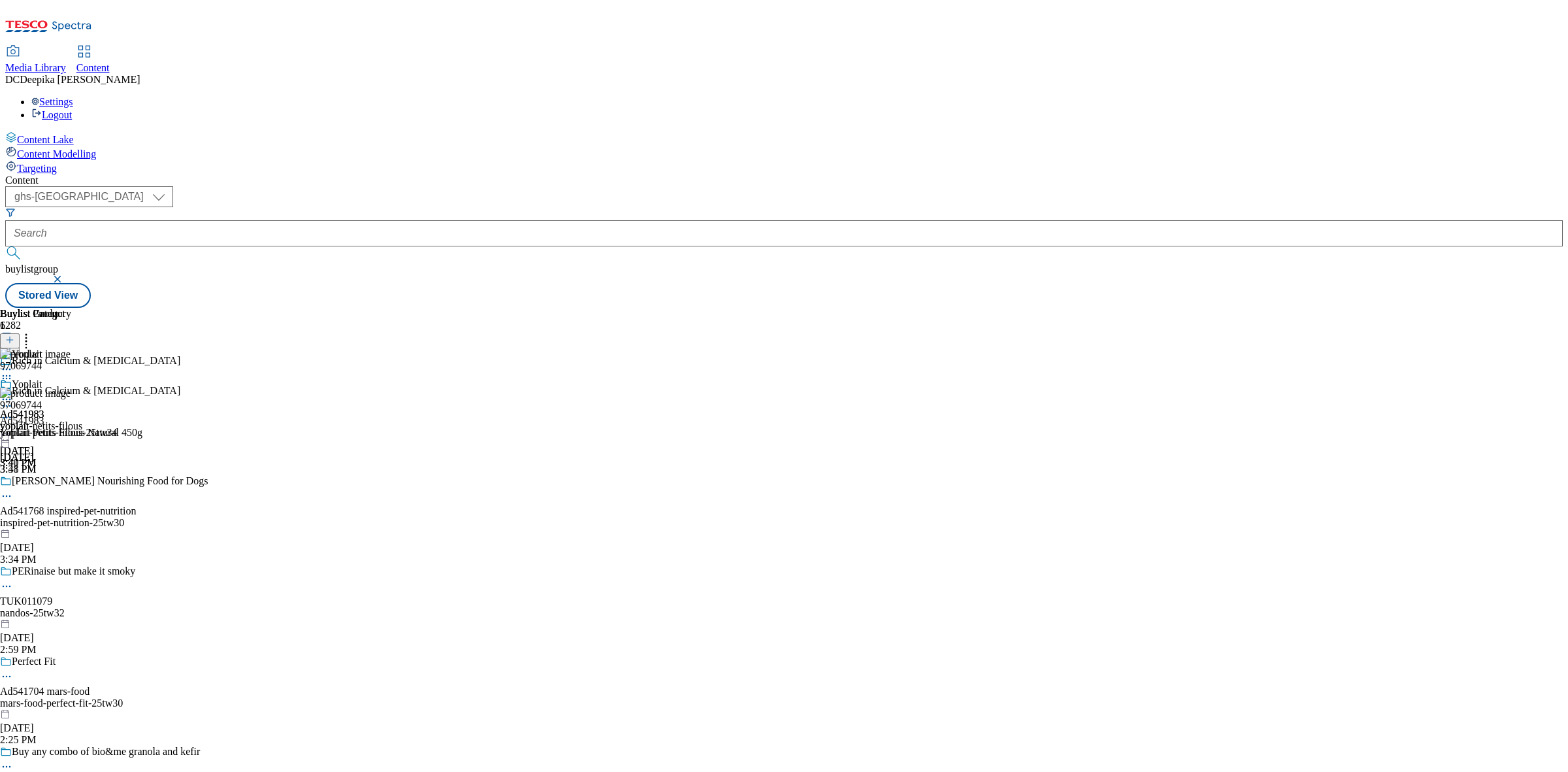
click at [13, 393] on icon at bounding box center [6, 399] width 13 height 13
click at [76, 479] on button "Preview" at bounding box center [51, 486] width 50 height 15
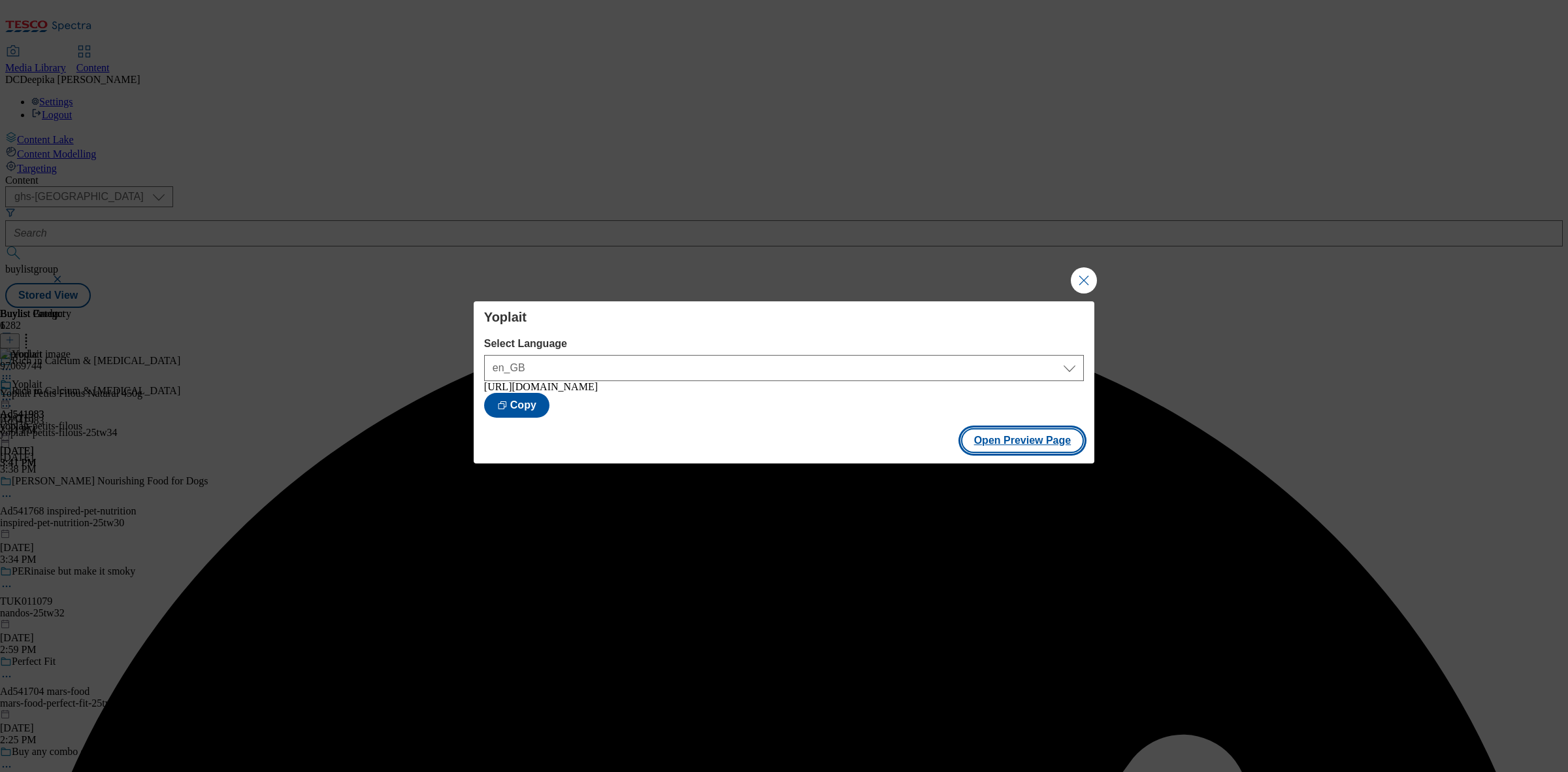
click at [1038, 451] on button "Open Preview Page" at bounding box center [1022, 440] width 123 height 25
click at [1079, 275] on button "Close Modal" at bounding box center [1084, 280] width 26 height 26
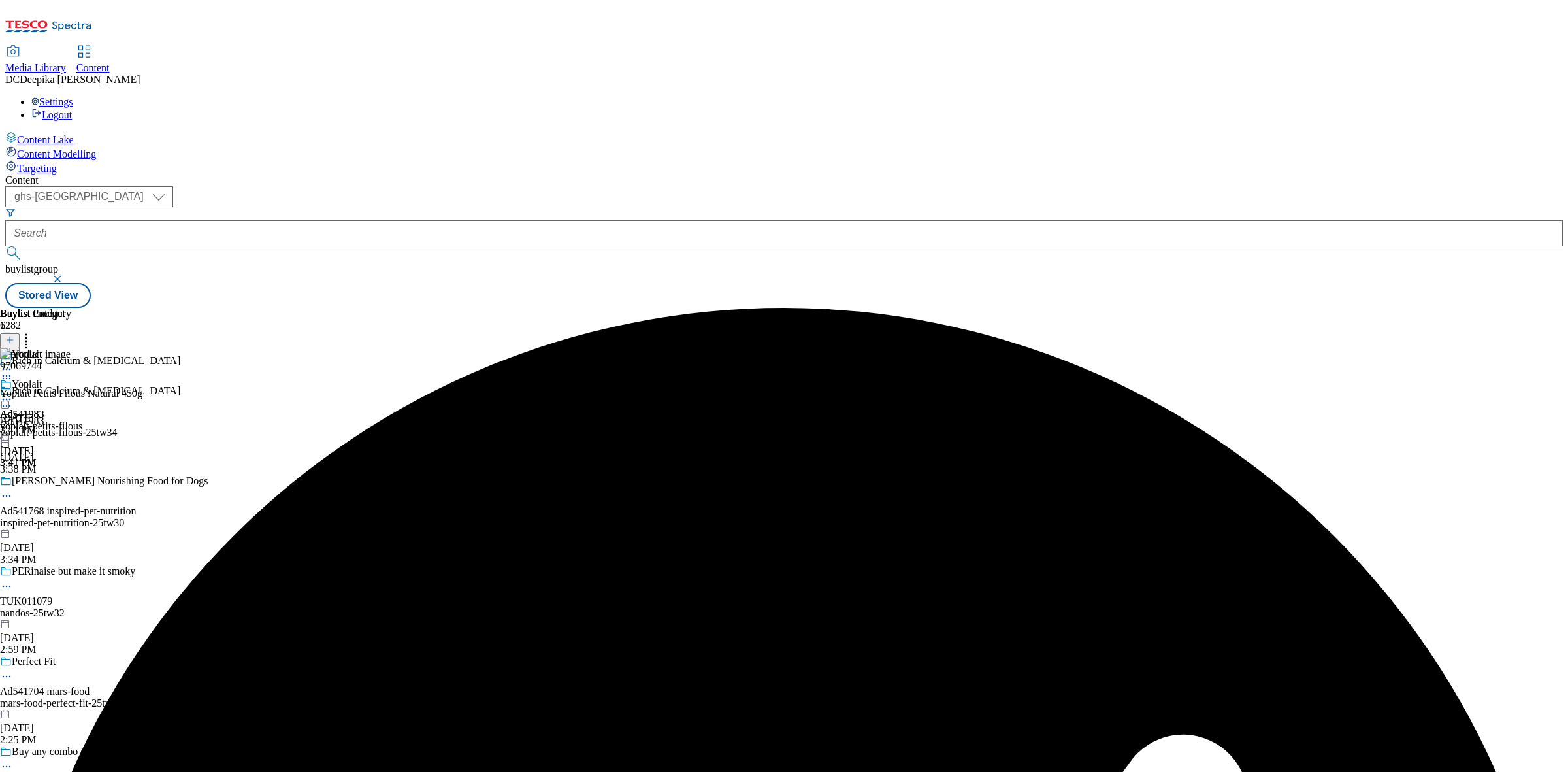
click at [13, 399] on icon at bounding box center [6, 405] width 13 height 13
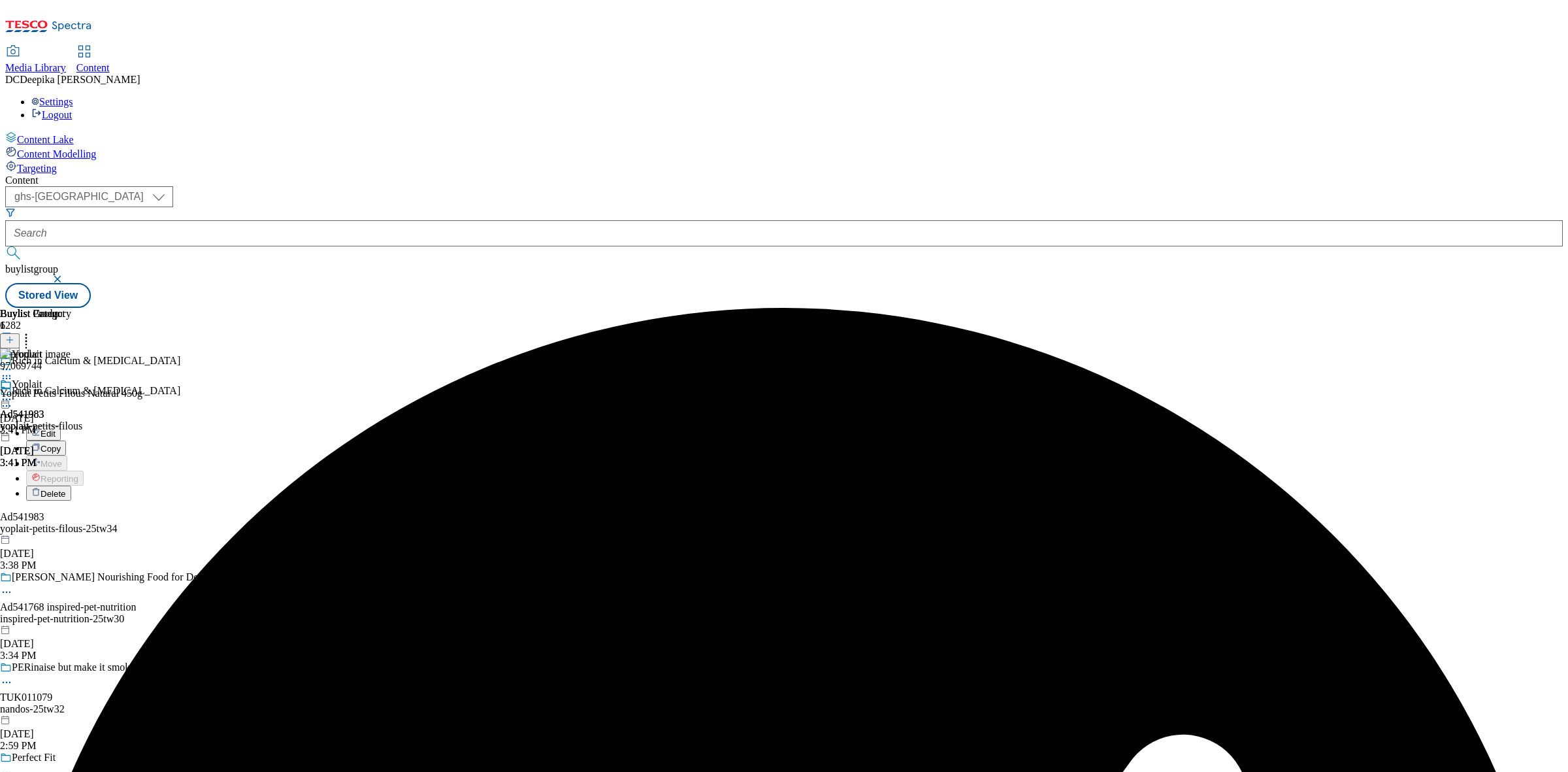
click at [61, 425] on button "Edit" at bounding box center [43, 432] width 35 height 15
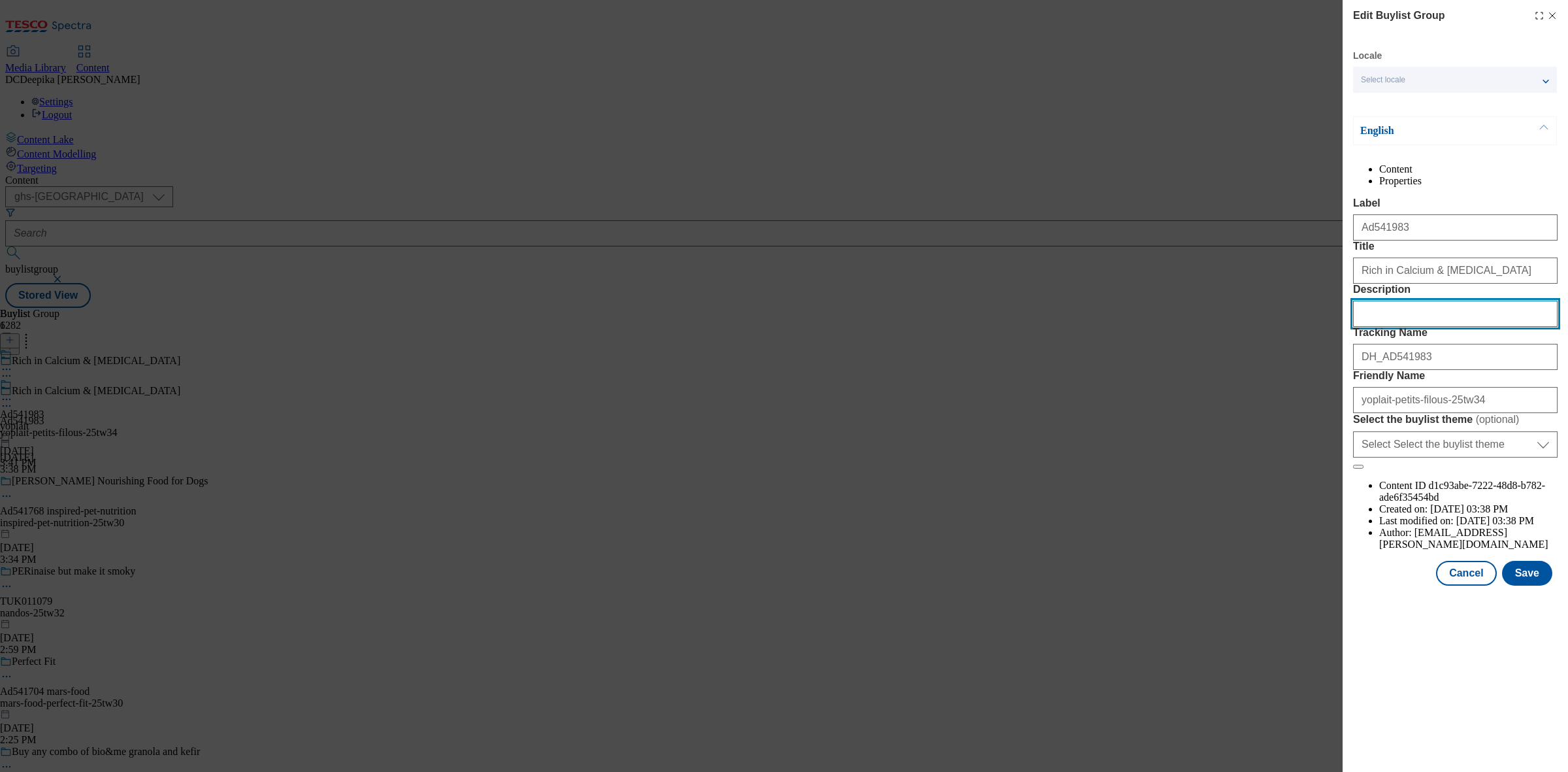
click at [1375, 327] on input "Description" at bounding box center [1455, 314] width 205 height 26
paste input "Petits Filous Natural Kids Yoghurt + Calcium and Vitamin D 450g"
type input "Petits Filous Natural Kids Yoghurt + Calcium and Vitamin D 450g"
click at [1531, 585] on button "Save" at bounding box center [1527, 573] width 50 height 25
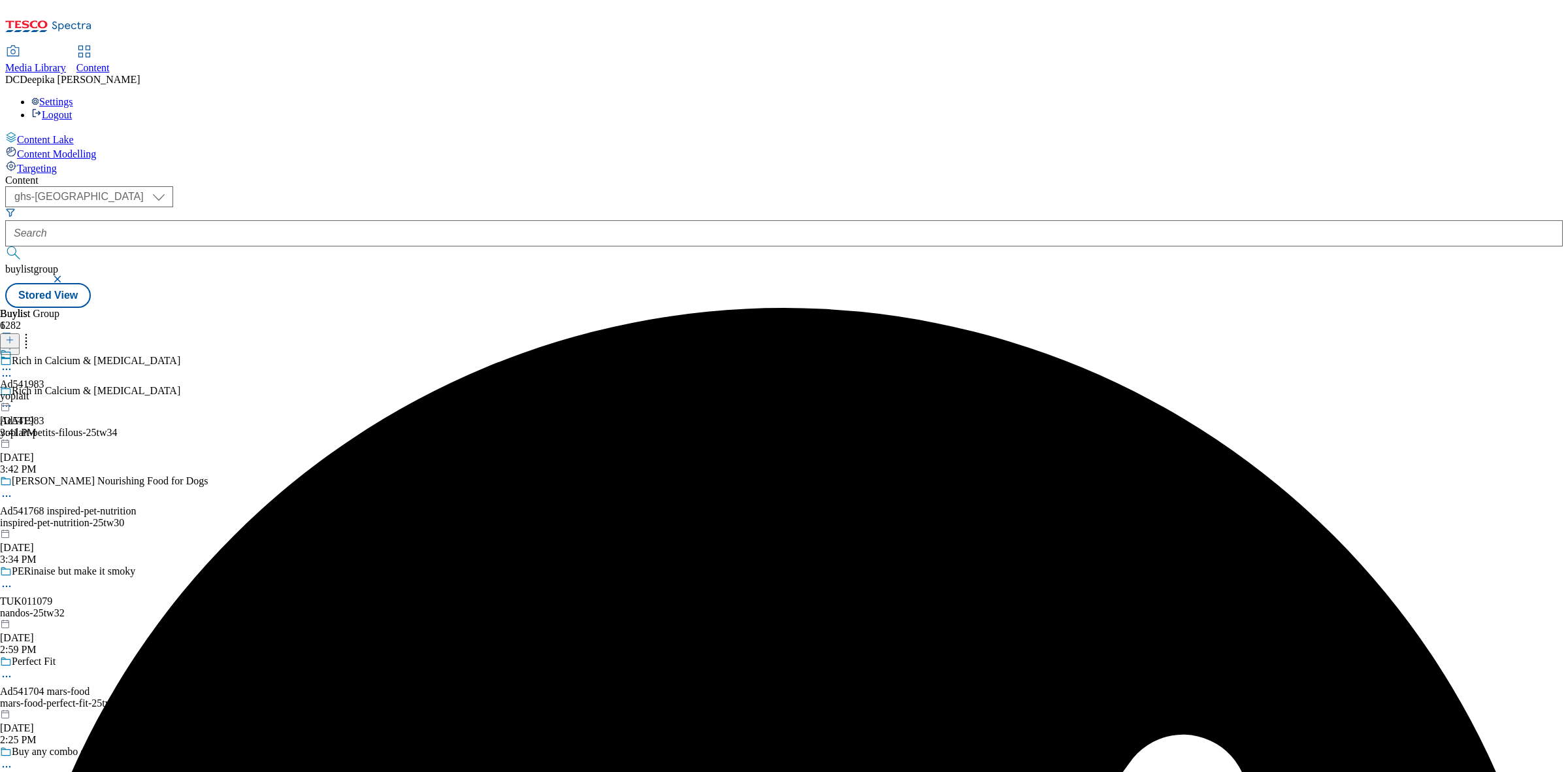
click at [13, 363] on icon at bounding box center [6, 369] width 13 height 13
click at [61, 389] on button "Edit" at bounding box center [43, 396] width 35 height 15
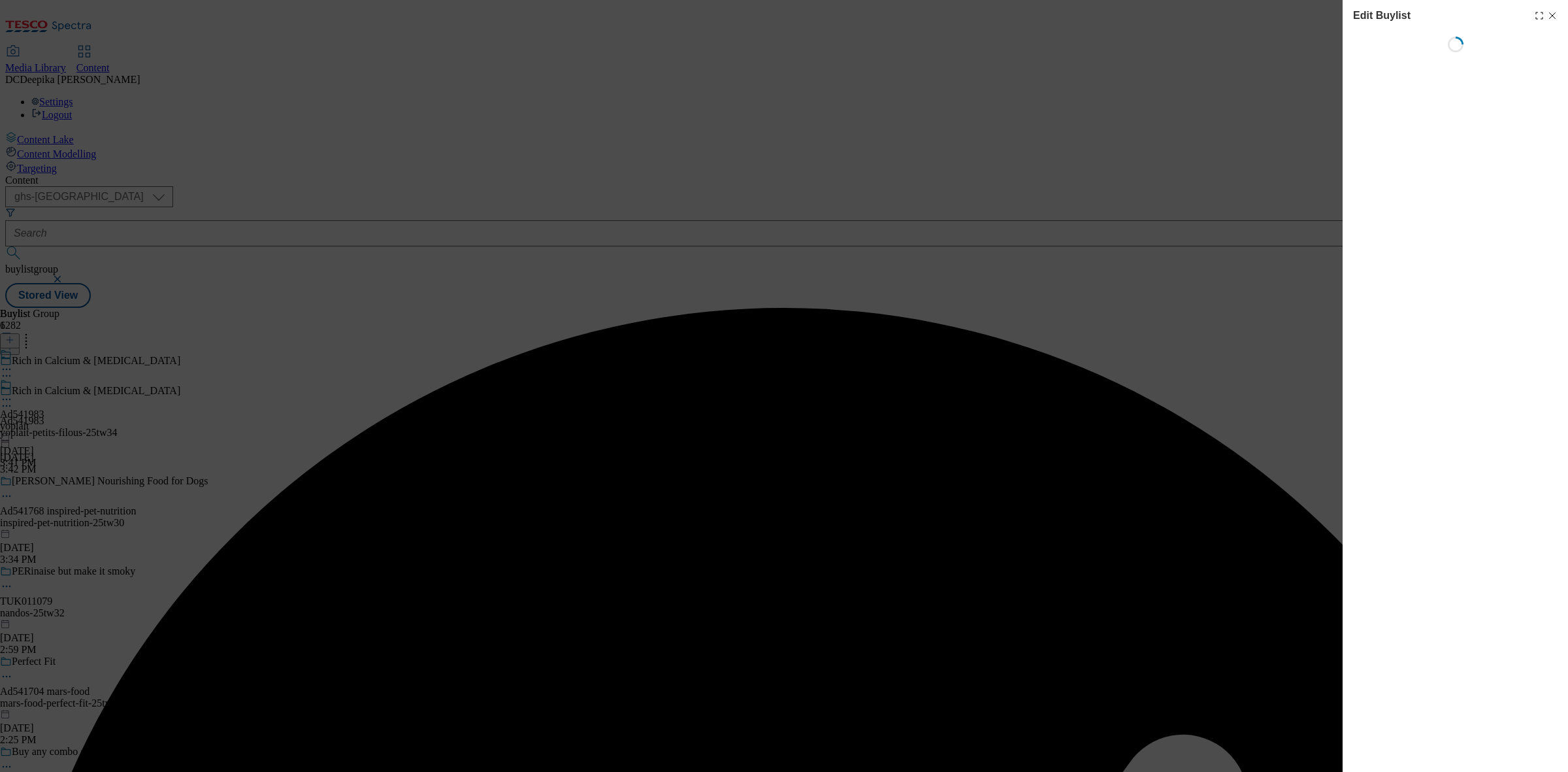
select select "tactical"
select select "supplier funded short term 1-3 weeks"
select select "dunnhumby"
select select "Banner"
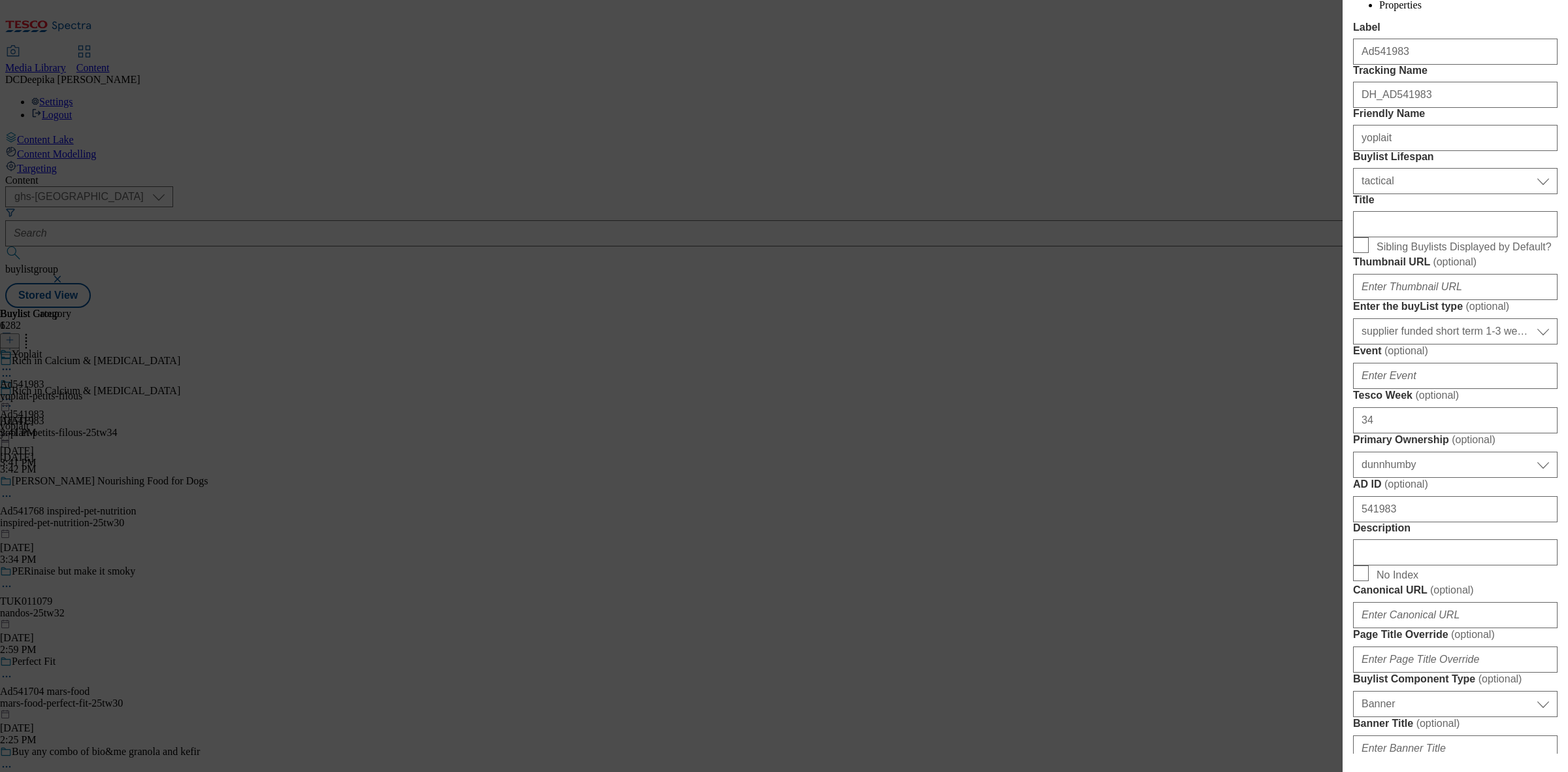
scroll to position [408, 0]
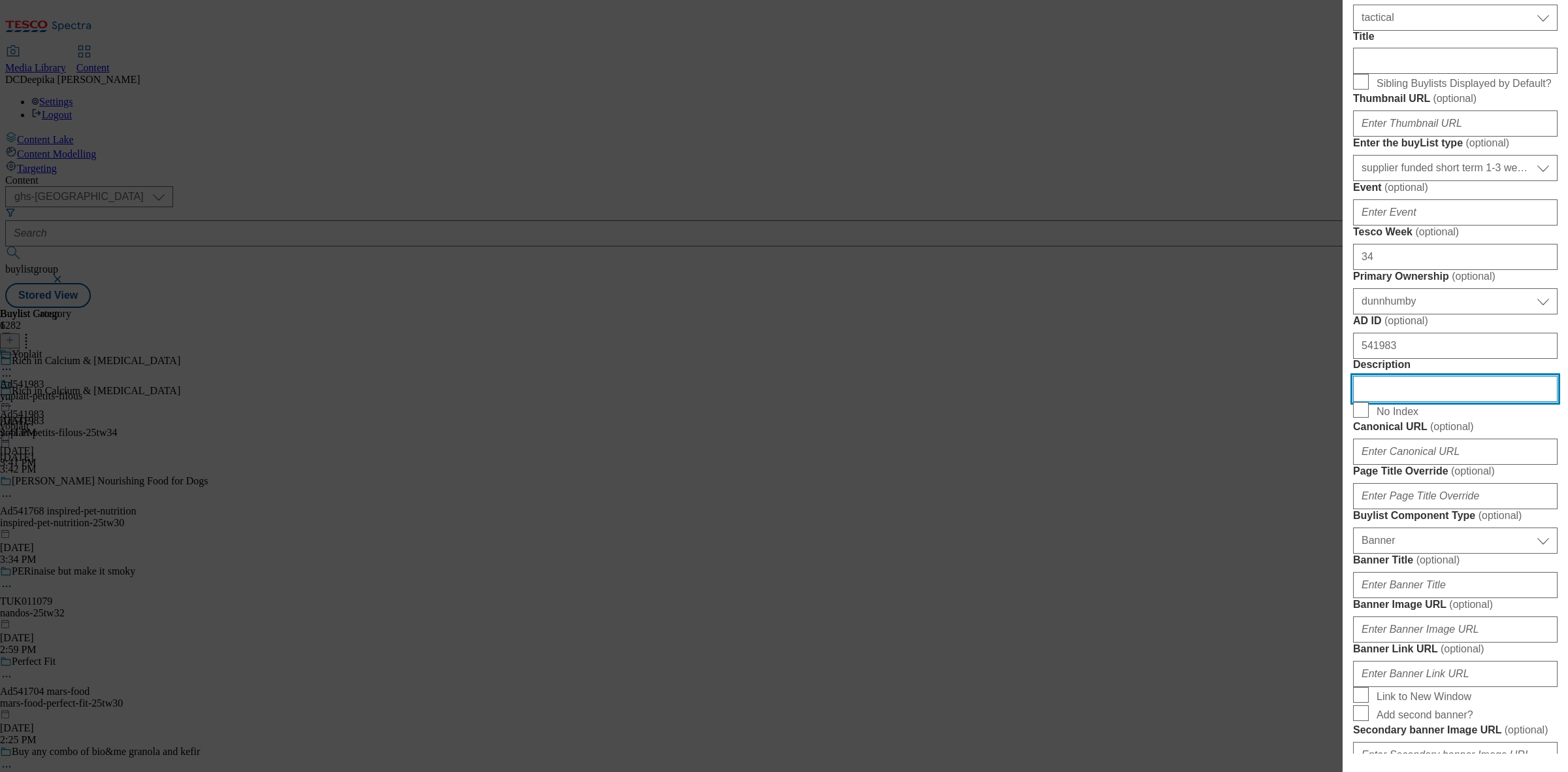
click at [1460, 402] on input "Description" at bounding box center [1455, 389] width 205 height 26
paste input "Petits Filous Natural Kids Yoghurt + Calcium and Vitamin D 450g"
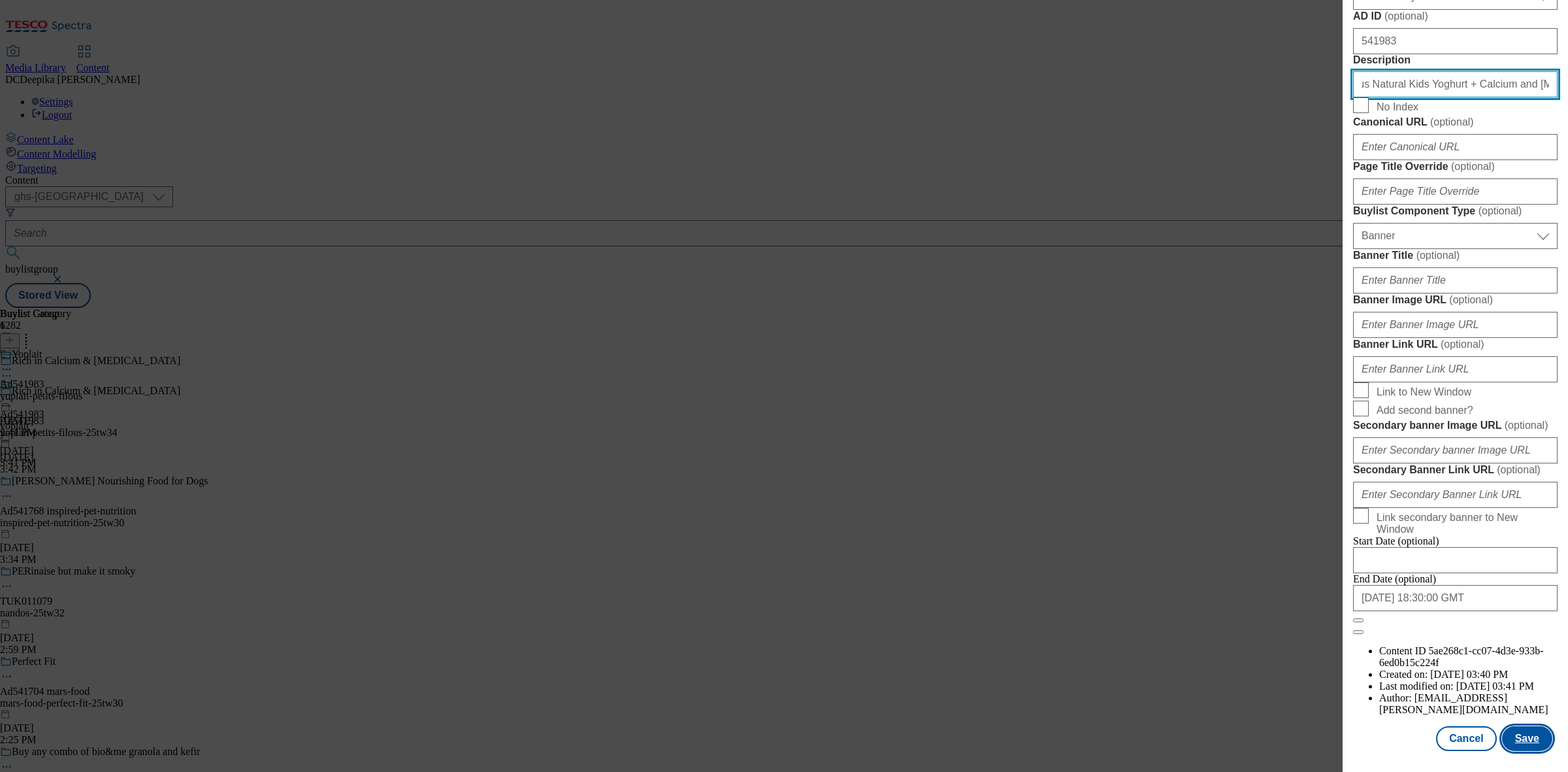
scroll to position [1210, 0]
type input "Petits Filous Natural Kids Yoghurt + Calcium and Vitamin D 450g"
click at [1516, 726] on button "Save" at bounding box center [1527, 738] width 50 height 25
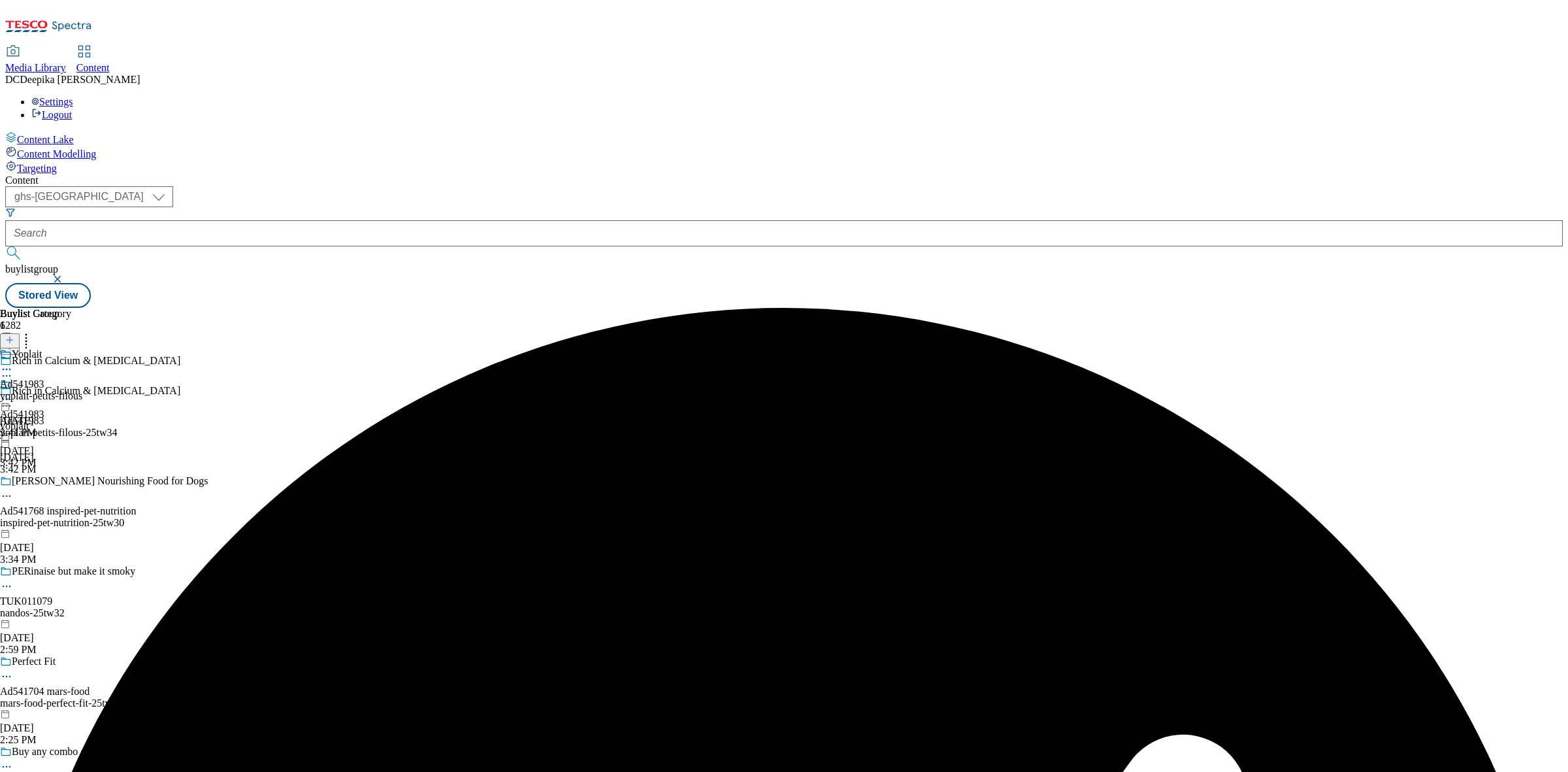
click at [13, 363] on icon at bounding box center [6, 369] width 13 height 13
click at [56, 392] on span "Edit" at bounding box center [48, 397] width 15 height 10
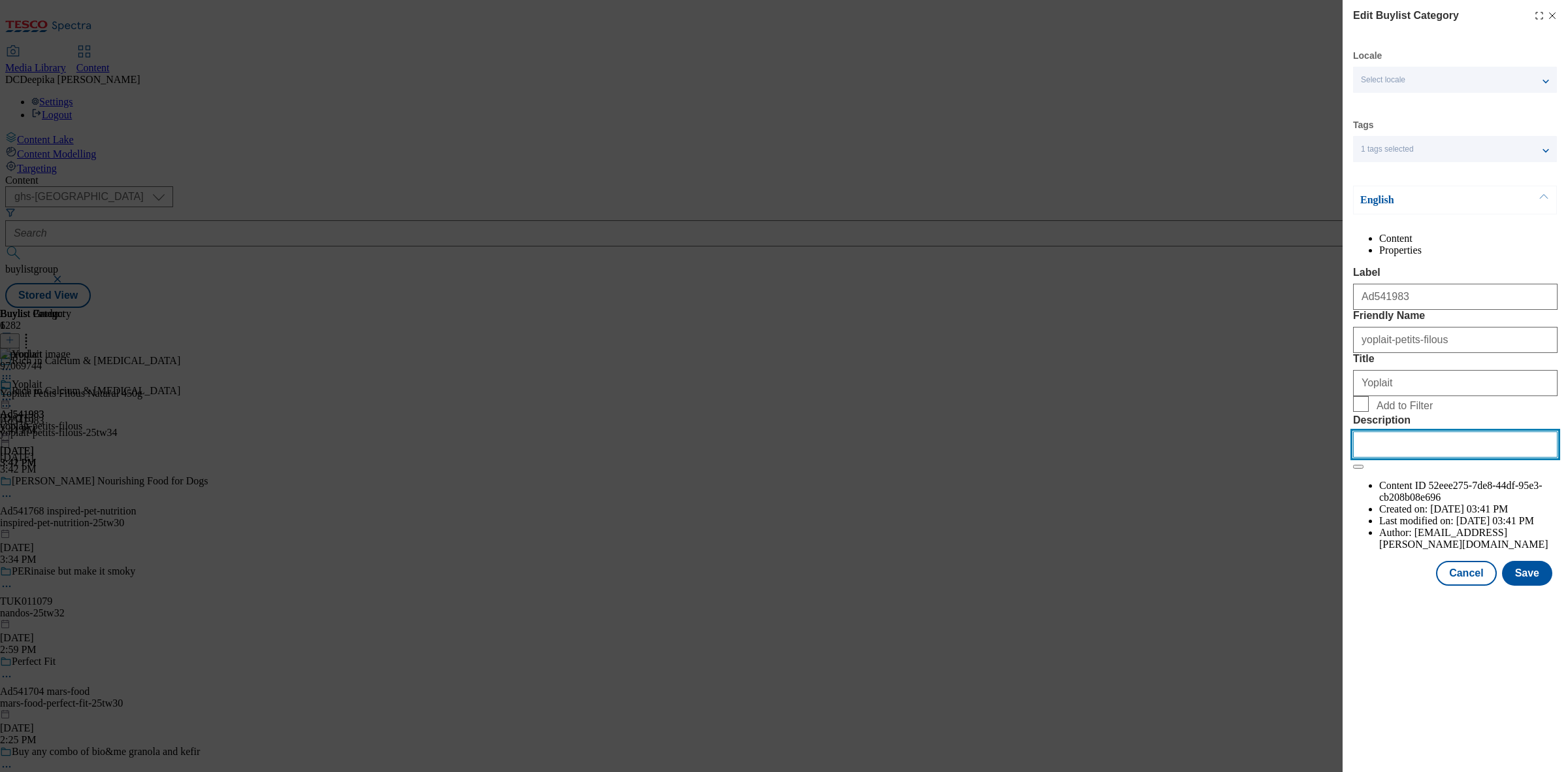
click at [1422, 457] on input "Description" at bounding box center [1455, 444] width 205 height 26
paste input "Petits Filous Natural Kids Yoghurt + Calcium and Vitamin D 450g"
type input "Petits Filous Natural Kids Yoghurt + Calcium and Vitamin D 450g"
click at [1531, 585] on button "Save" at bounding box center [1527, 573] width 50 height 25
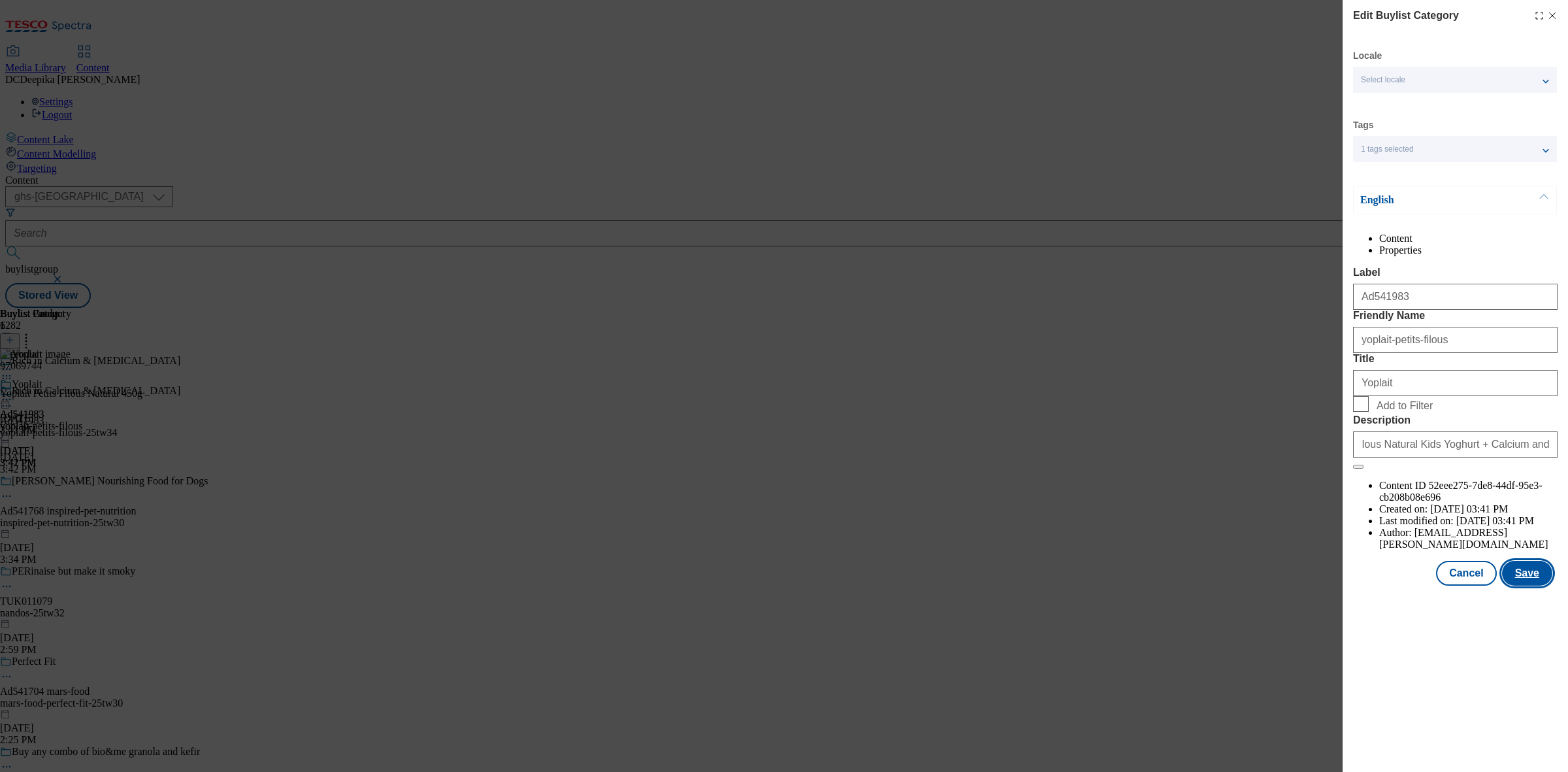
scroll to position [0, 0]
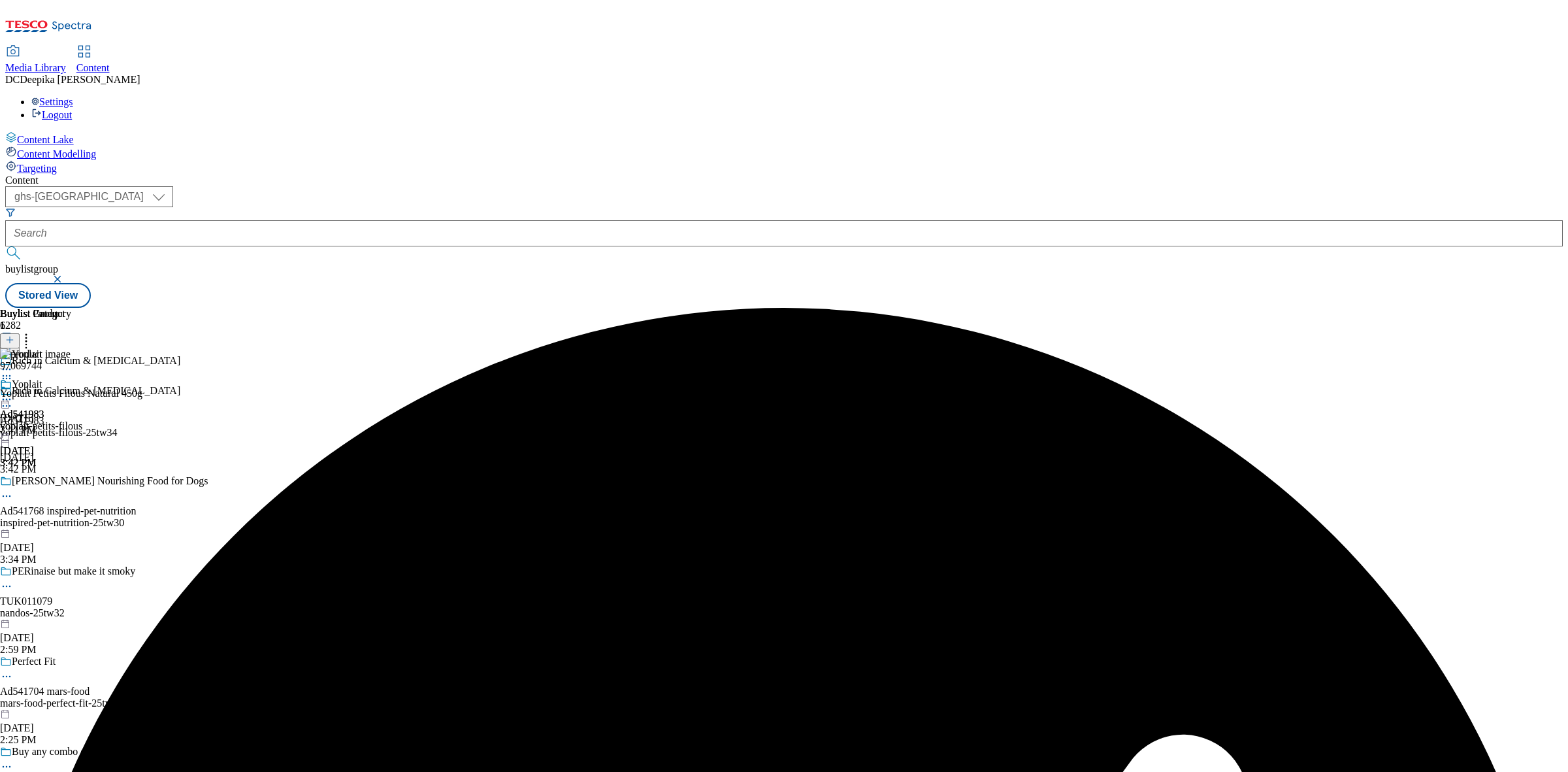
click at [13, 393] on icon at bounding box center [6, 399] width 13 height 13
click at [71, 482] on span "Preview" at bounding box center [56, 487] width 31 height 10
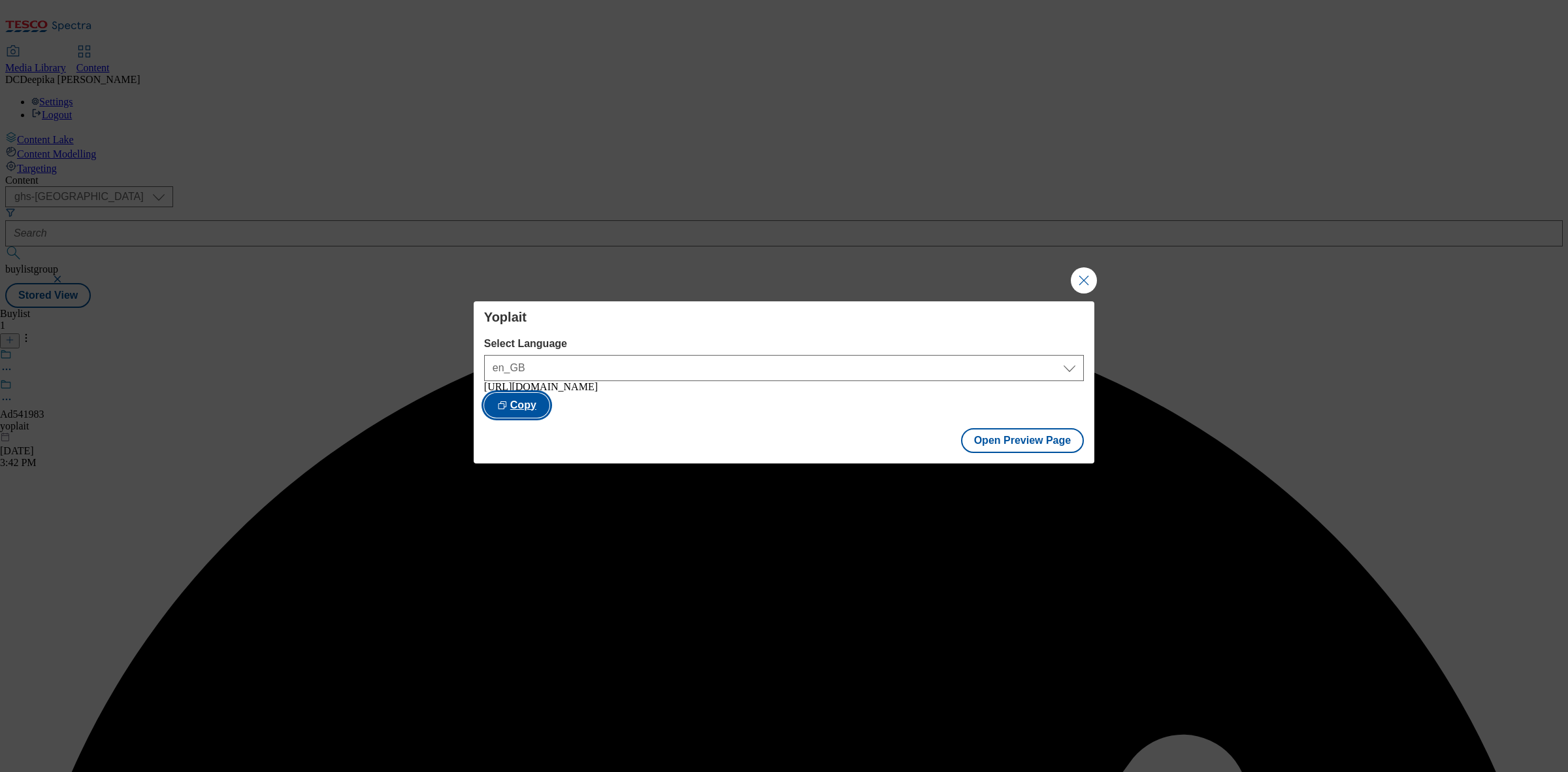
click at [550, 410] on button "Copy" at bounding box center [516, 405] width 65 height 25
